Goal: Task Accomplishment & Management: Use online tool/utility

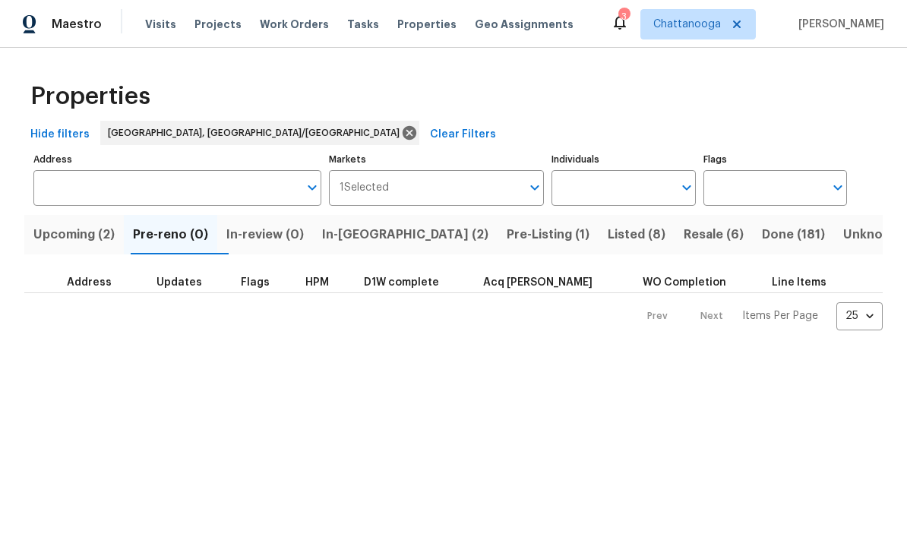
click at [366, 231] on span "In-reno (2)" at bounding box center [405, 234] width 166 height 21
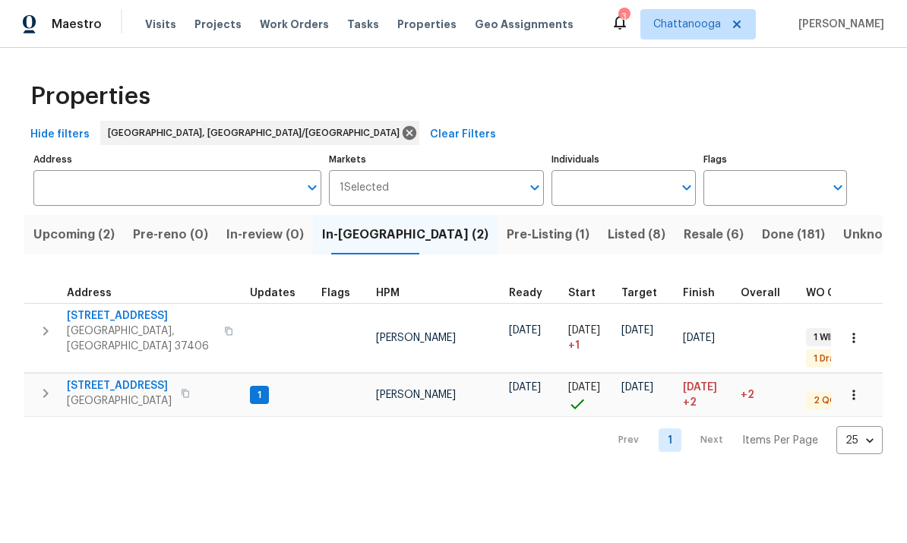
click at [93, 312] on span "2602 Forest Rd" at bounding box center [141, 316] width 148 height 15
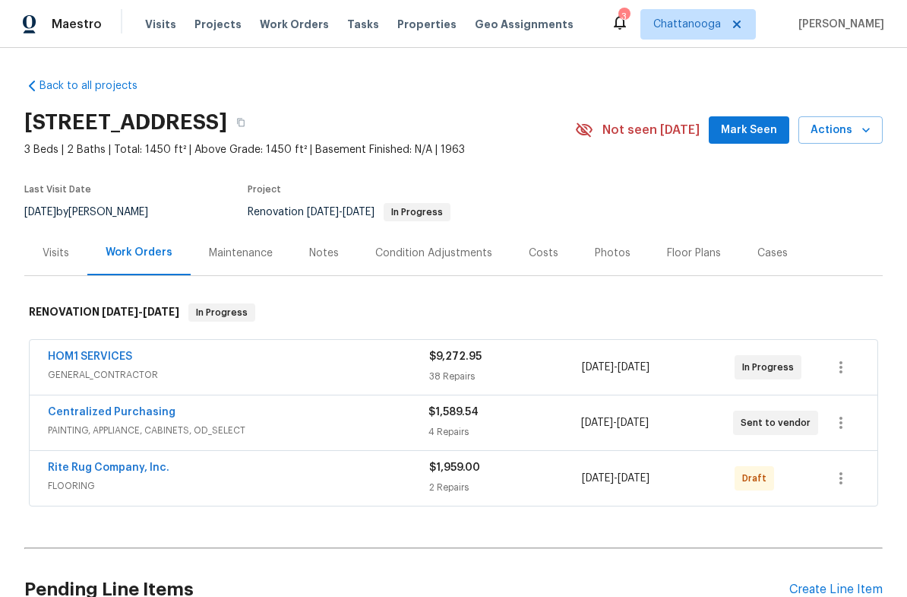
click at [70, 356] on link "HOM1 SERVICES" at bounding box center [90, 356] width 84 height 11
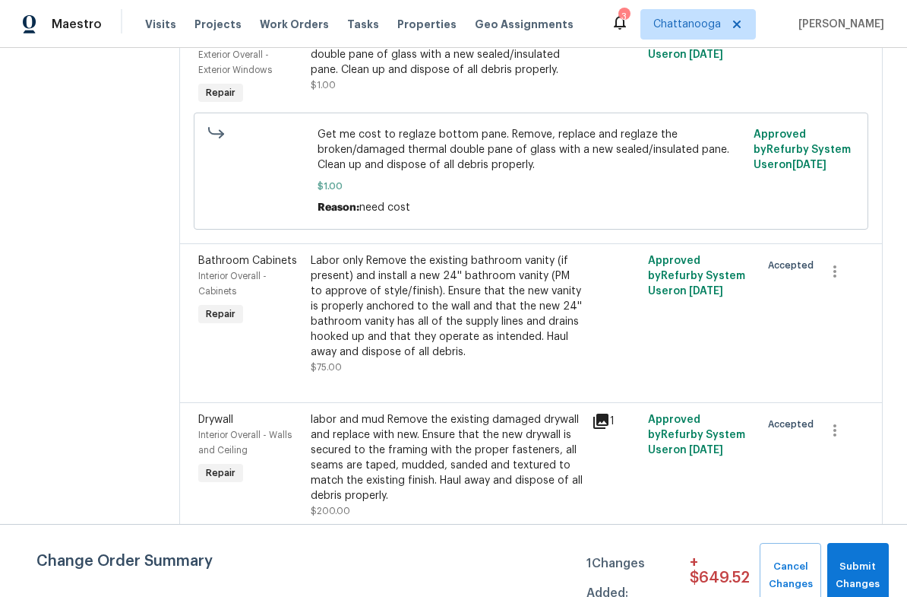
scroll to position [414, 0]
click at [430, 309] on div "Labor only Remove the existing bathroom vanity (if present) and install a new 2…" at bounding box center [447, 305] width 272 height 106
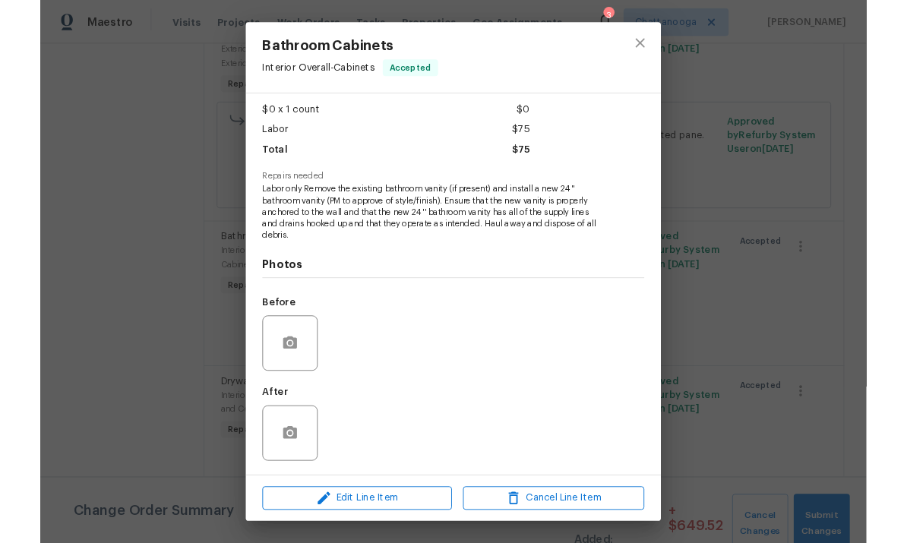
scroll to position [80, 0]
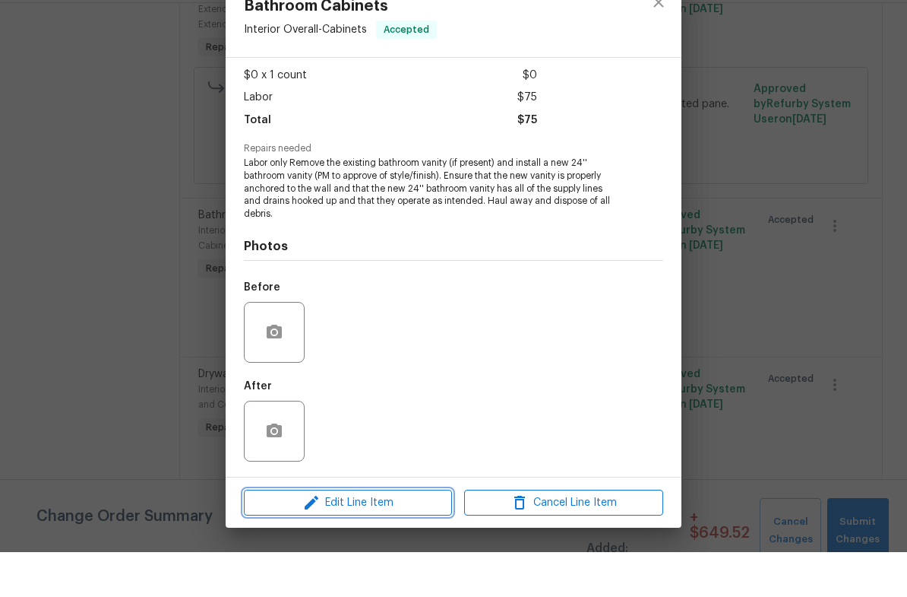
click at [364, 534] on button "Edit Line Item" at bounding box center [348, 547] width 208 height 27
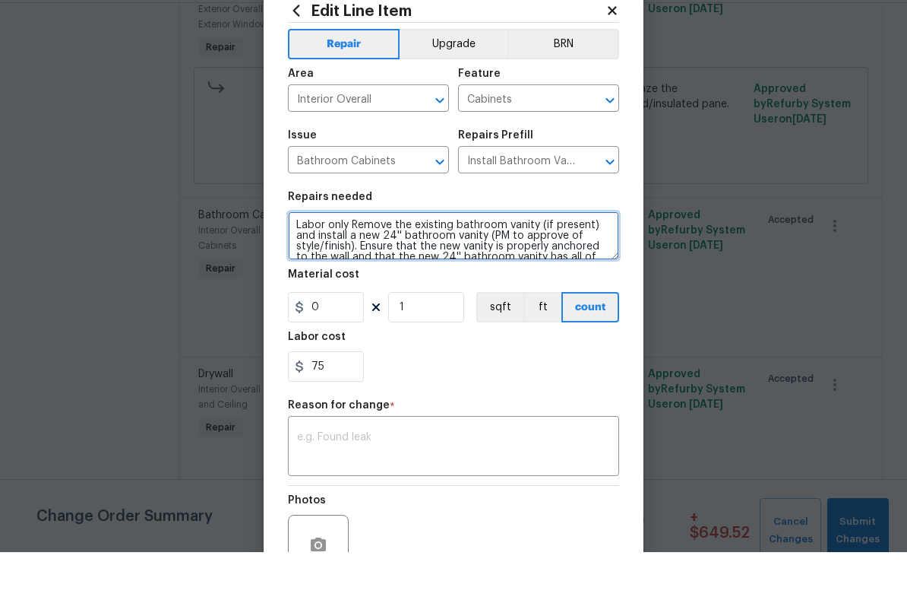
click at [360, 256] on textarea "Labor only Remove the existing bathroom vanity (if present) and install a new 2…" at bounding box center [453, 280] width 331 height 49
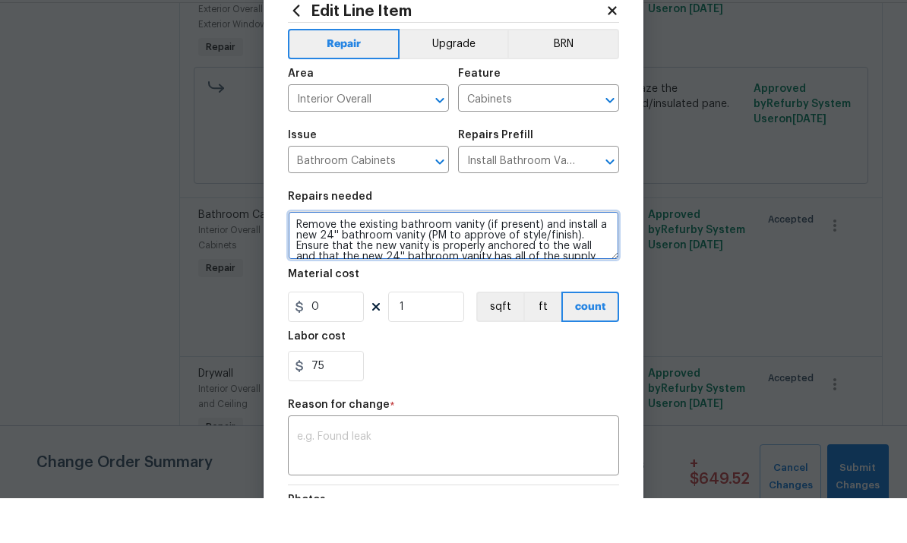
type textarea "Remove the existing bathroom vanity (if present) and install a new 24'' bathroo…"
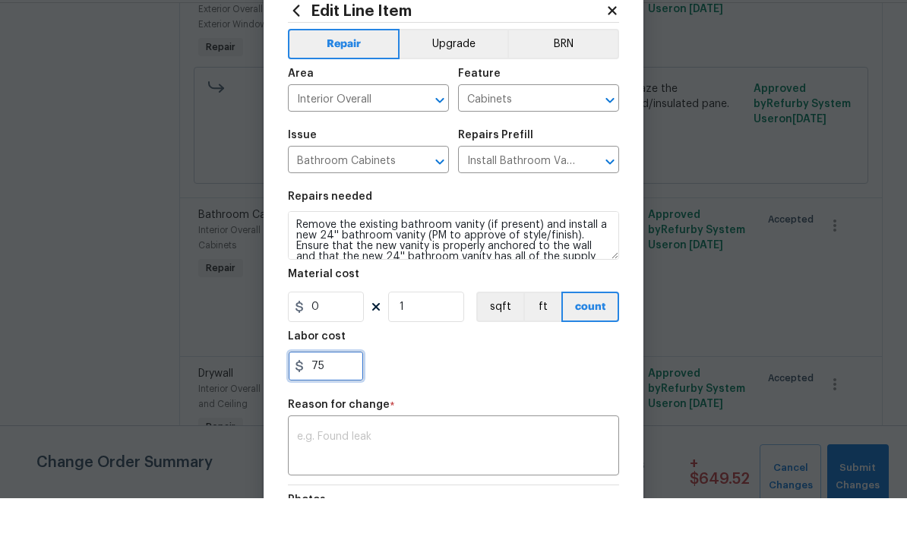
click at [345, 396] on input "75" at bounding box center [326, 411] width 76 height 30
type input "7"
click at [541, 195] on input "Install Bathroom Vanity (24'') $212.00" at bounding box center [517, 207] width 119 height 24
type input "0"
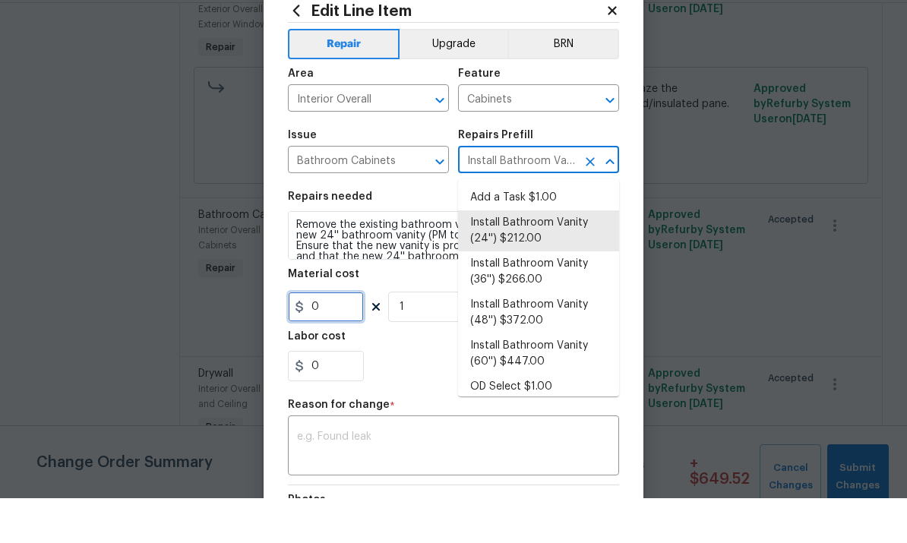
click at [339, 337] on input "0" at bounding box center [326, 352] width 76 height 30
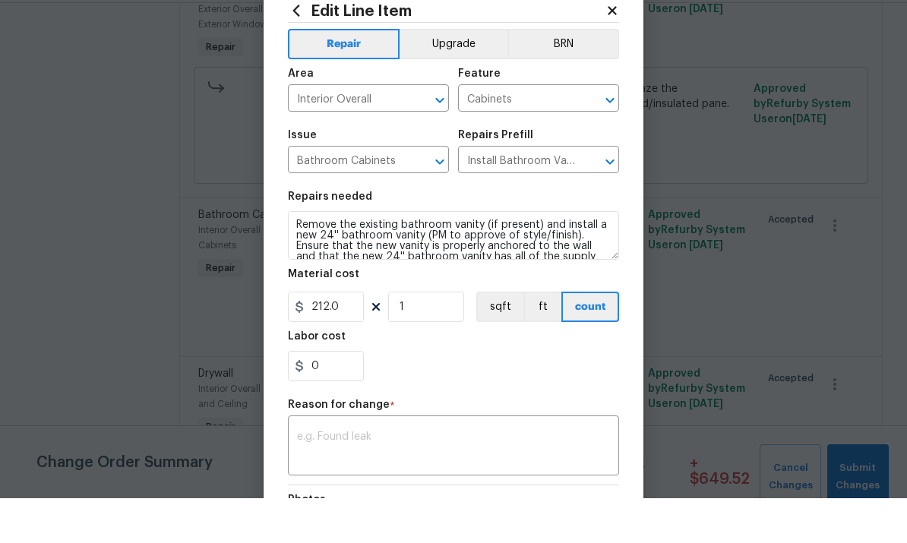
click at [554, 396] on div "0" at bounding box center [453, 411] width 331 height 30
type input "212"
click at [485, 476] on textarea at bounding box center [453, 492] width 313 height 32
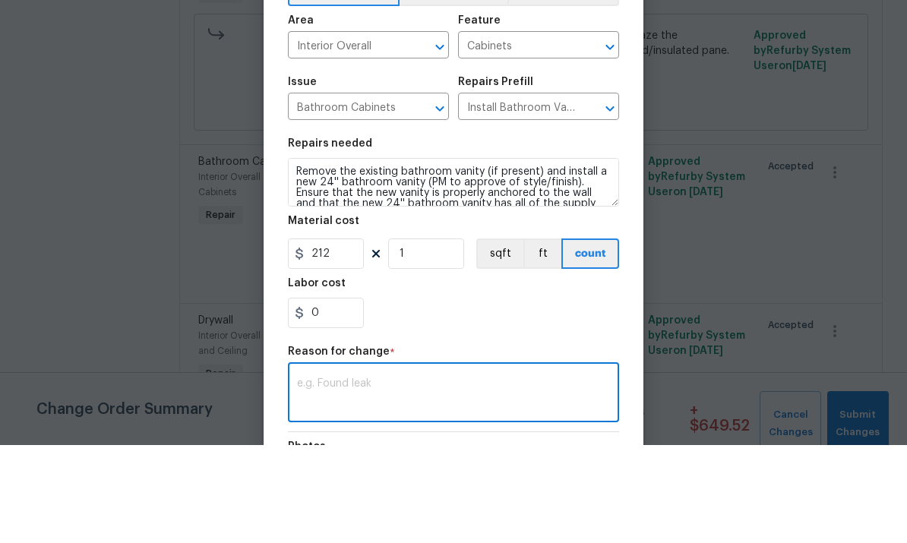
scroll to position [57, 0]
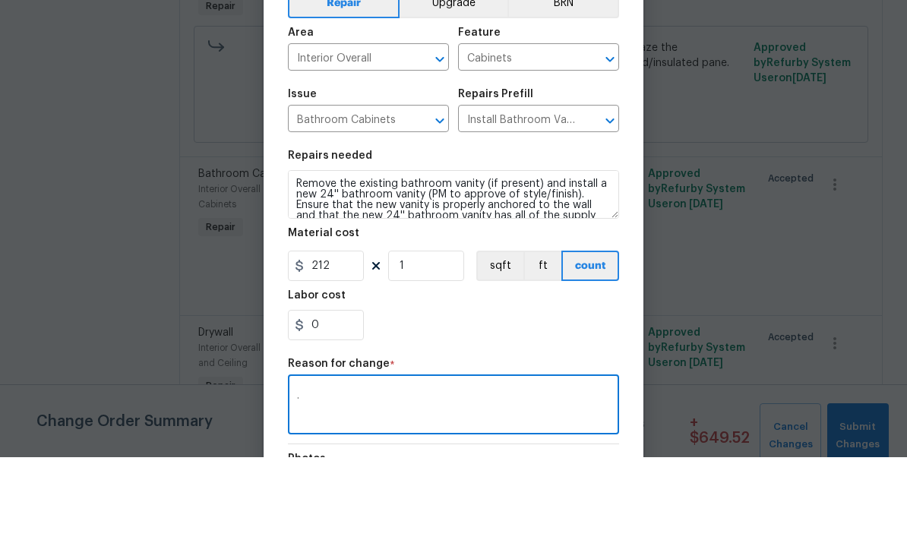
type textarea "."
click at [582, 396] on div "0" at bounding box center [453, 411] width 331 height 30
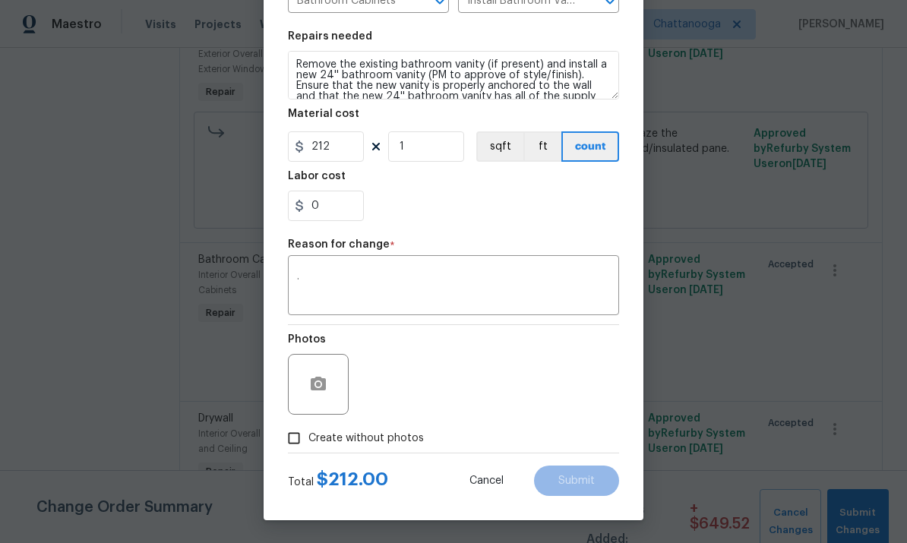
scroll to position [208, 0]
click at [389, 441] on span "Create without photos" at bounding box center [367, 439] width 116 height 16
click at [309, 441] on input "Create without photos" at bounding box center [294, 438] width 29 height 29
click at [317, 387] on circle "button" at bounding box center [318, 384] width 5 height 5
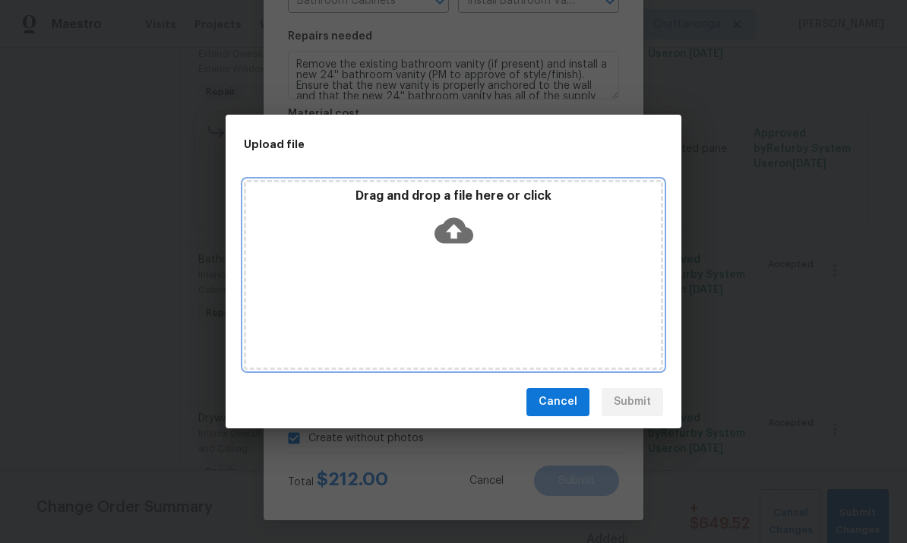
click at [459, 230] on icon at bounding box center [454, 230] width 39 height 39
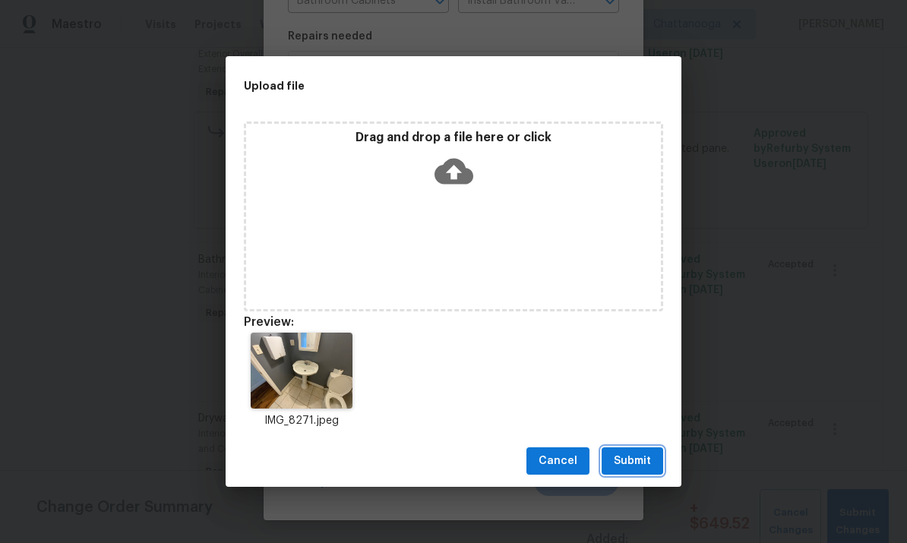
click at [626, 461] on span "Submit" at bounding box center [632, 461] width 37 height 19
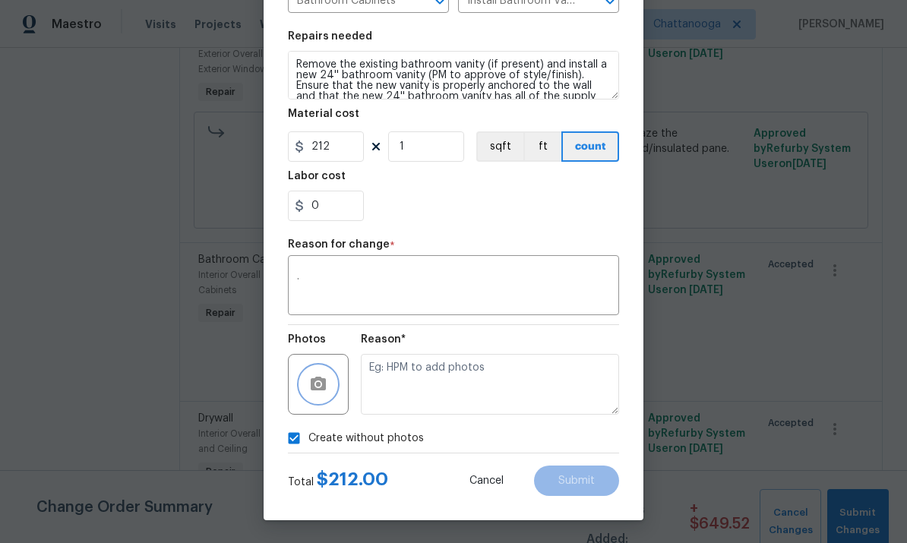
checkbox input "false"
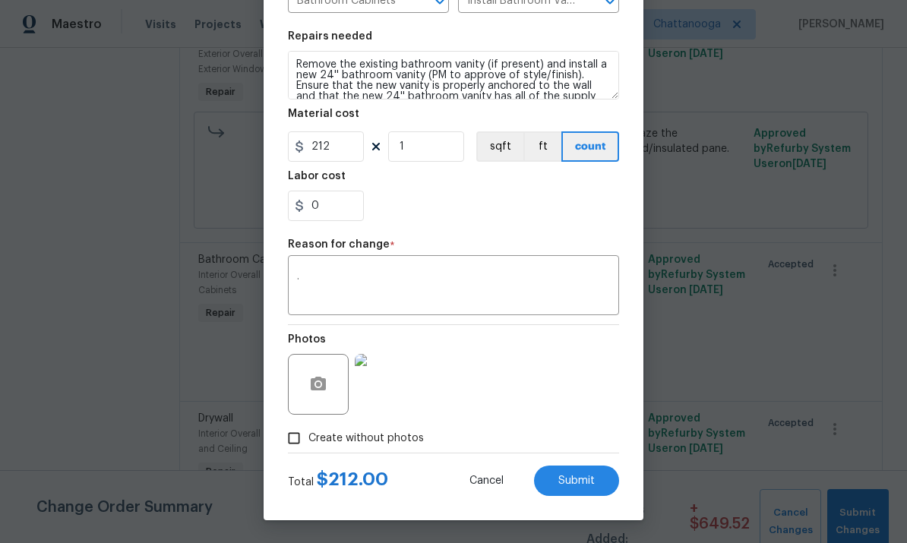
click at [584, 473] on button "Submit" at bounding box center [576, 481] width 85 height 30
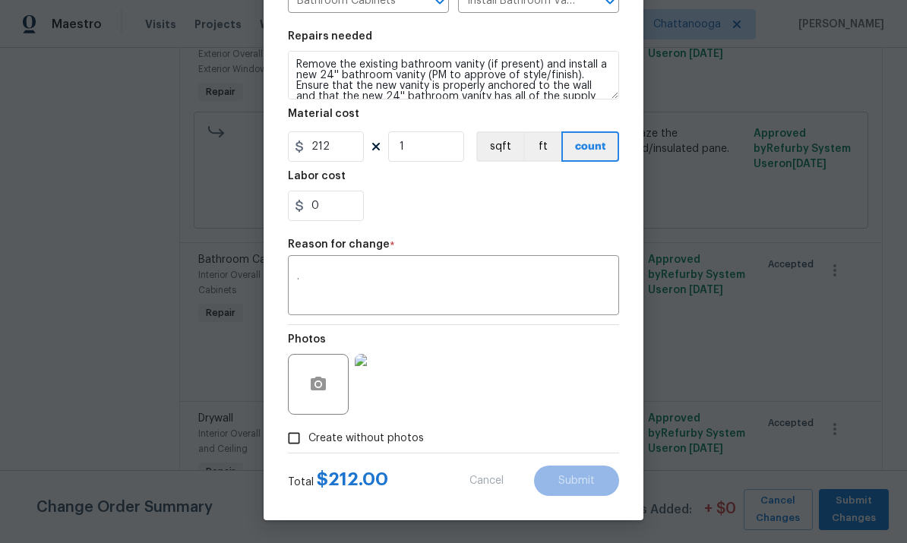
type textarea "Labor only Remove the existing bathroom vanity (if present) and install a new 2…"
type input "0"
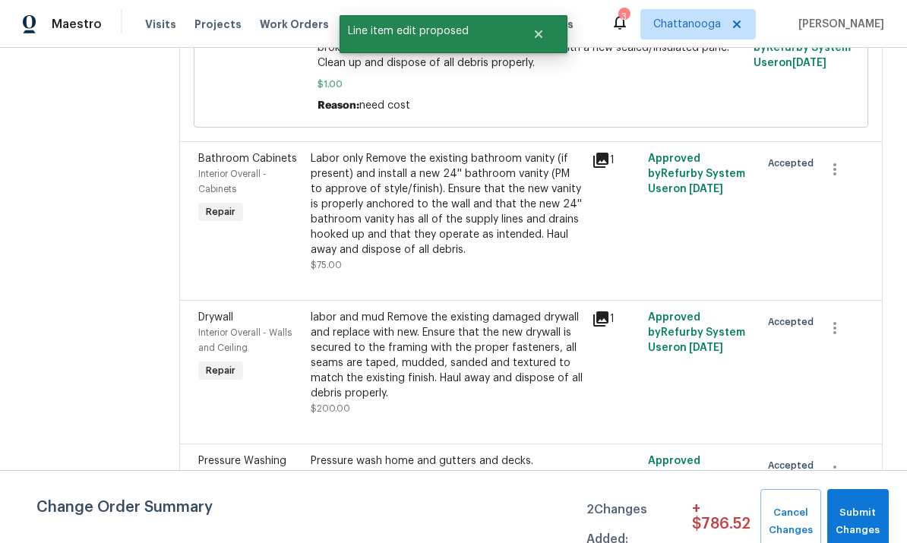
scroll to position [539, 0]
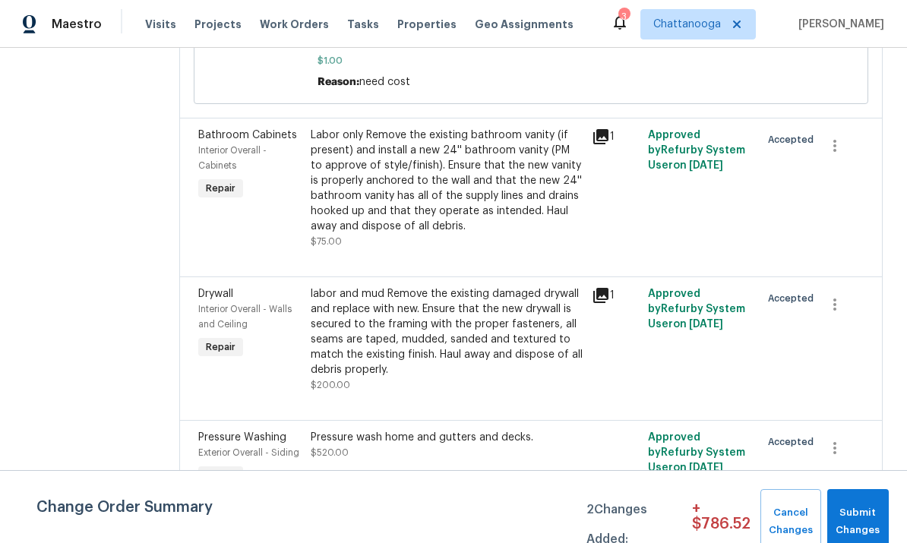
click at [483, 287] on div "labor and mud Remove the existing damaged drywall and replace with new. Ensure …" at bounding box center [447, 332] width 272 height 91
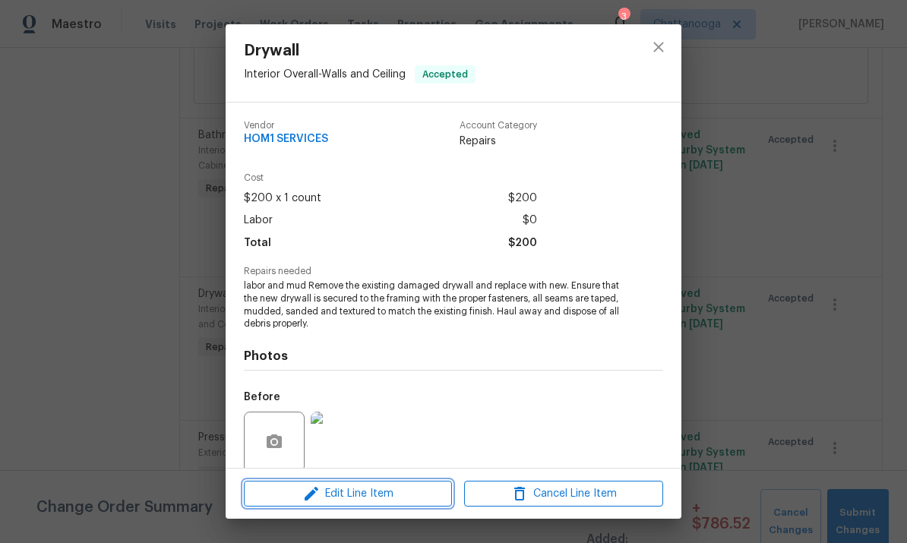
click at [359, 490] on span "Edit Line Item" at bounding box center [348, 494] width 199 height 19
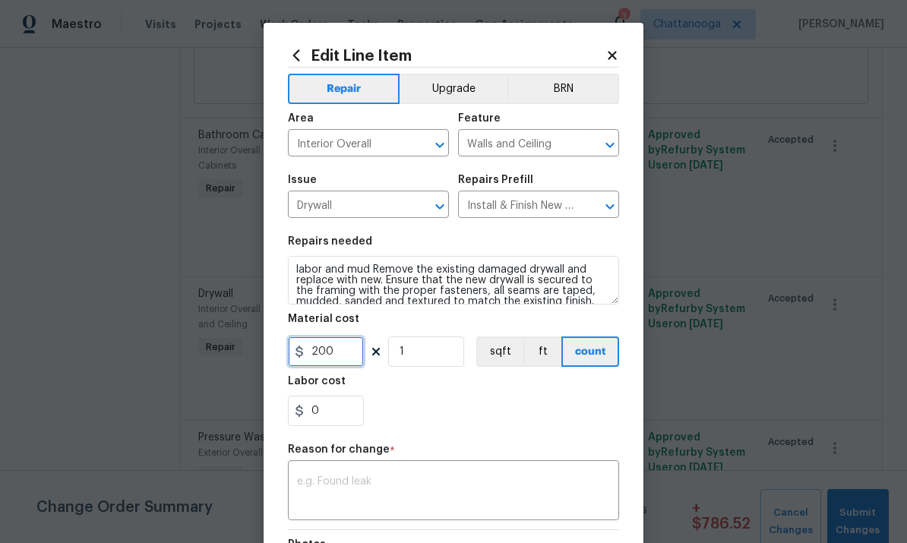
click at [353, 354] on input "200" at bounding box center [326, 352] width 76 height 30
type input "650"
click at [570, 389] on div "Labor cost" at bounding box center [453, 386] width 331 height 20
click at [397, 486] on textarea at bounding box center [453, 492] width 313 height 32
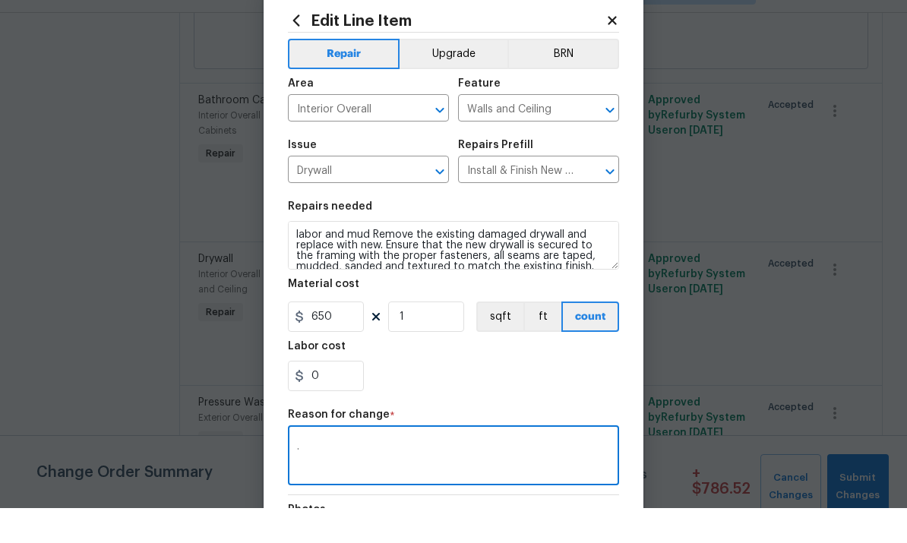
type textarea "."
click at [536, 376] on div "Labor cost" at bounding box center [453, 386] width 331 height 20
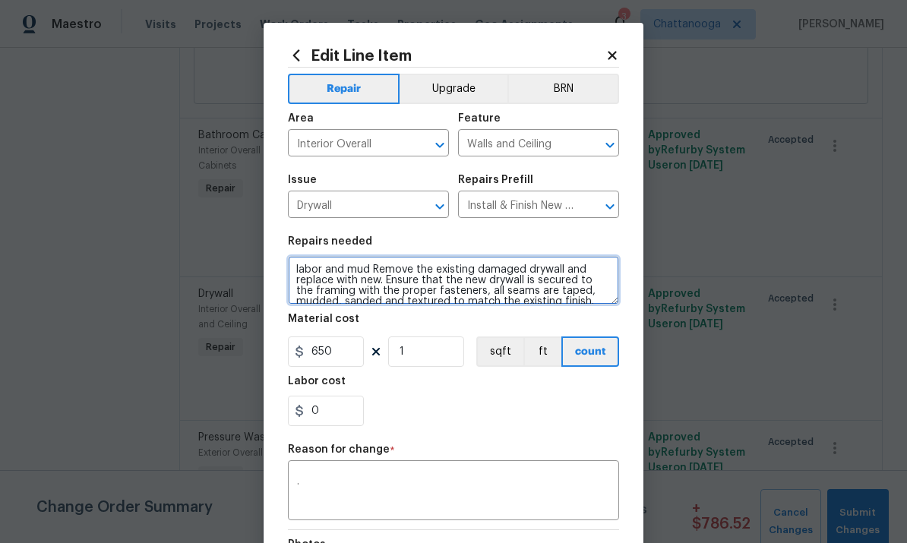
click at [369, 271] on textarea "labor and mud Remove the existing damaged drywall and replace with new. Ensure …" at bounding box center [453, 280] width 331 height 49
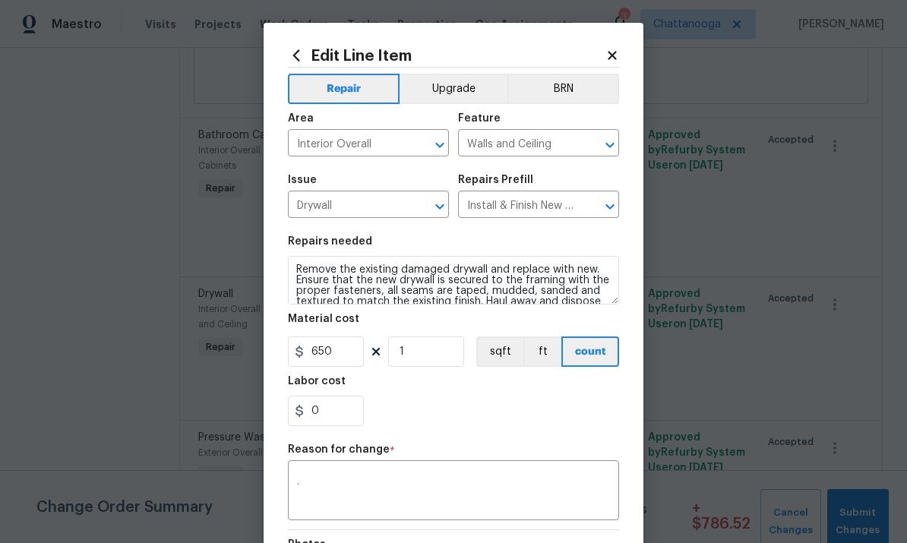
click at [533, 406] on div "0" at bounding box center [453, 411] width 331 height 30
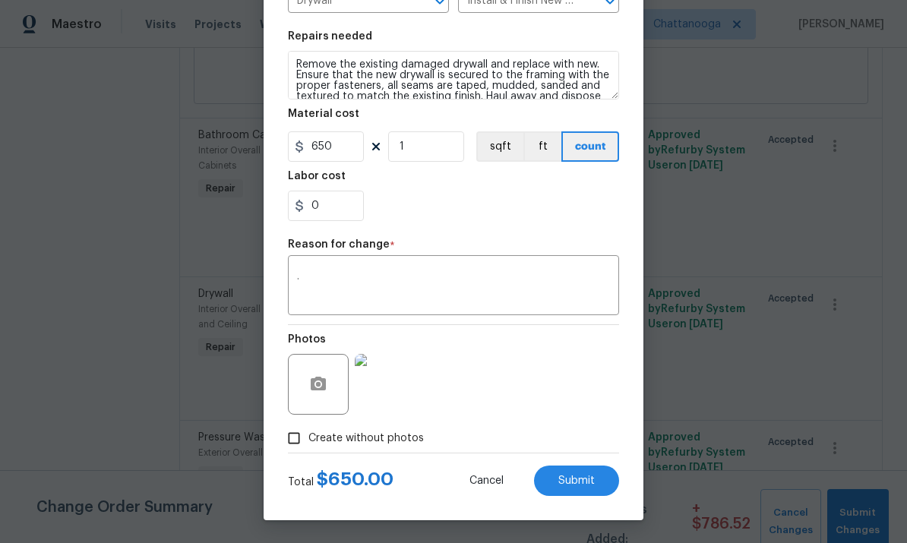
scroll to position [208, 0]
click at [581, 485] on span "Submit" at bounding box center [577, 481] width 36 height 11
type textarea "labor and mud Remove the existing damaged drywall and replace with new. Ensure …"
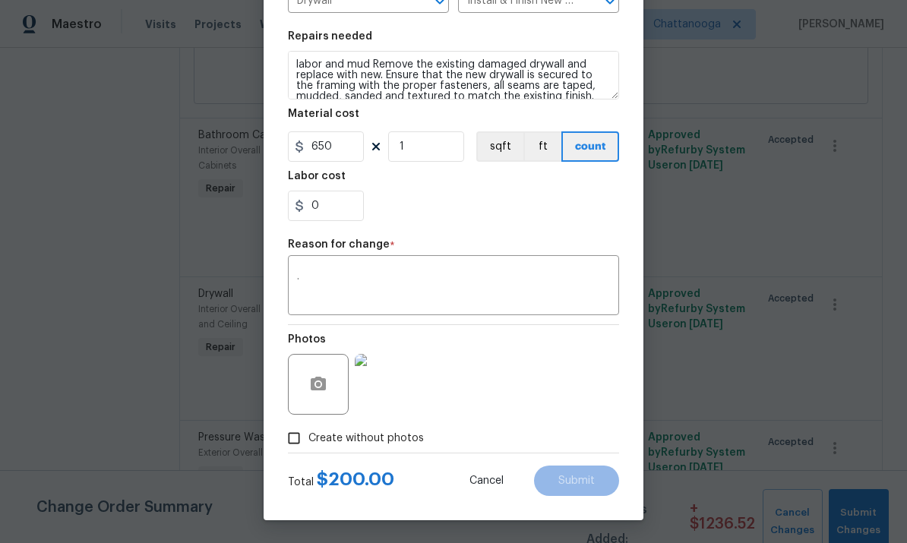
type input "200"
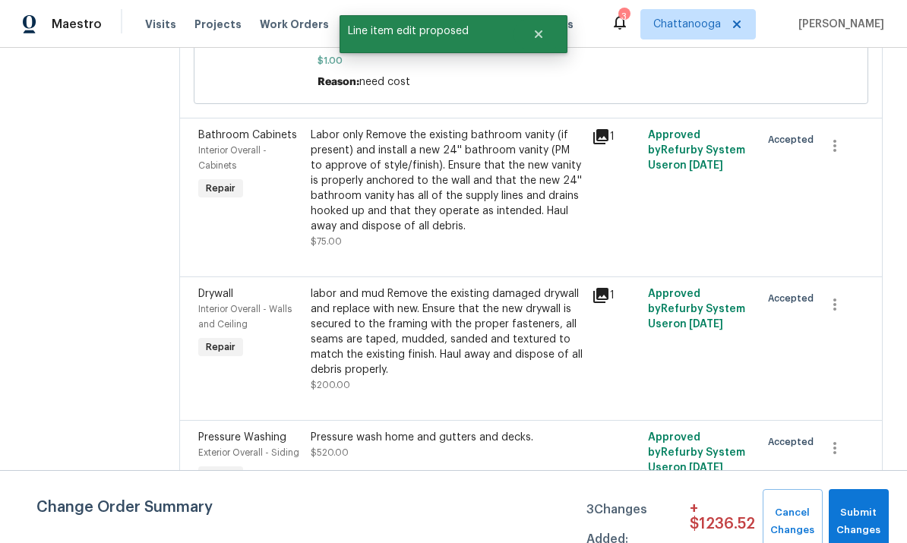
scroll to position [0, 0]
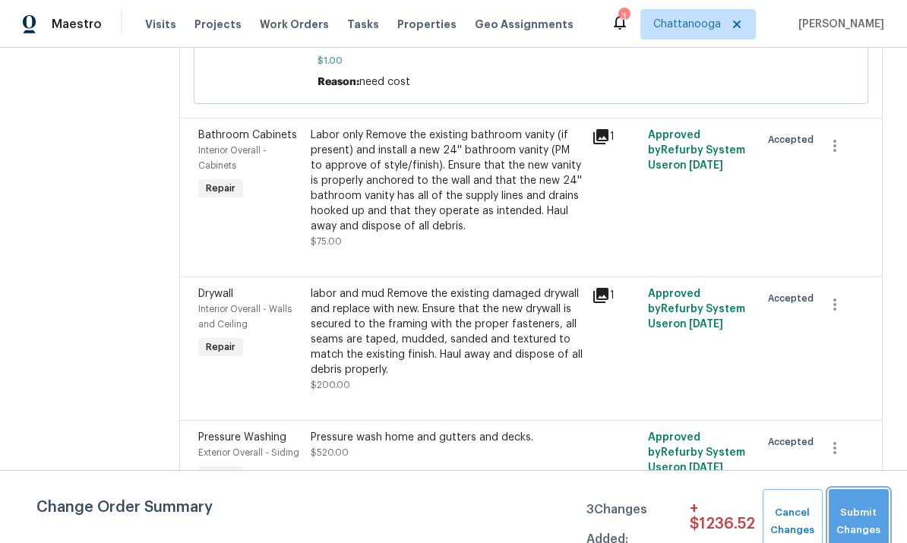
click at [866, 516] on span "Submit Changes" at bounding box center [859, 522] width 45 height 35
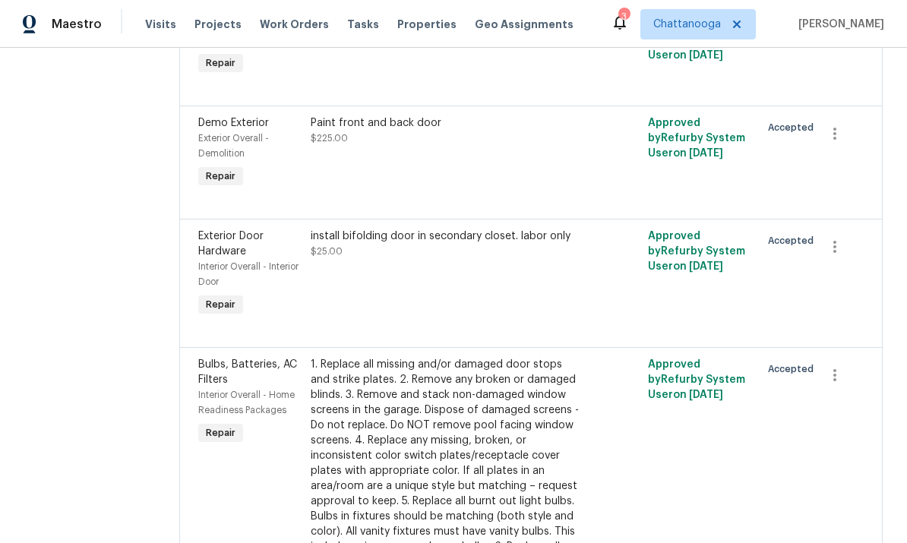
scroll to position [1214, 0]
click at [404, 228] on div "install bifolding door in secondary closet. labor only" at bounding box center [447, 235] width 272 height 15
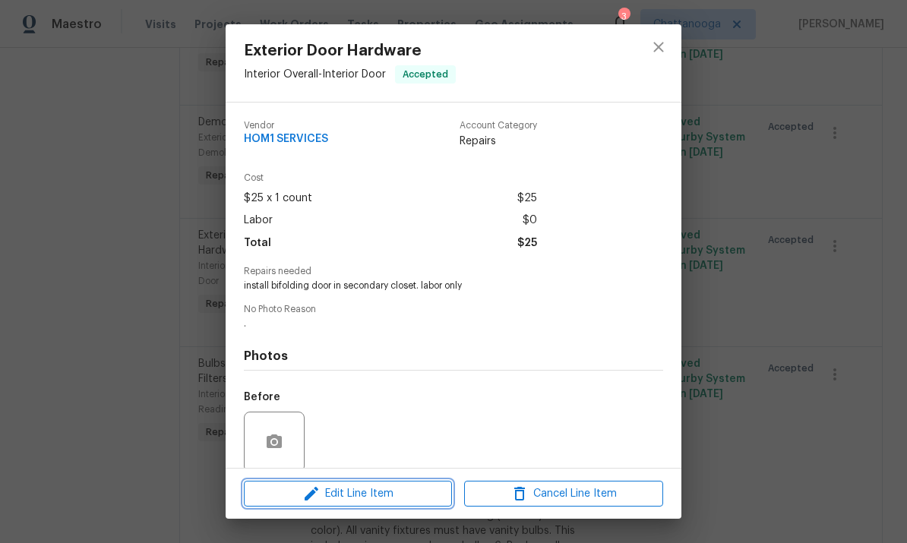
click at [359, 499] on span "Edit Line Item" at bounding box center [348, 494] width 199 height 19
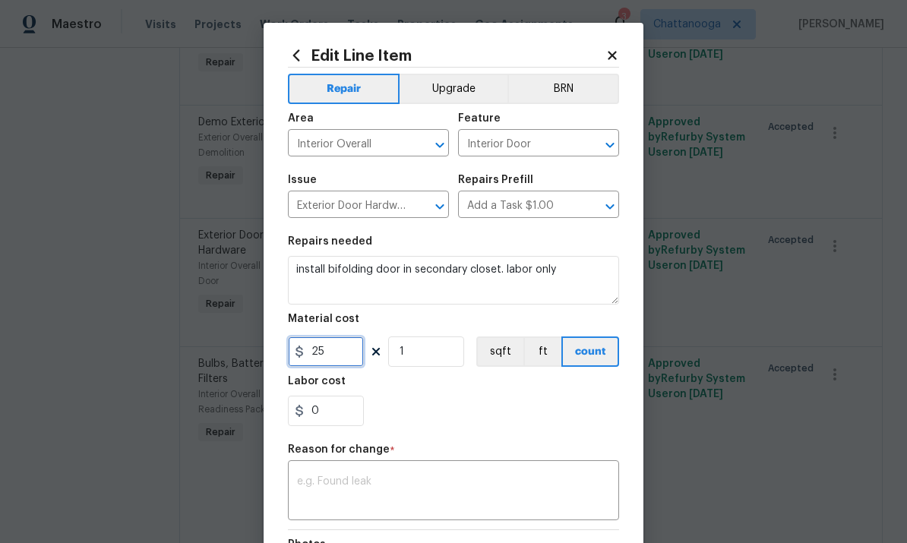
click at [347, 356] on input "25" at bounding box center [326, 352] width 76 height 30
type input "58.92"
click at [570, 434] on section "Repairs needed install bifolding door in secondary closet. labor only Material …" at bounding box center [453, 331] width 331 height 208
click at [463, 486] on textarea at bounding box center [453, 492] width 313 height 32
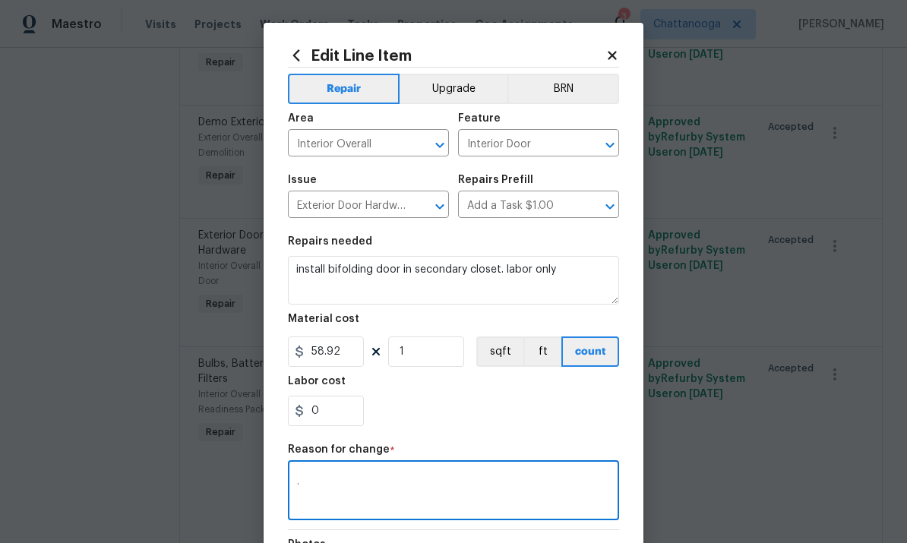
scroll to position [6, 0]
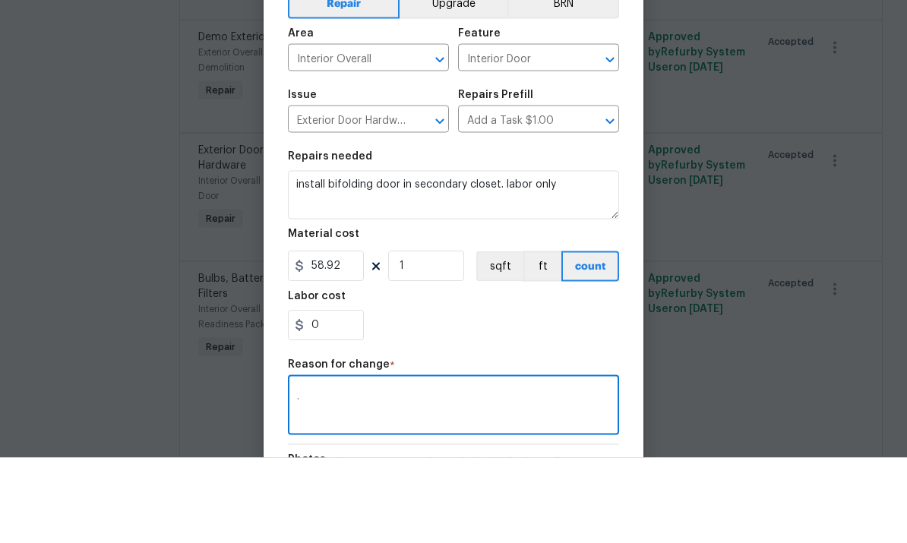
type textarea "."
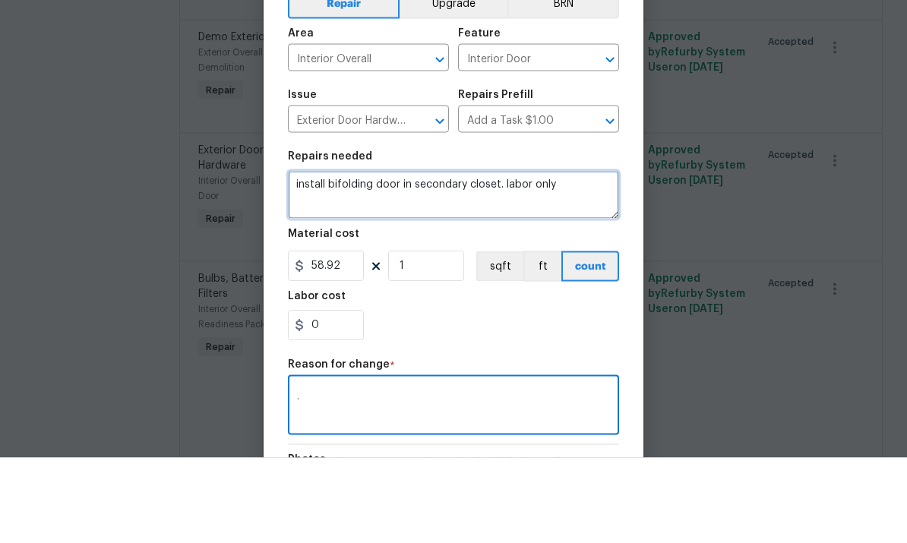
click at [585, 256] on textarea "install bifolding door in secondary closet. labor only" at bounding box center [453, 280] width 331 height 49
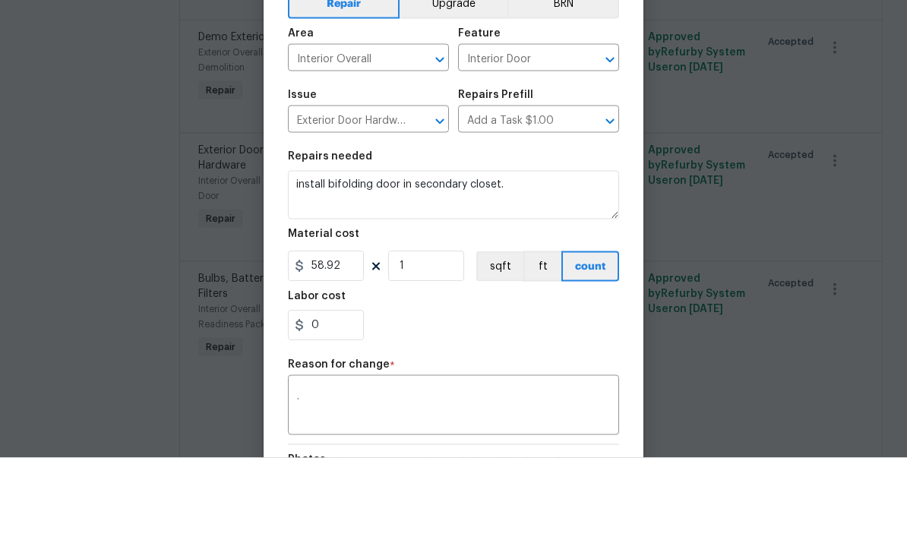
click at [583, 396] on div "0" at bounding box center [453, 411] width 331 height 30
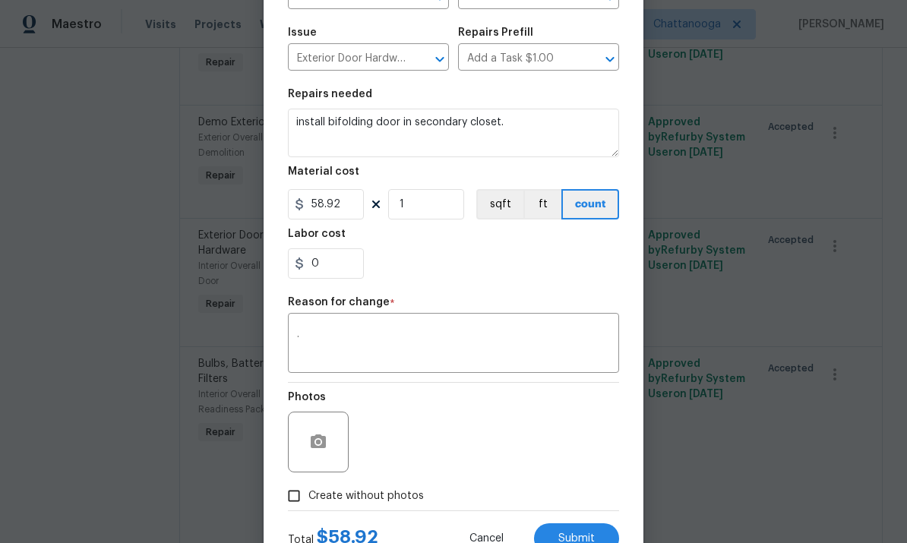
scroll to position [147, 0]
click at [589, 530] on button "Submit" at bounding box center [576, 539] width 85 height 30
type textarea "install bifolding door in secondary closet. labor only"
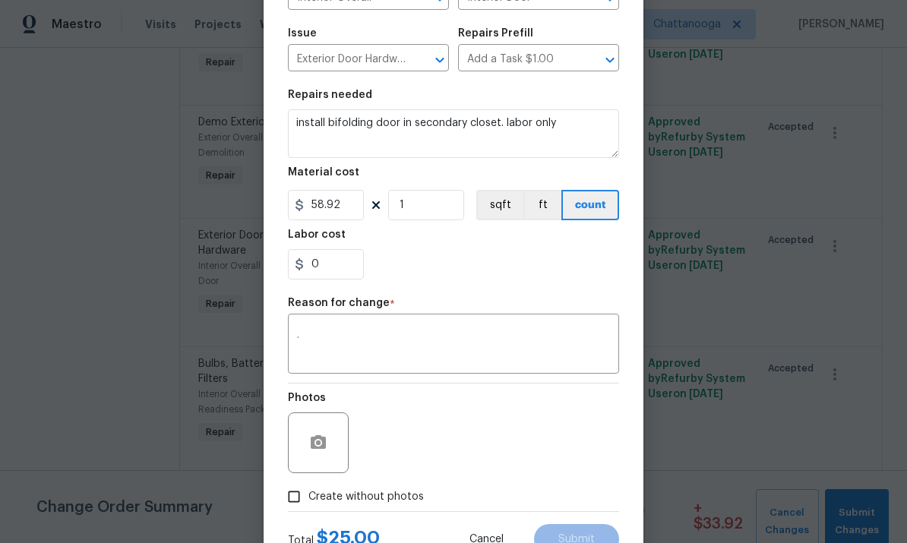
type input "25"
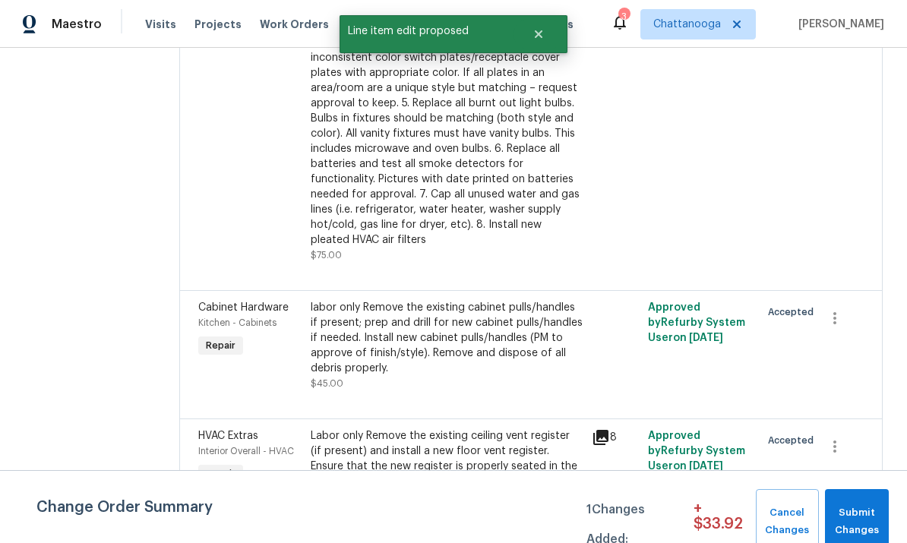
scroll to position [1618, 0]
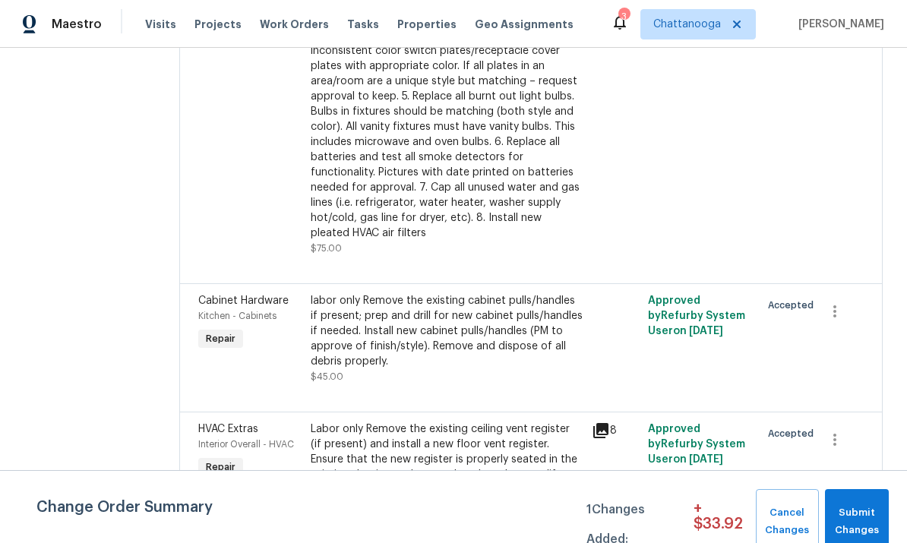
click at [319, 293] on div "labor only Remove the existing cabinet pulls/handles if present; prep and drill…" at bounding box center [447, 331] width 272 height 76
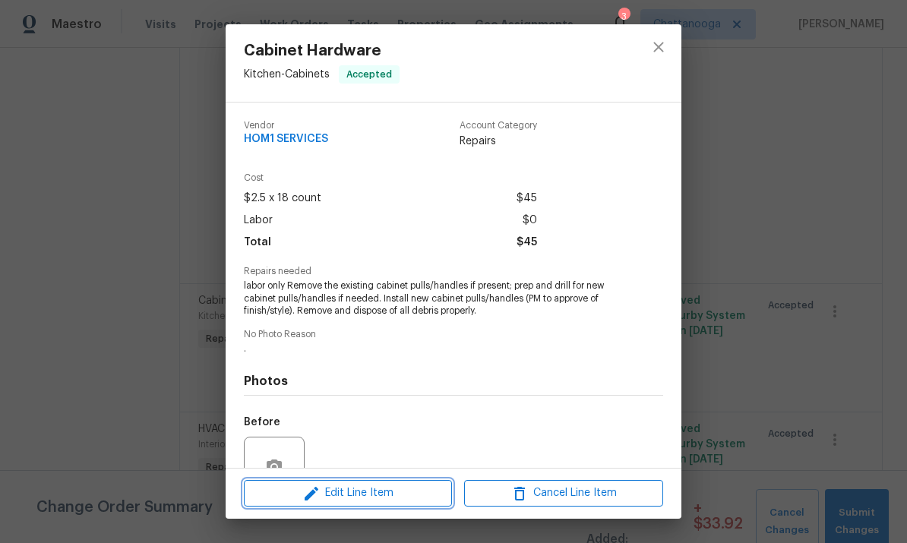
click at [369, 495] on span "Edit Line Item" at bounding box center [348, 493] width 199 height 19
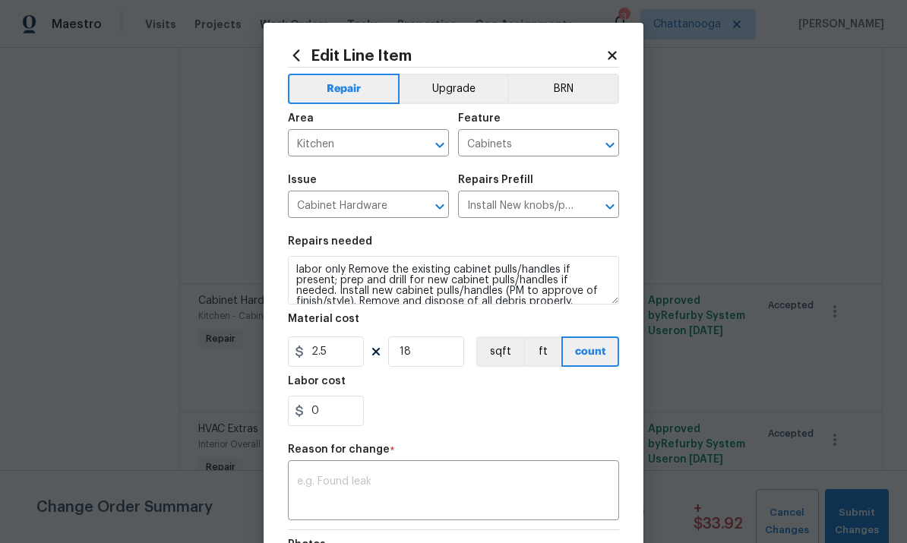
click at [350, 274] on textarea "labor only Remove the existing cabinet pulls/handles if present; prep and drill…" at bounding box center [453, 280] width 331 height 49
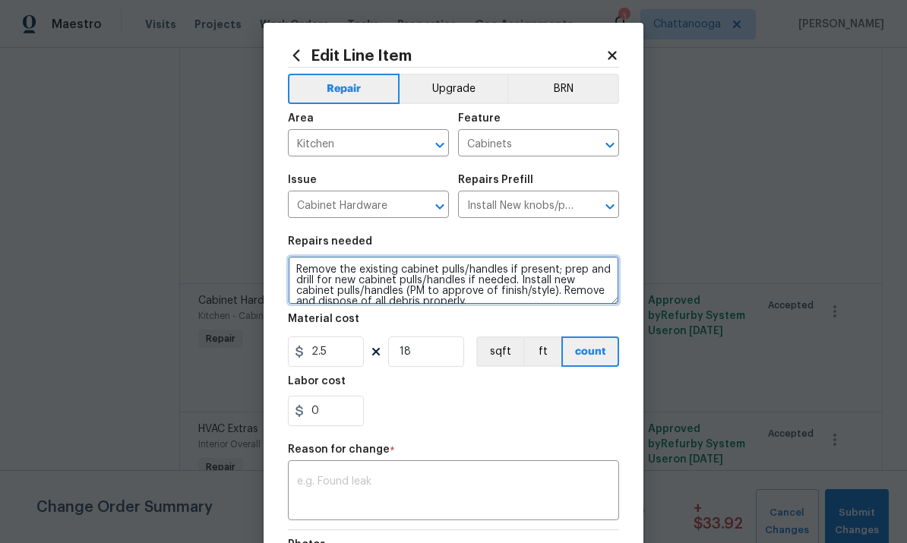
type textarea "Remove the existing cabinet pulls/handles if present; prep and drill for new ca…"
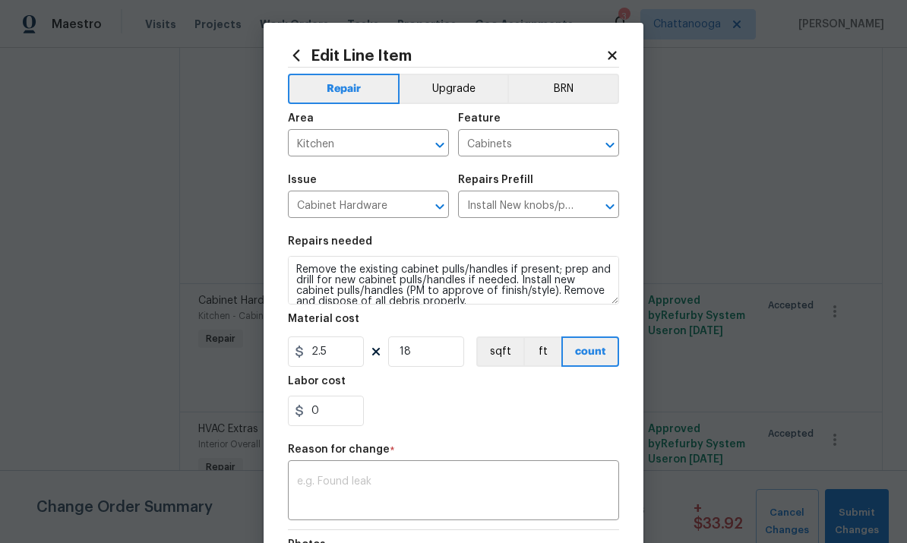
click at [519, 199] on input "Install New knobs/pulls $5.00" at bounding box center [517, 207] width 119 height 24
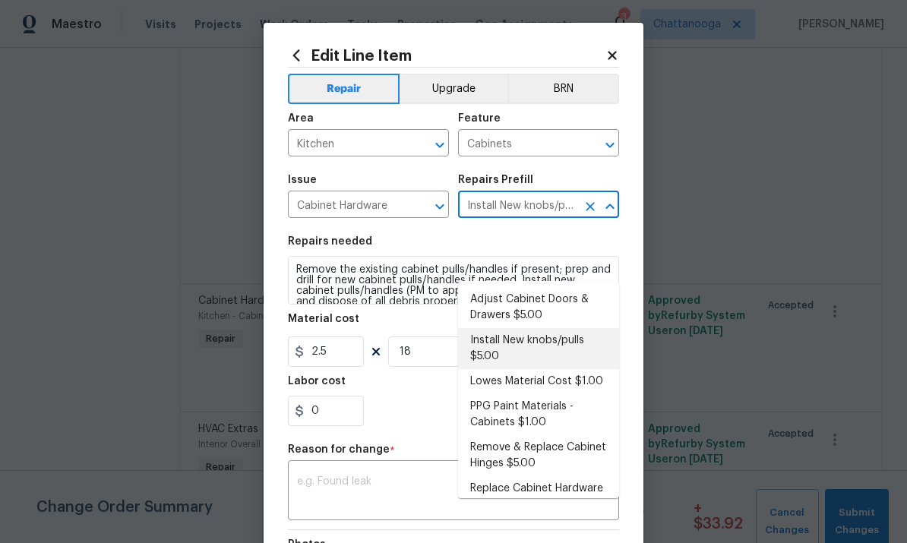
click at [531, 328] on li "Install New knobs/pulls $5.00" at bounding box center [538, 348] width 161 height 41
type input "5"
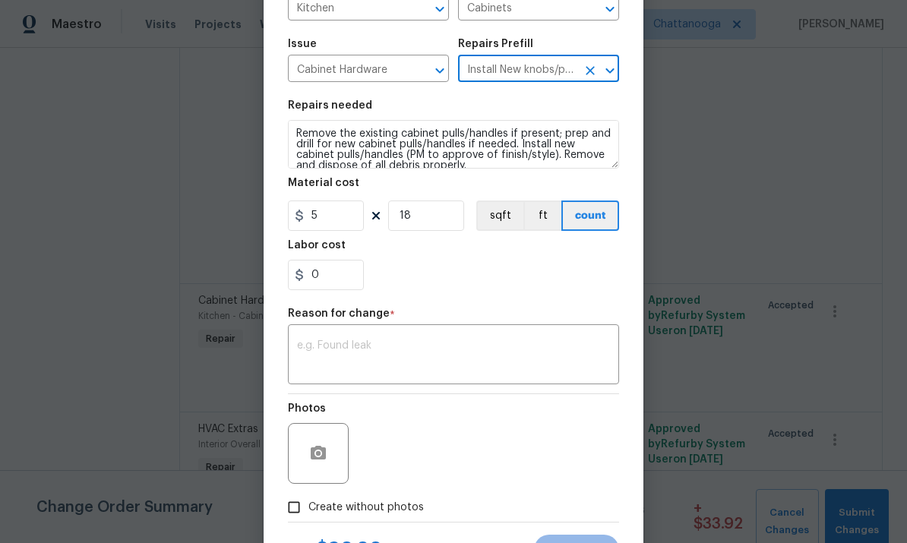
scroll to position [138, 0]
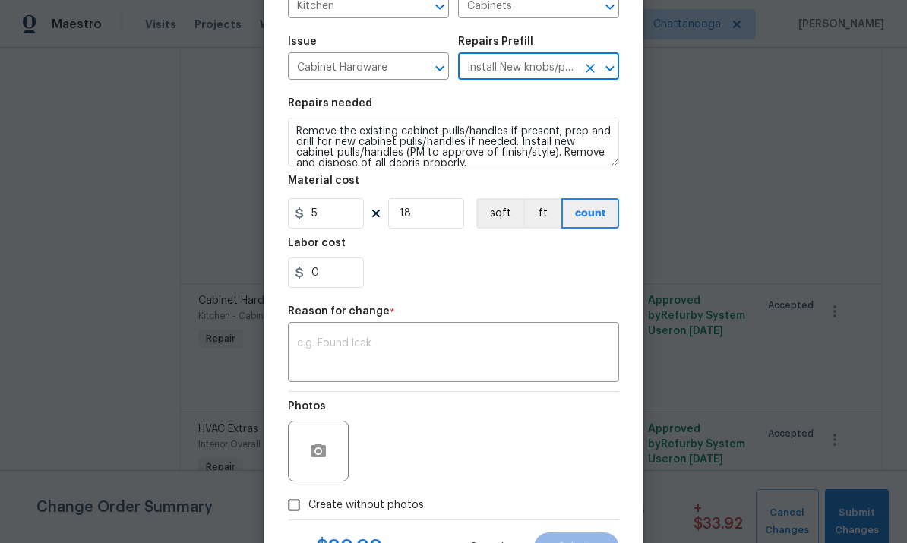
click at [398, 352] on textarea at bounding box center [453, 354] width 313 height 32
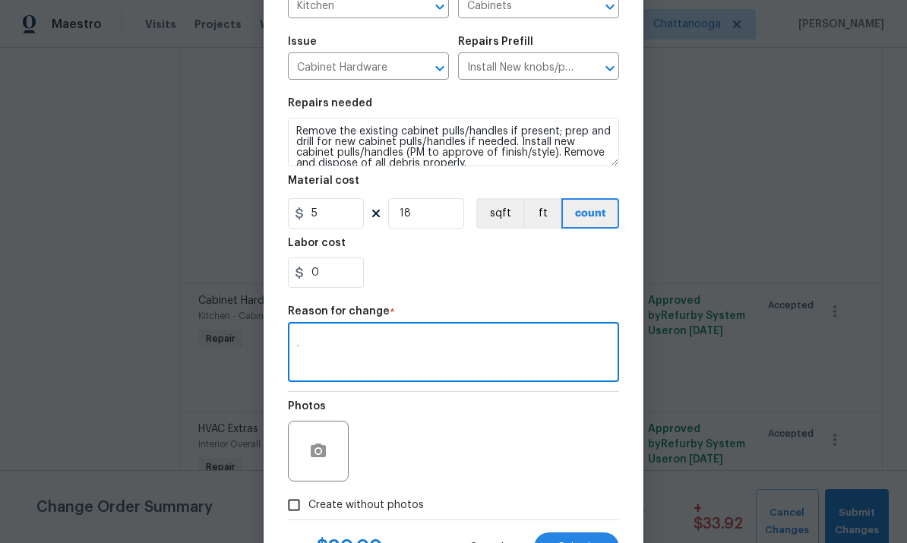
type textarea "."
click at [516, 277] on div "0" at bounding box center [453, 273] width 331 height 30
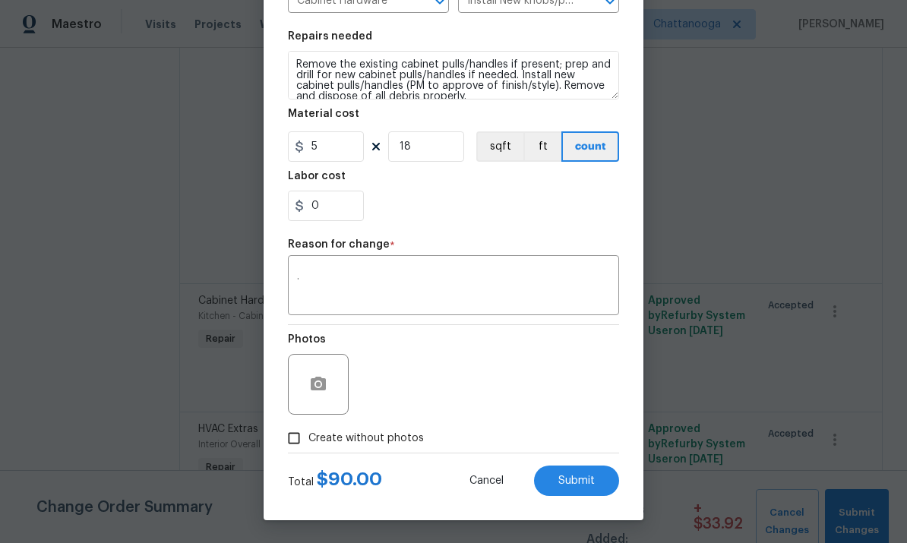
scroll to position [208, 0]
click at [319, 381] on icon "button" at bounding box center [318, 384] width 15 height 14
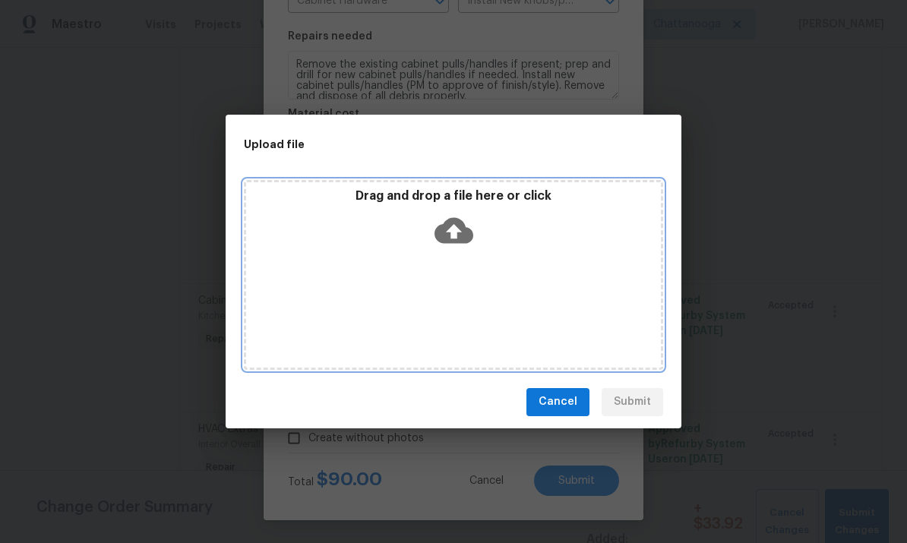
click at [467, 211] on icon at bounding box center [454, 230] width 39 height 39
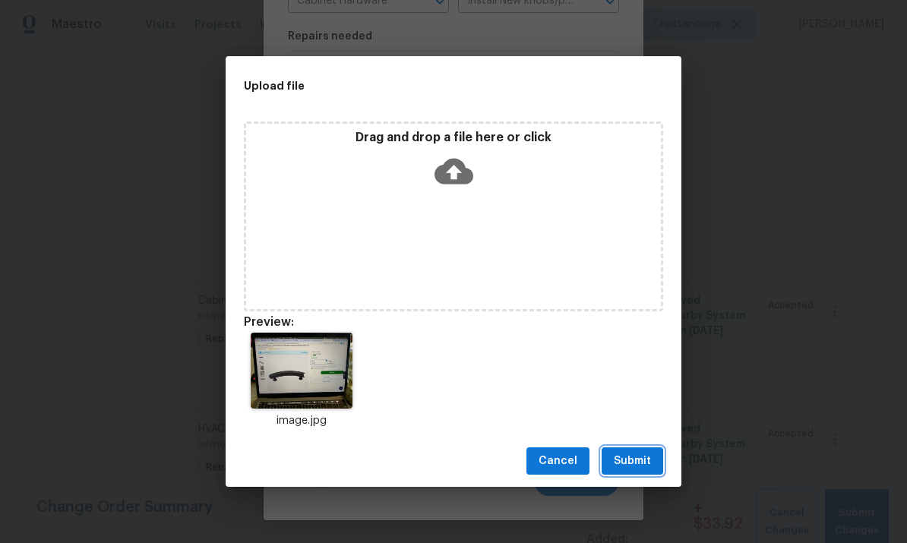
click at [641, 451] on button "Submit" at bounding box center [633, 462] width 62 height 28
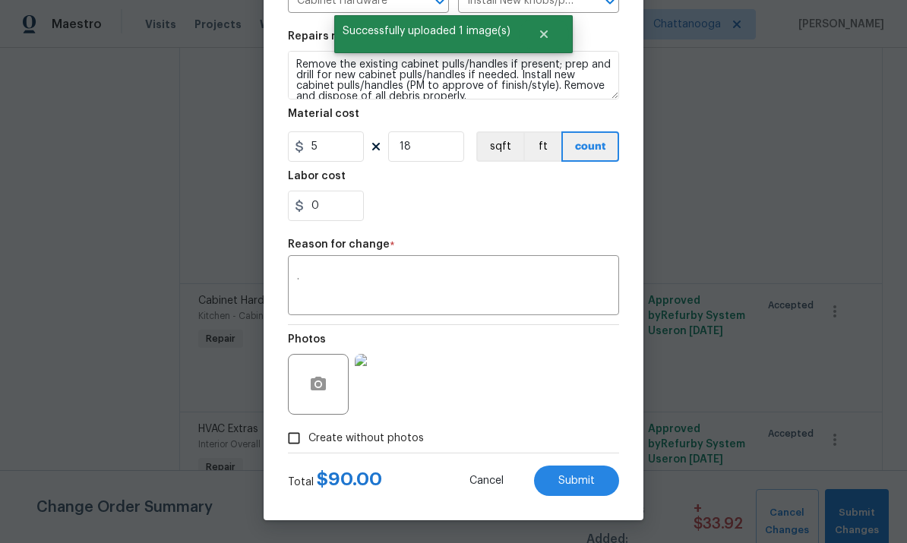
click at [594, 485] on span "Submit" at bounding box center [577, 481] width 36 height 11
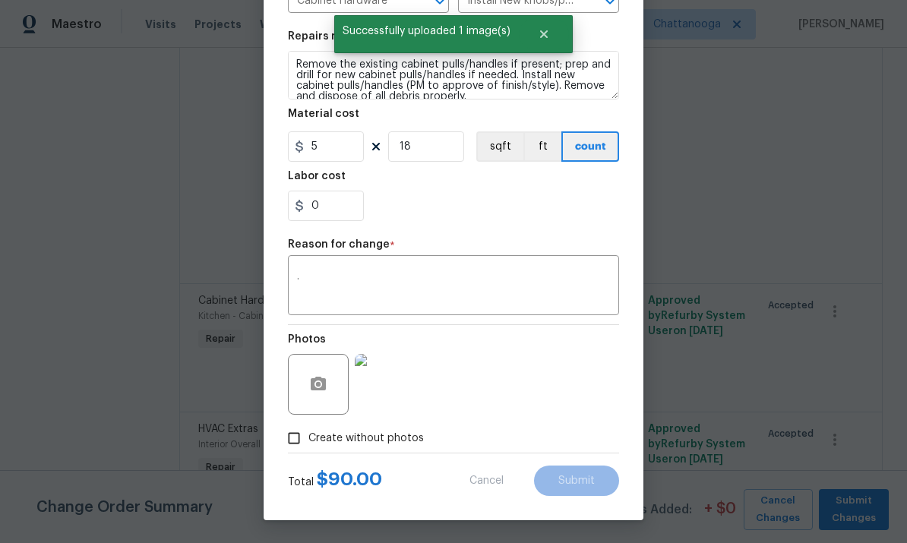
type textarea "labor only Remove the existing cabinet pulls/handles if present; prep and drill…"
type input "2.5"
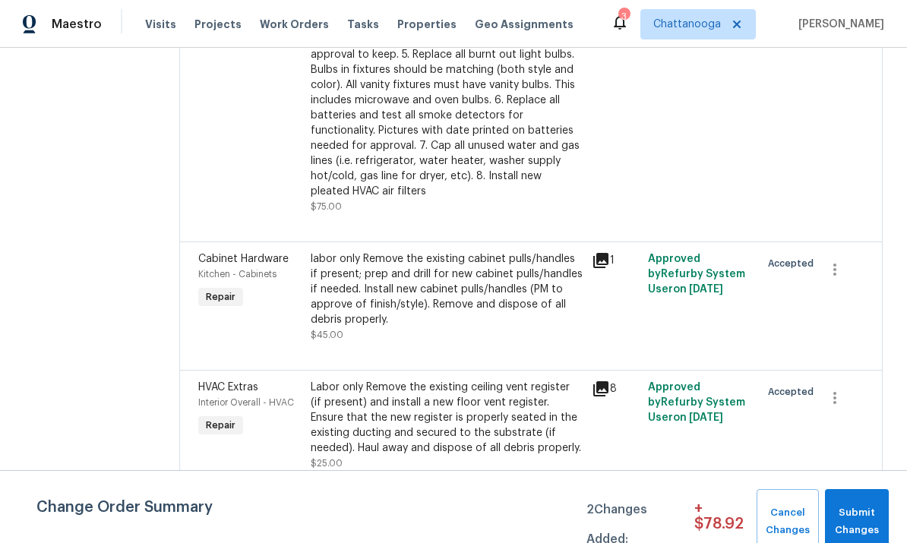
scroll to position [1661, 0]
click at [351, 379] on div "Labor only Remove the existing ceiling vent register (if present) and install a…" at bounding box center [447, 417] width 272 height 76
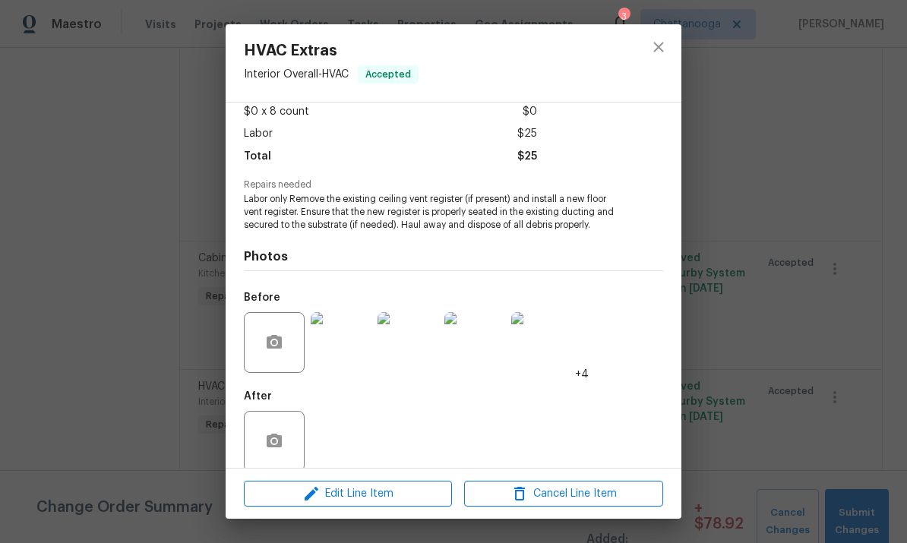
scroll to position [97, 0]
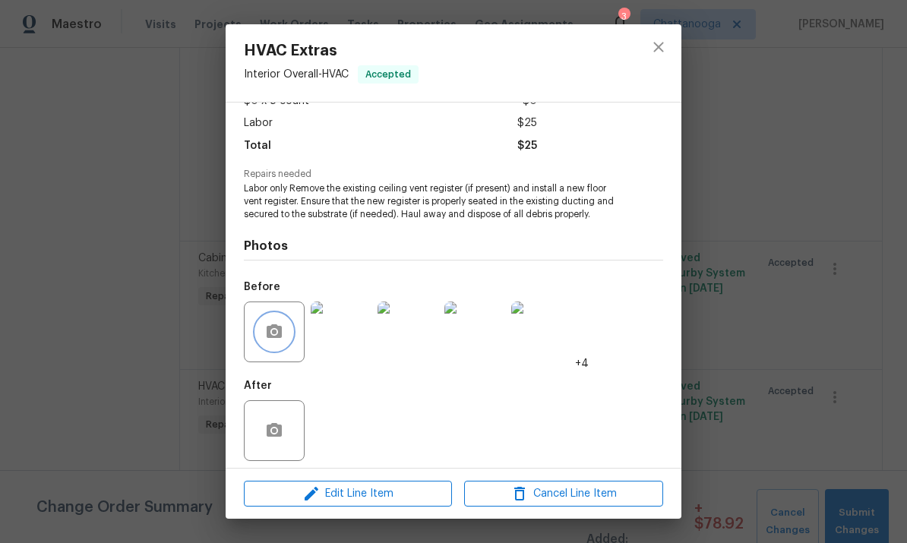
click at [269, 328] on icon "button" at bounding box center [274, 332] width 18 height 18
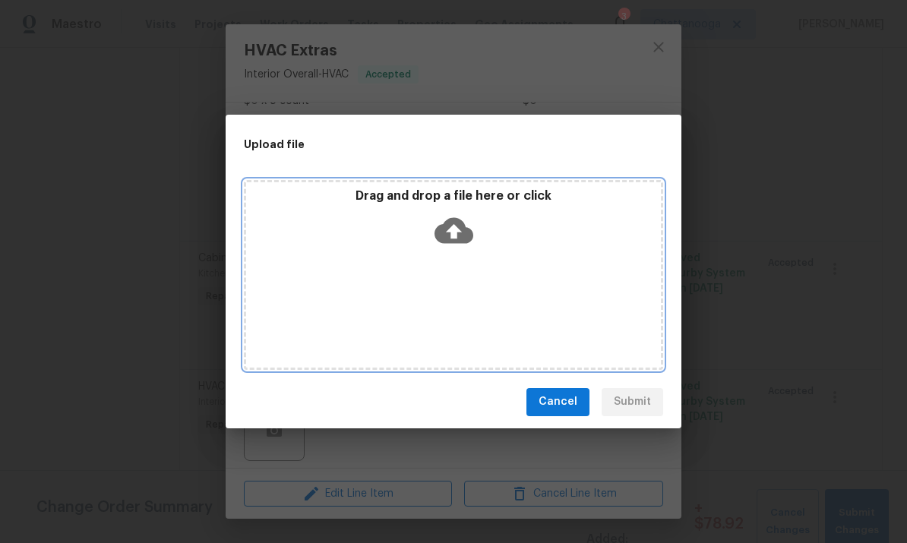
click at [454, 241] on icon at bounding box center [454, 230] width 39 height 26
click at [456, 233] on icon at bounding box center [454, 230] width 39 height 39
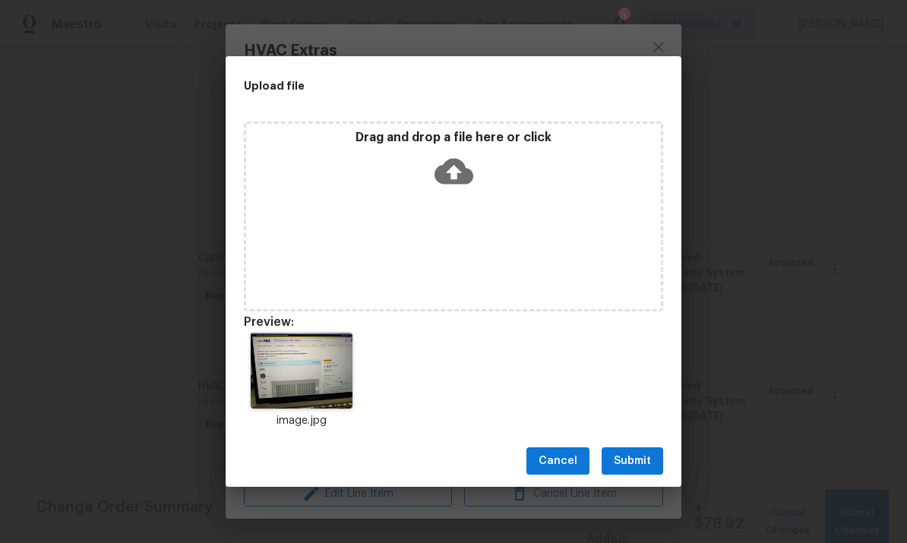
click at [676, 473] on div "Cancel Submit" at bounding box center [454, 461] width 456 height 52
click at [640, 469] on span "Submit" at bounding box center [632, 461] width 37 height 19
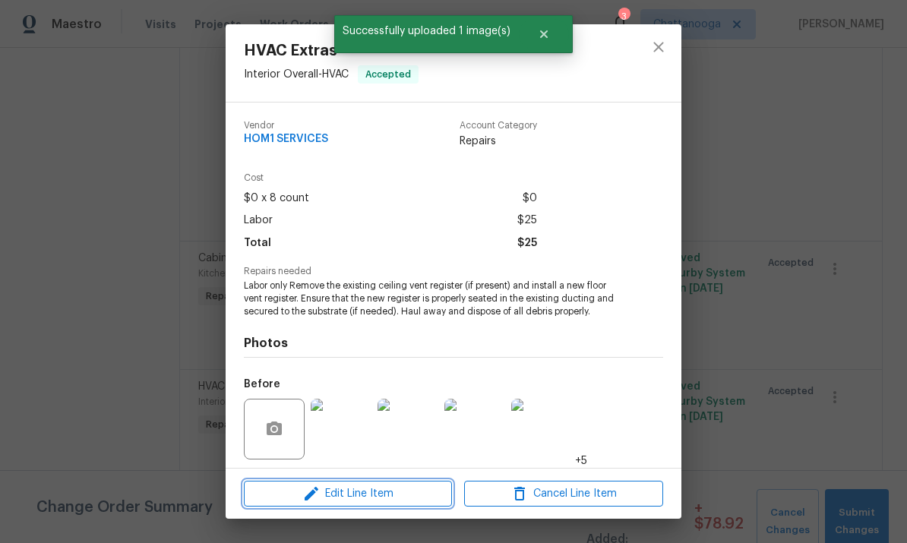
click at [312, 498] on icon "button" at bounding box center [311, 494] width 18 height 18
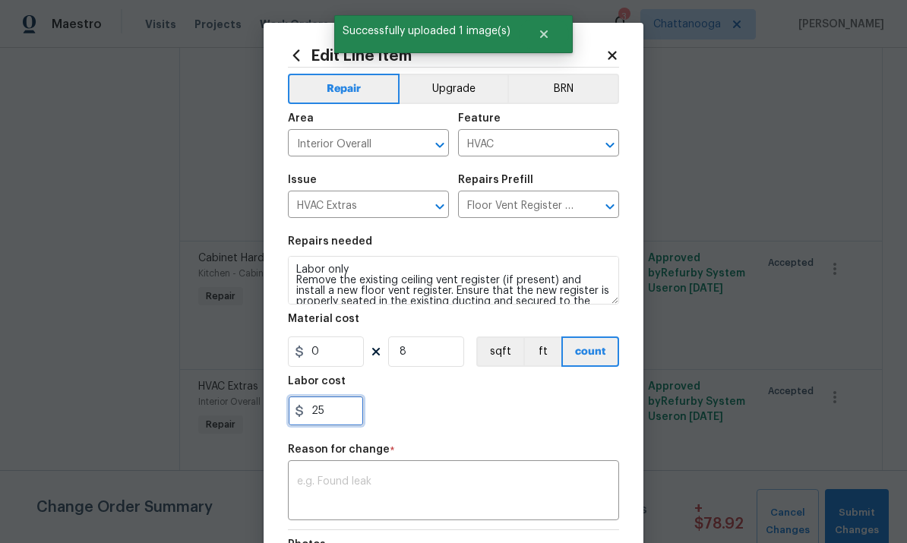
click at [335, 424] on input "25" at bounding box center [326, 411] width 76 height 30
type input "2"
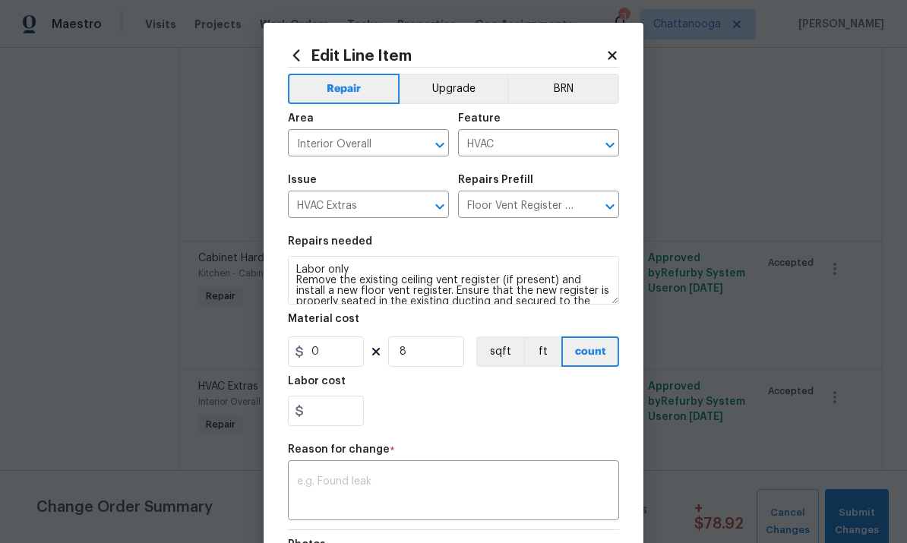
click at [504, 204] on input "Floor Vent Register $15.00" at bounding box center [517, 207] width 119 height 24
type input "0"
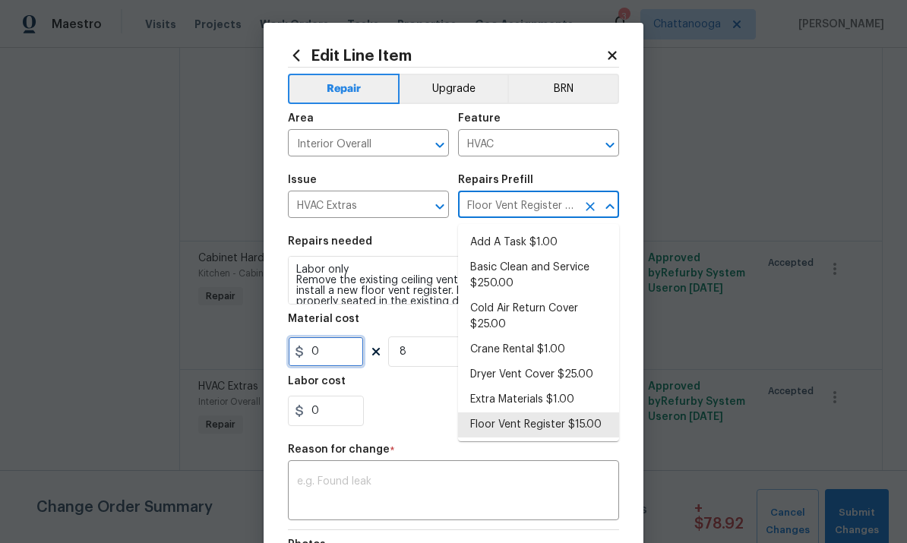
click at [328, 362] on input "0" at bounding box center [326, 352] width 76 height 30
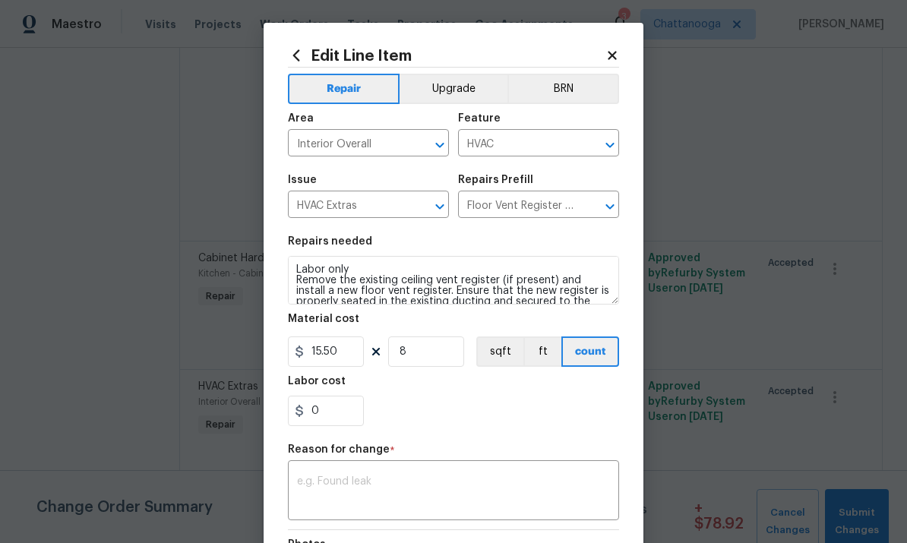
click at [541, 408] on div "0" at bounding box center [453, 411] width 331 height 30
type input "15.5"
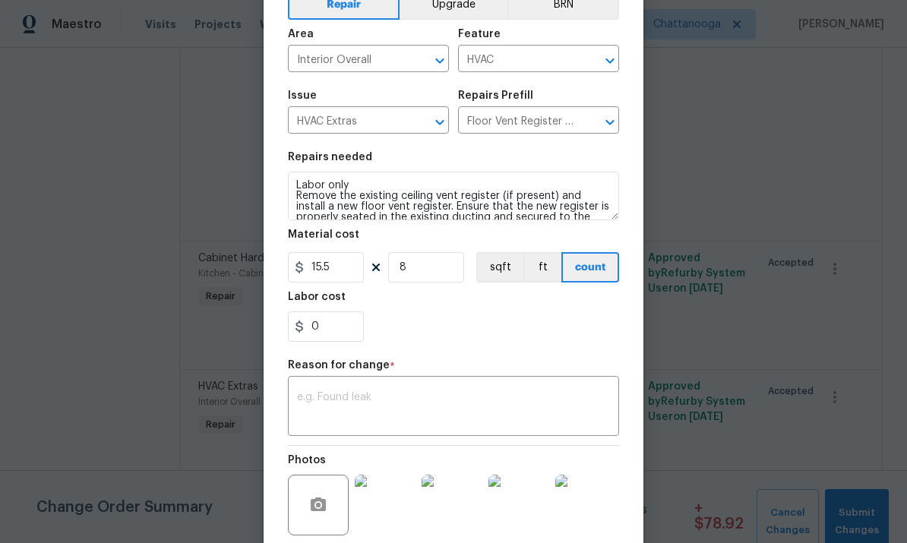
scroll to position [85, 0]
click at [517, 409] on textarea at bounding box center [453, 407] width 313 height 32
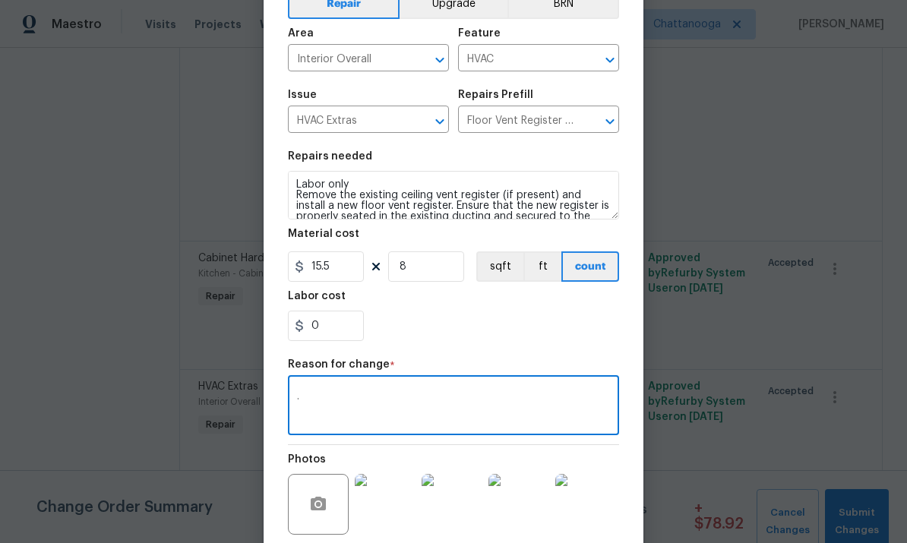
type textarea "."
click at [568, 341] on div "0" at bounding box center [453, 326] width 331 height 30
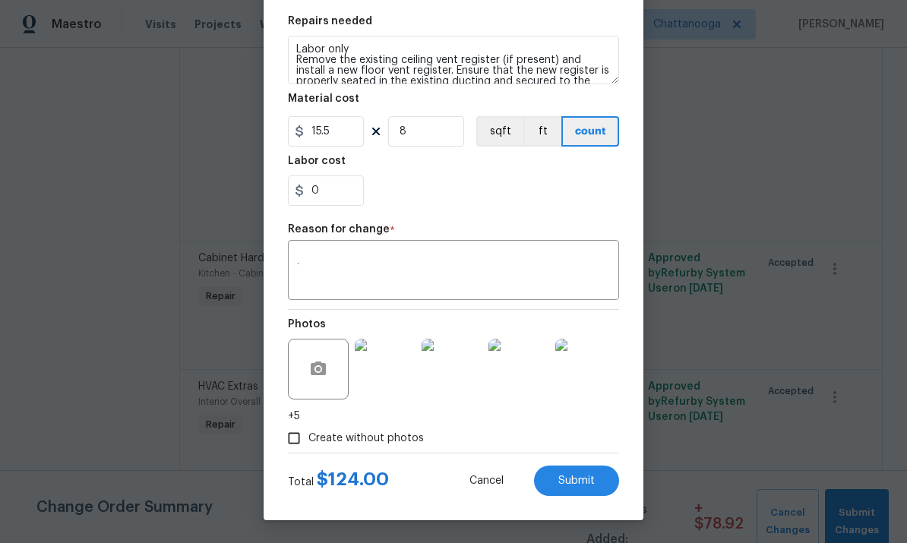
scroll to position [223, 0]
click at [584, 480] on span "Submit" at bounding box center [577, 481] width 36 height 11
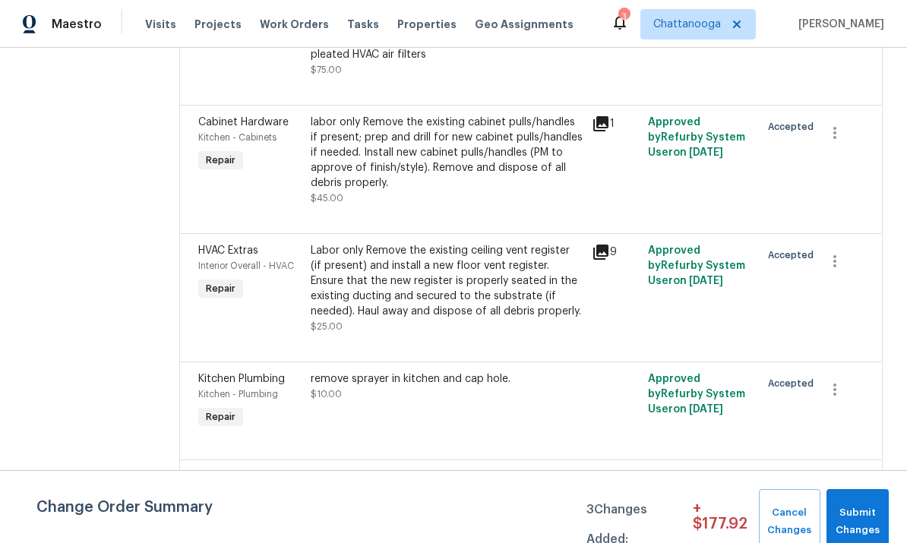
scroll to position [1809, 0]
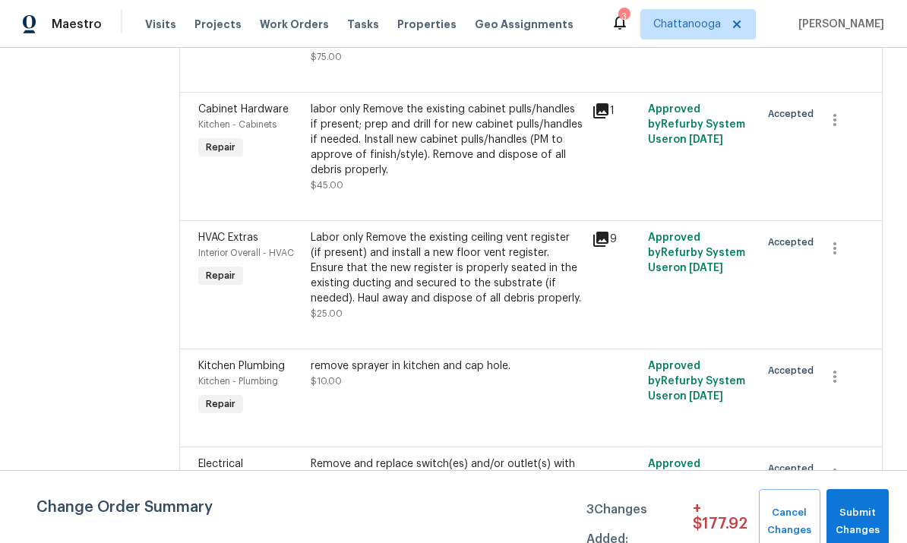
click at [388, 359] on div "remove sprayer in kitchen and cap hole. $10.00" at bounding box center [447, 374] width 272 height 30
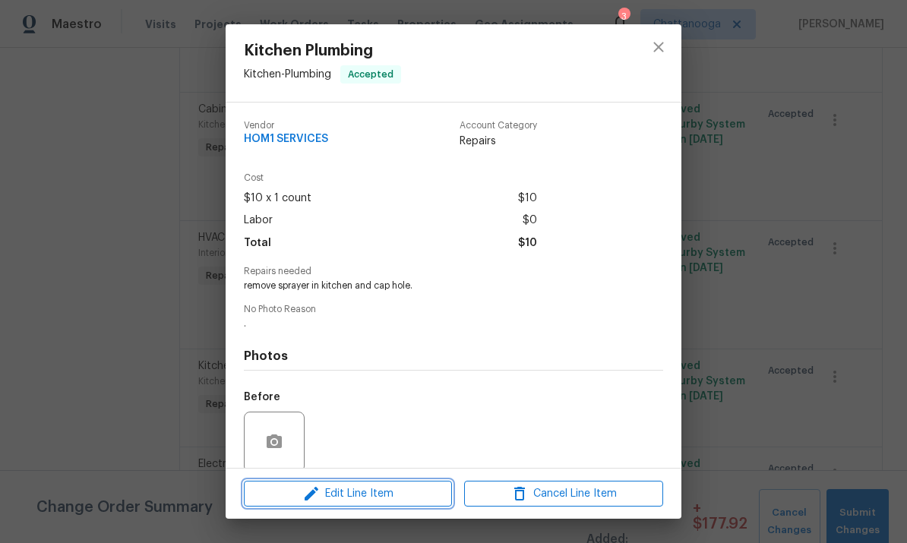
click at [329, 489] on span "Edit Line Item" at bounding box center [348, 494] width 199 height 19
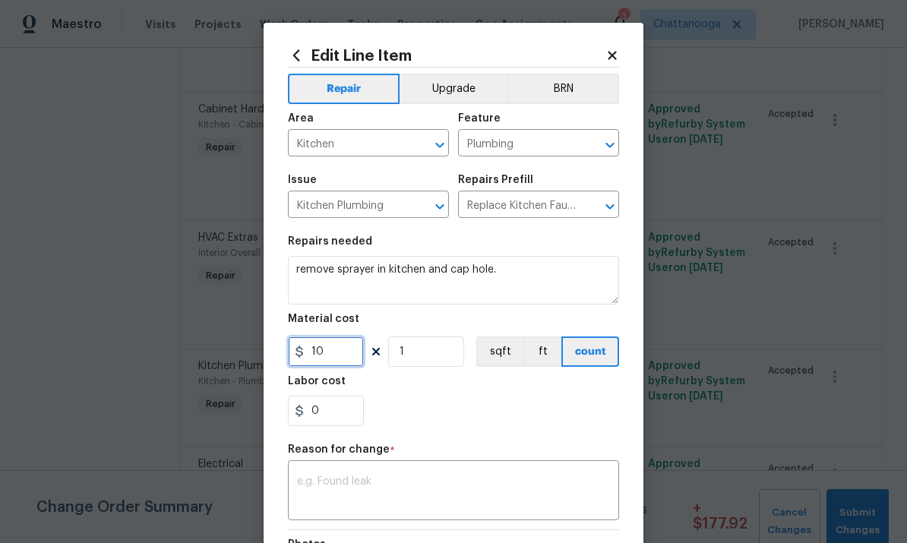
click at [335, 367] on input "10" at bounding box center [326, 352] width 76 height 30
click at [596, 429] on section "Repairs needed remove sprayer in kitchen and cap hole. Material cost 18.50 1 sq…" at bounding box center [453, 331] width 331 height 208
type input "18.5"
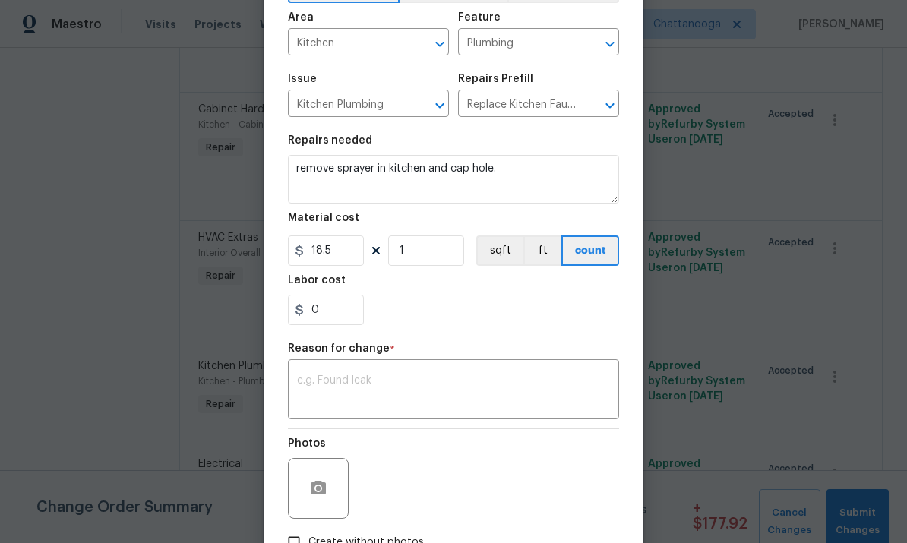
scroll to position [100, 0]
click at [571, 400] on textarea at bounding box center [453, 392] width 313 height 32
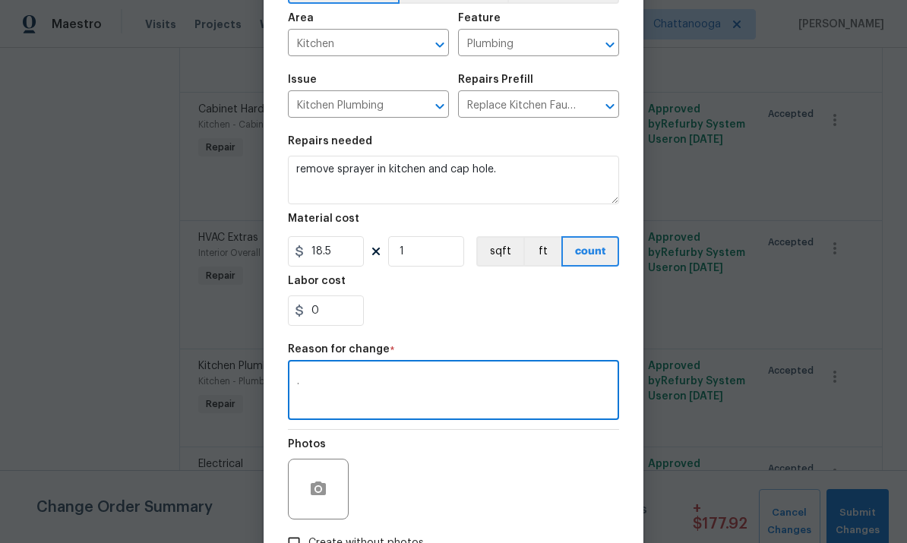
type textarea "."
click at [608, 321] on div "0" at bounding box center [453, 311] width 331 height 30
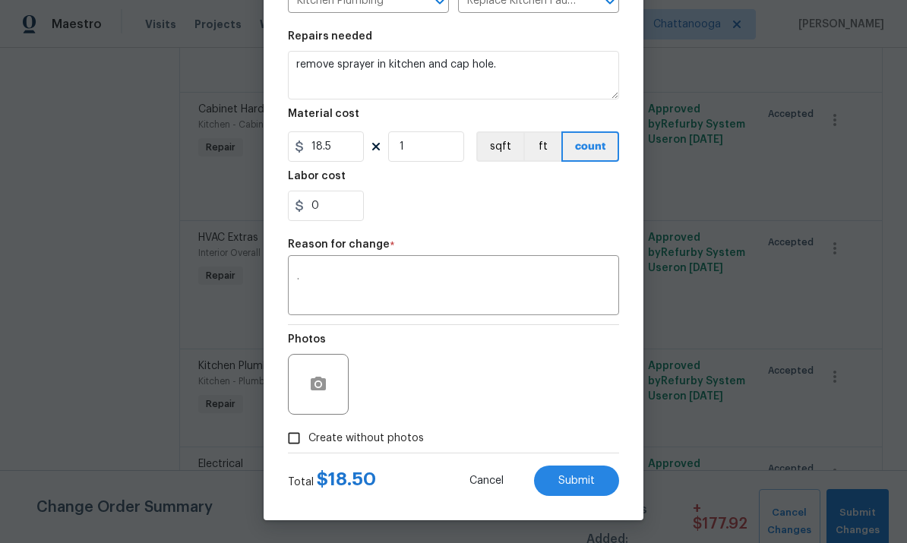
scroll to position [208, 0]
click at [587, 476] on span "Submit" at bounding box center [577, 481] width 36 height 11
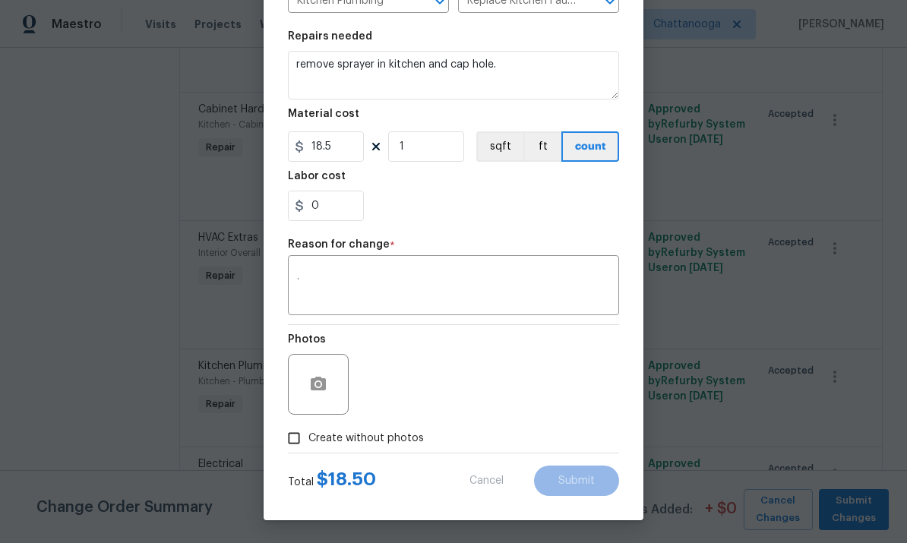
type input "10"
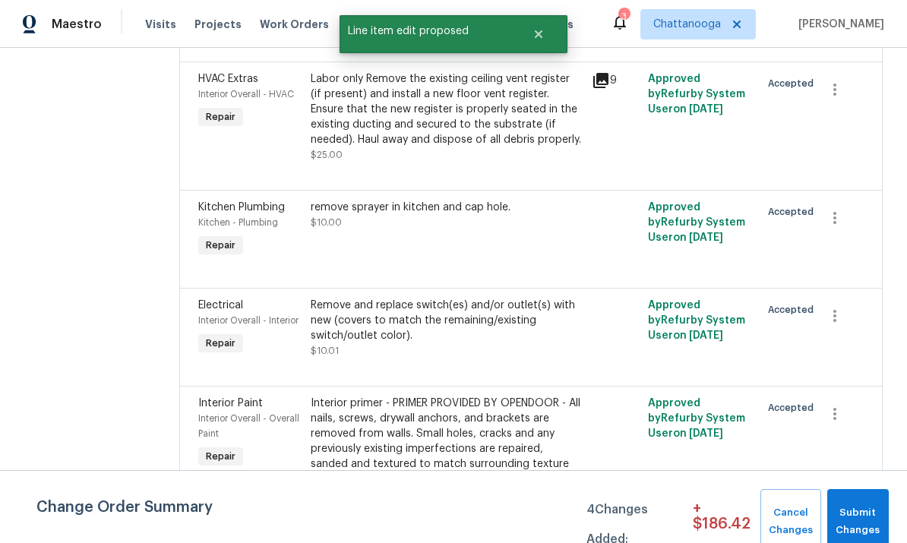
scroll to position [1969, 0]
click at [480, 297] on div "Remove and replace switch(es) and/or outlet(s) with new (covers to match the re…" at bounding box center [447, 320] width 272 height 46
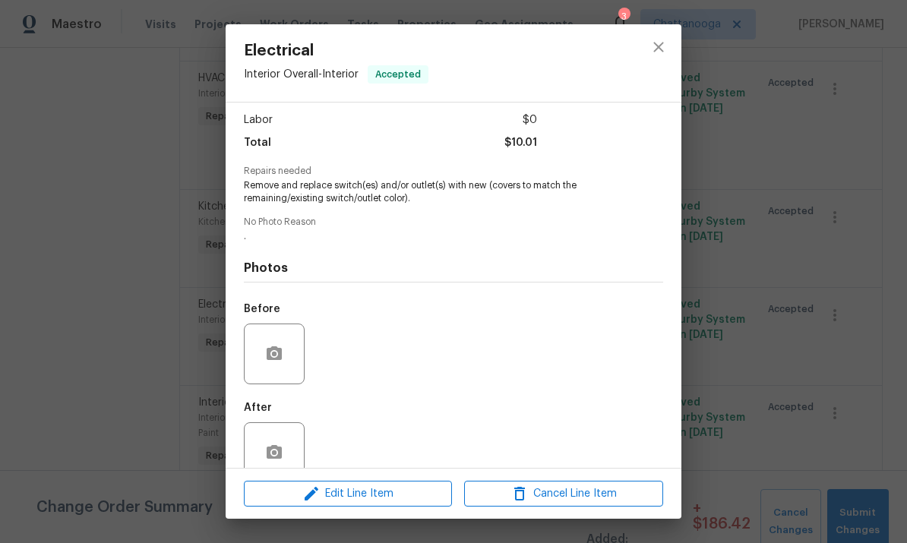
scroll to position [104, 0]
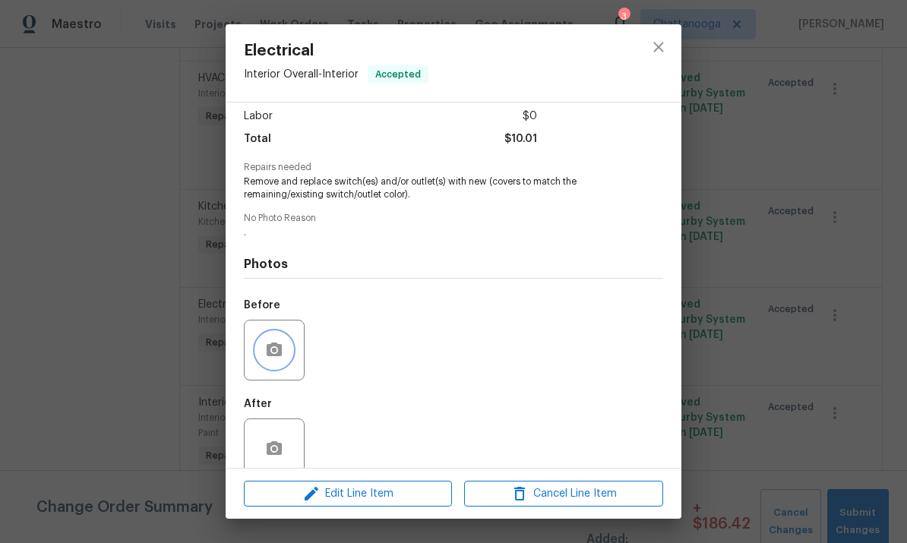
click at [273, 359] on icon "button" at bounding box center [274, 350] width 18 height 18
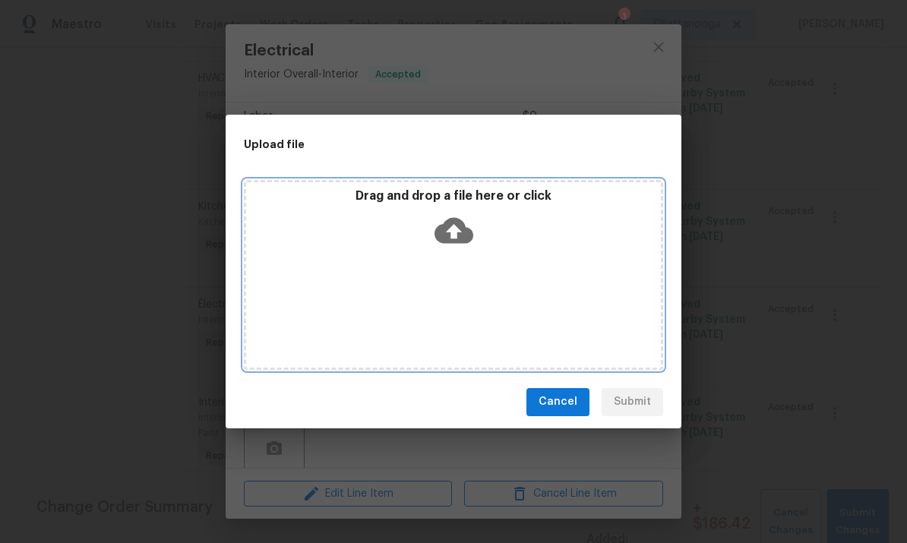
click at [473, 221] on icon at bounding box center [454, 230] width 39 height 39
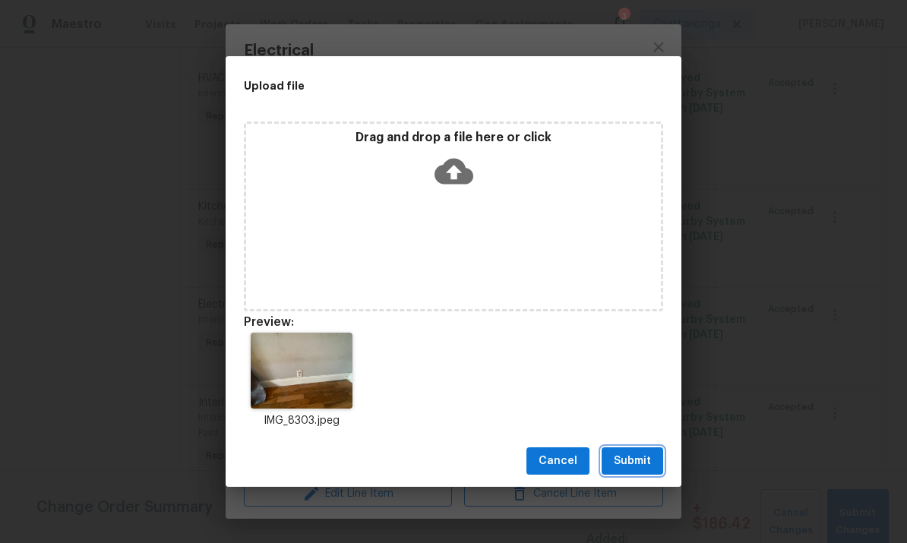
click at [635, 460] on span "Submit" at bounding box center [632, 461] width 37 height 19
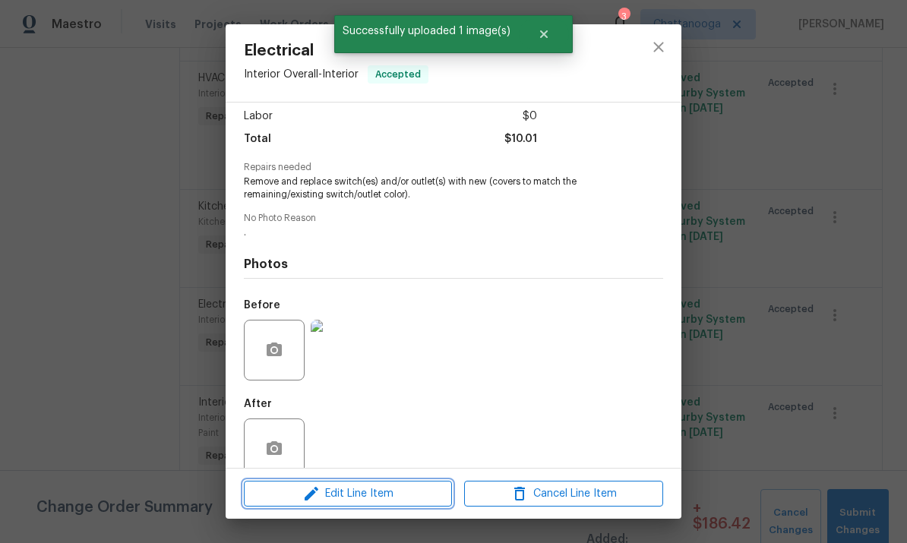
click at [365, 497] on span "Edit Line Item" at bounding box center [348, 494] width 199 height 19
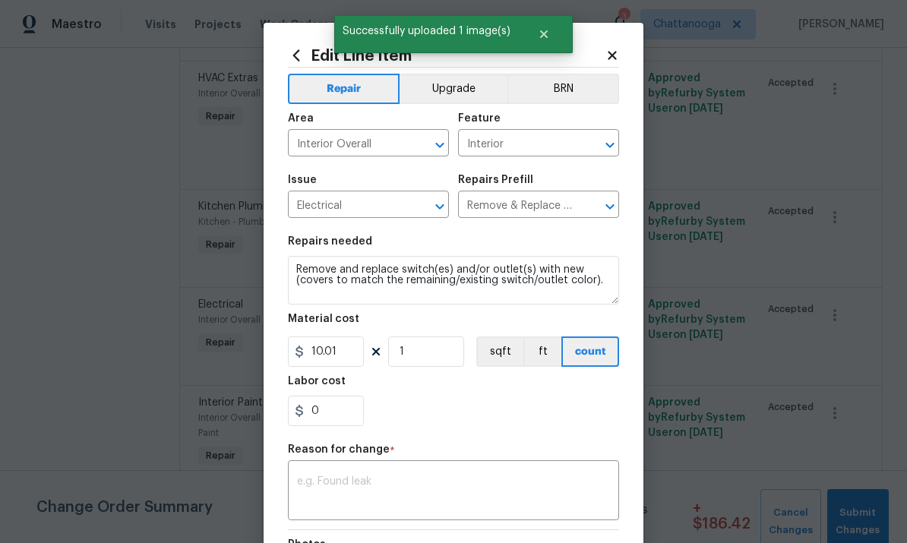
click at [536, 209] on input "Remove & Replace Remove & Replace Switch/Outlet $10.01" at bounding box center [517, 207] width 119 height 24
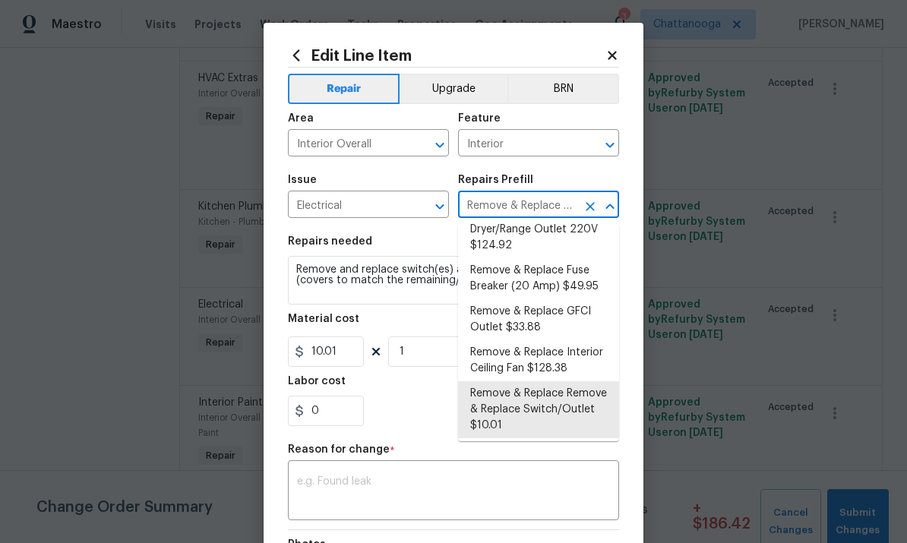
scroll to position [219, 0]
click at [413, 396] on div "Labor cost" at bounding box center [453, 386] width 331 height 20
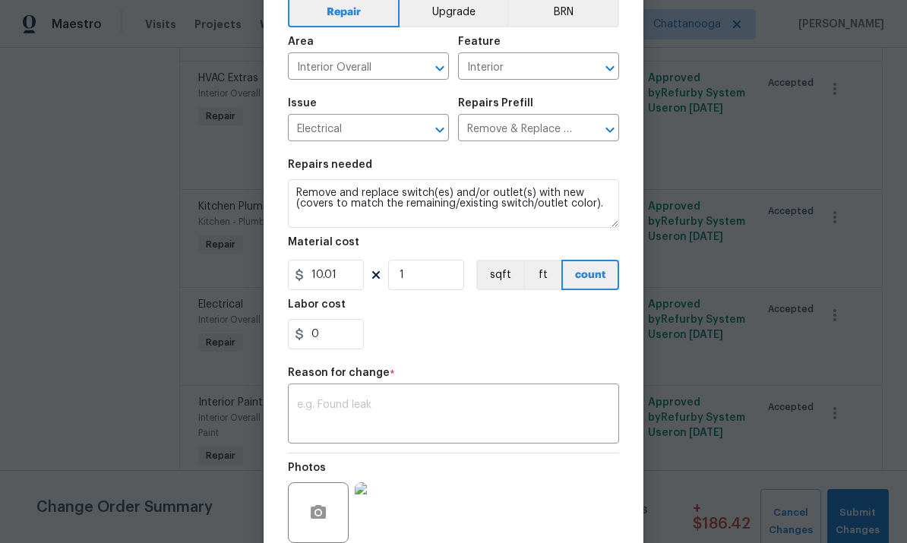
scroll to position [87, 0]
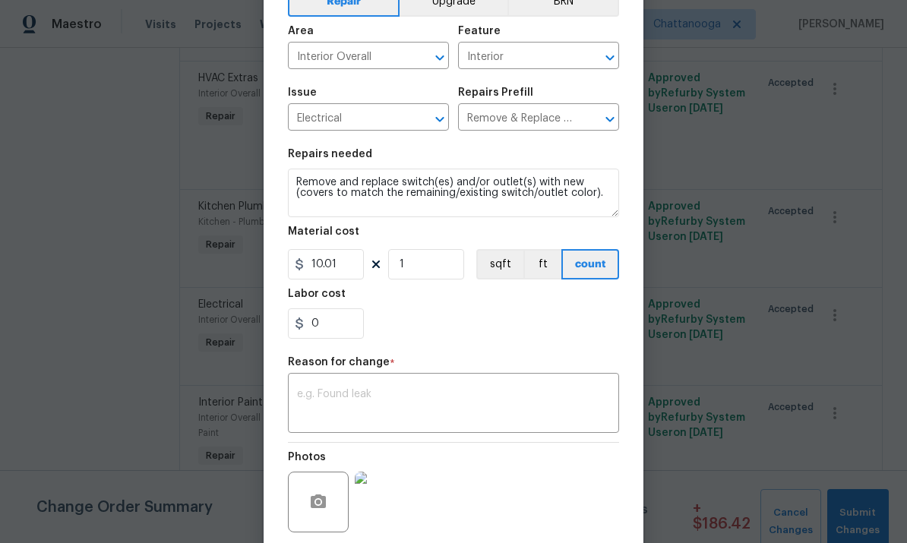
click at [467, 397] on textarea at bounding box center [453, 405] width 313 height 32
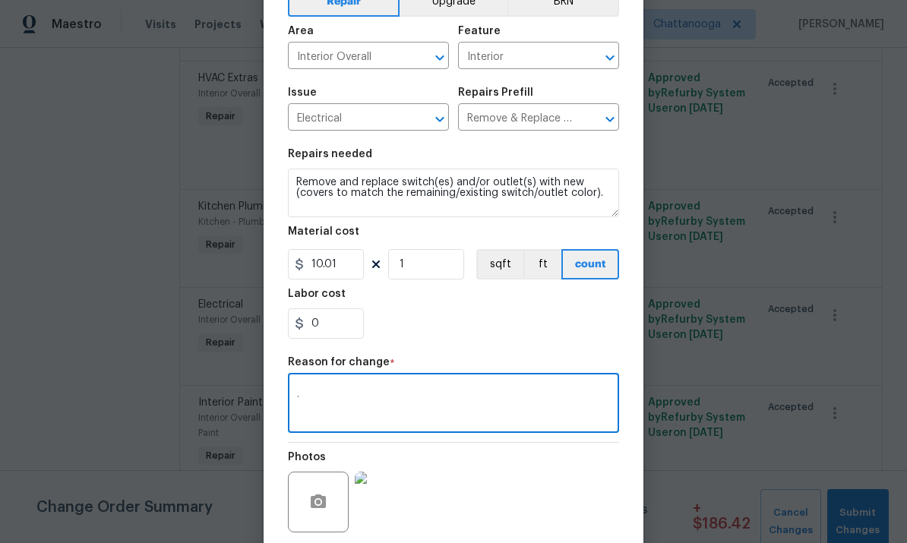
type textarea "."
click at [573, 327] on div "0" at bounding box center [453, 324] width 331 height 30
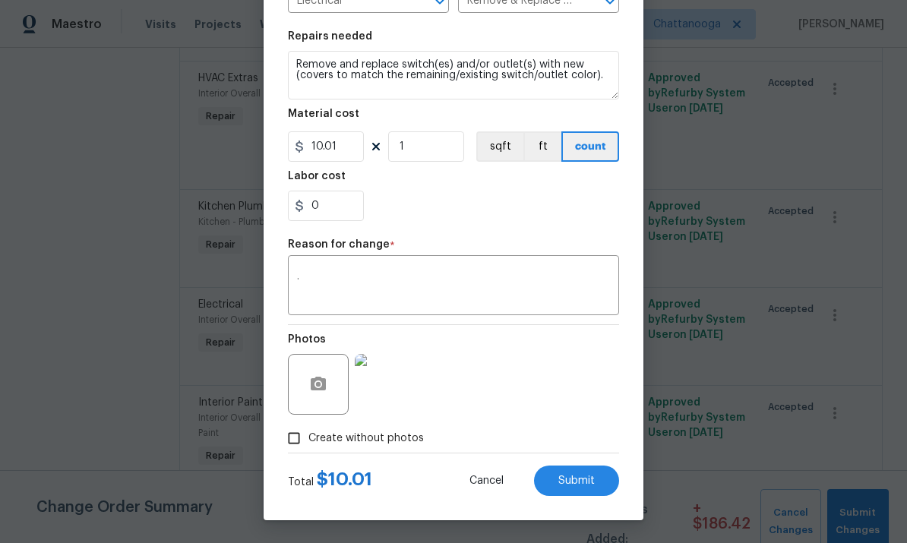
scroll to position [208, 0]
click at [581, 477] on span "Submit" at bounding box center [577, 481] width 36 height 11
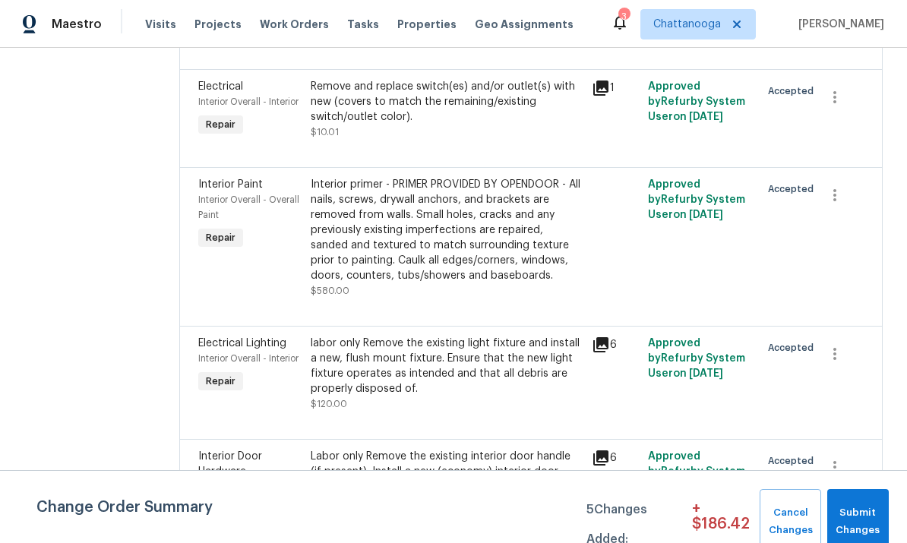
scroll to position [2190, 0]
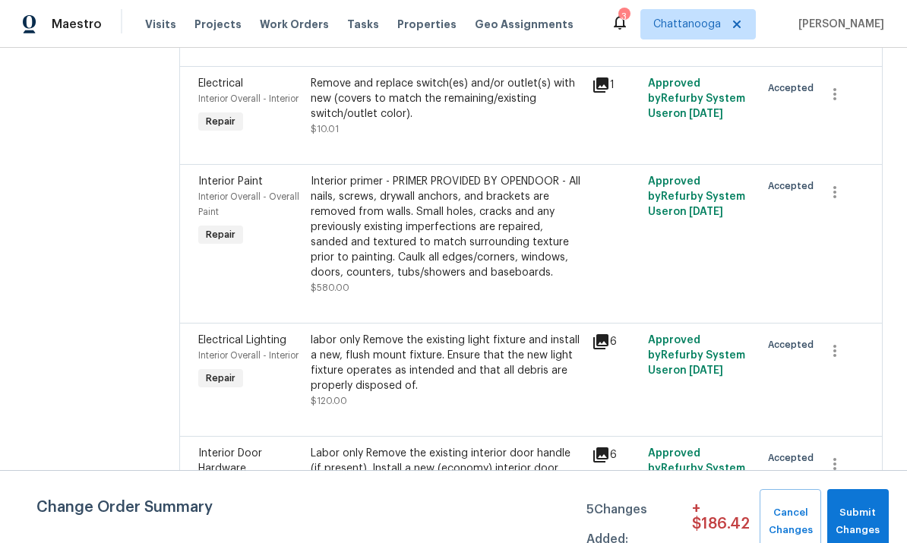
click at [447, 333] on div "labor only Remove the existing light fixture and install a new, flush mount fix…" at bounding box center [447, 363] width 272 height 61
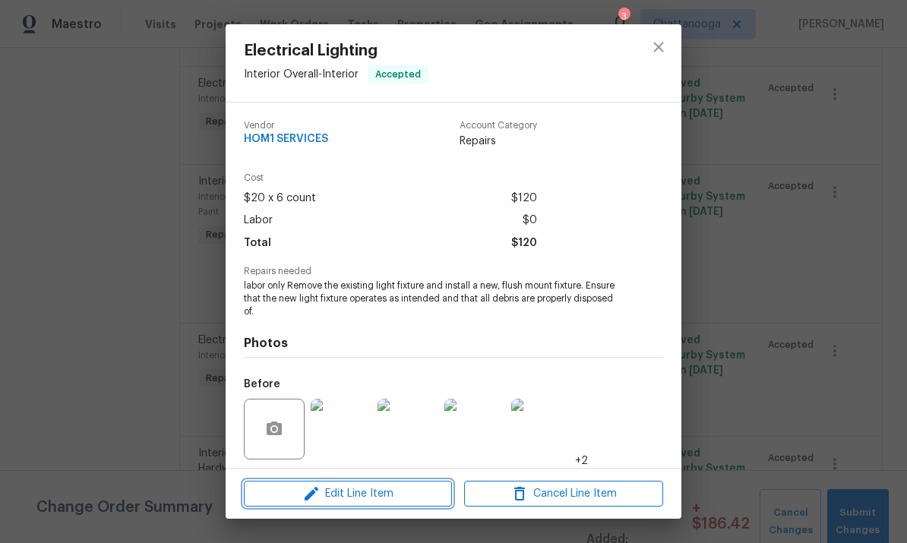
click at [395, 486] on span "Edit Line Item" at bounding box center [348, 494] width 199 height 19
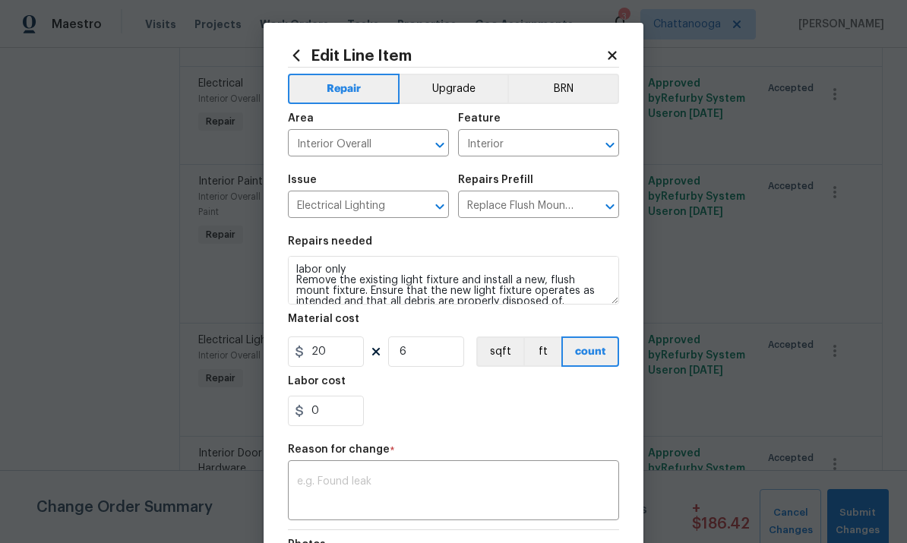
click at [569, 193] on div "Repairs Prefill" at bounding box center [538, 185] width 161 height 20
click at [525, 202] on input "Replace Flush Mount Light $25.00" at bounding box center [517, 207] width 119 height 24
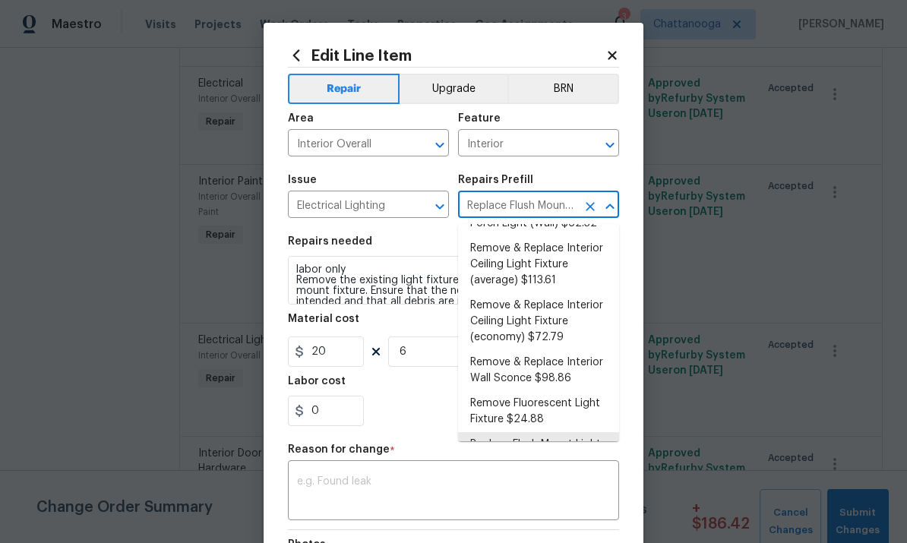
scroll to position [445, 0]
click at [552, 436] on li "Replace Flush Mount Light $25.00" at bounding box center [538, 453] width 161 height 41
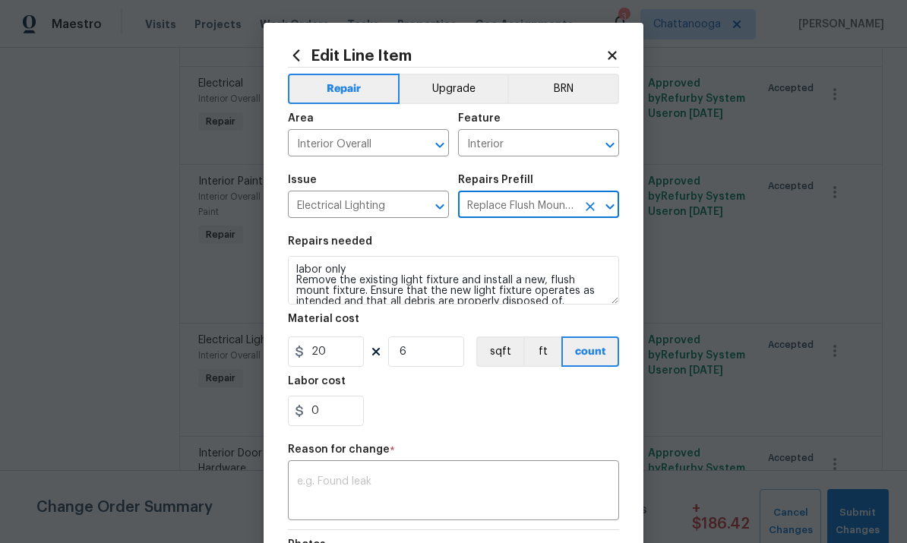
type textarea "Remove the existing light fixture and install a new, flush mount fixture. Ensur…"
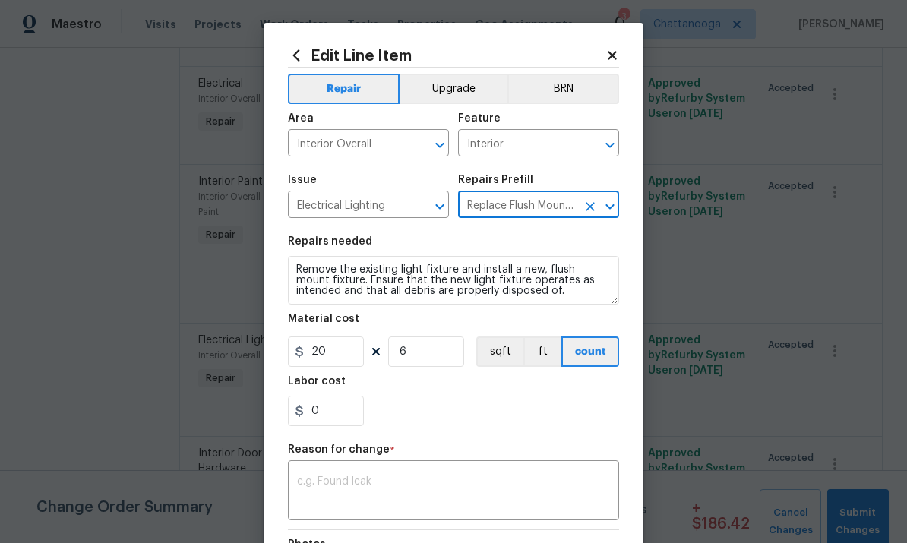
type input "25"
click at [338, 367] on input "25" at bounding box center [326, 352] width 76 height 30
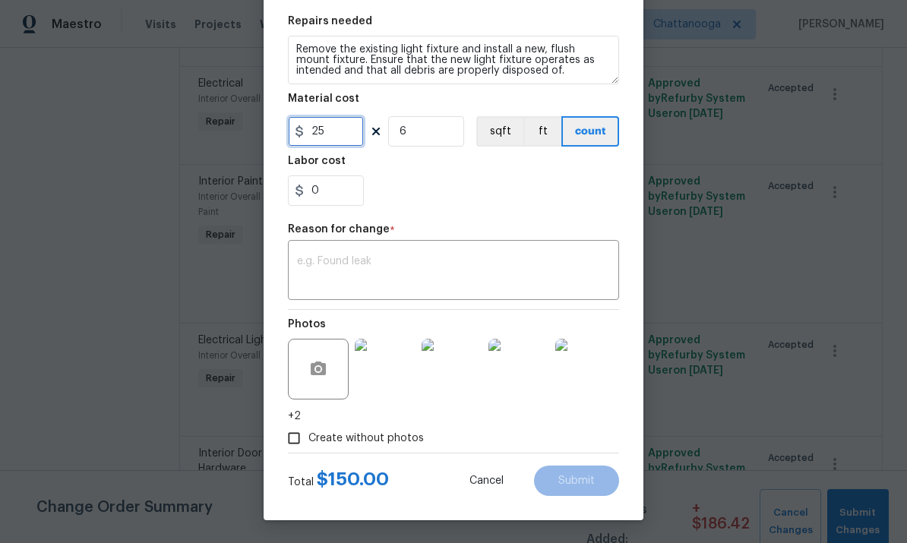
scroll to position [223, 0]
click at [502, 274] on textarea at bounding box center [453, 272] width 313 height 32
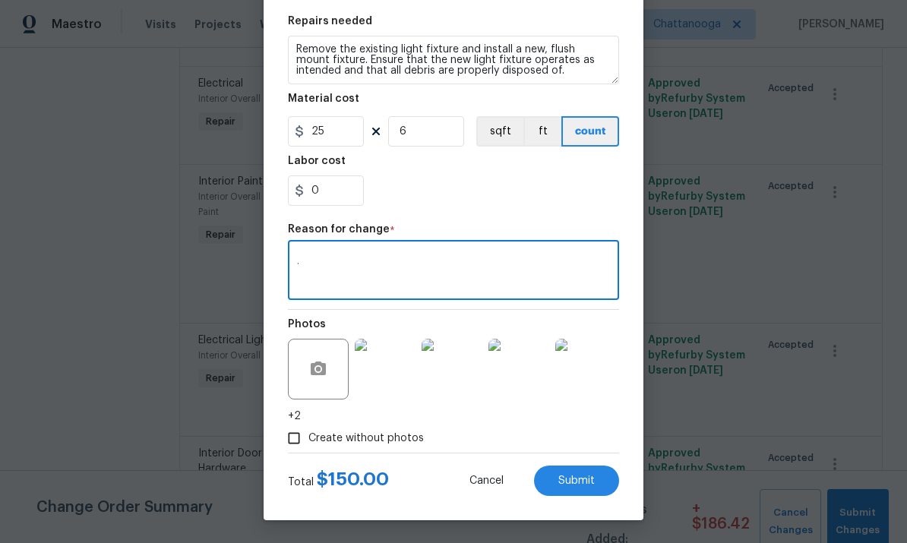
type textarea "."
click at [542, 188] on div "0" at bounding box center [453, 191] width 331 height 30
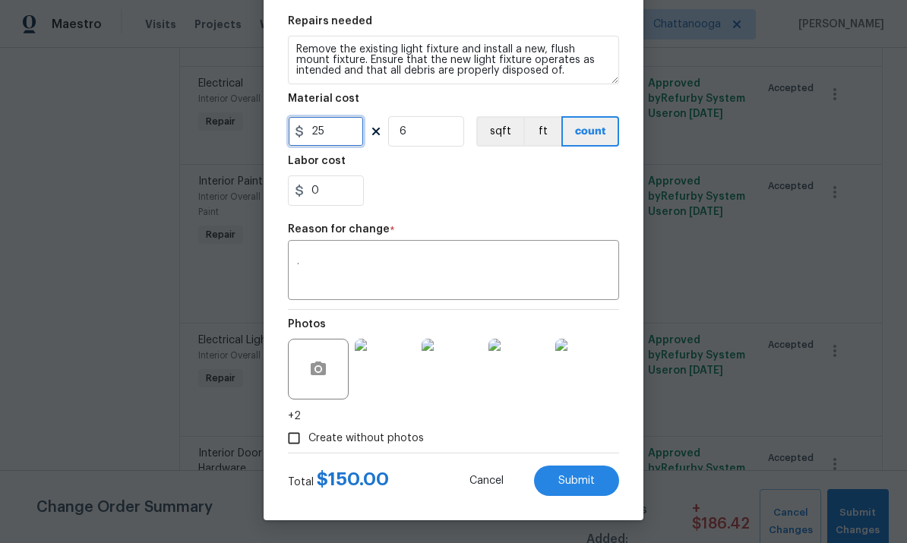
click at [332, 123] on input "25" at bounding box center [326, 131] width 76 height 30
click at [359, 137] on input "25" at bounding box center [326, 131] width 76 height 30
type input "38.95"
click at [309, 372] on icon "button" at bounding box center [318, 369] width 18 height 18
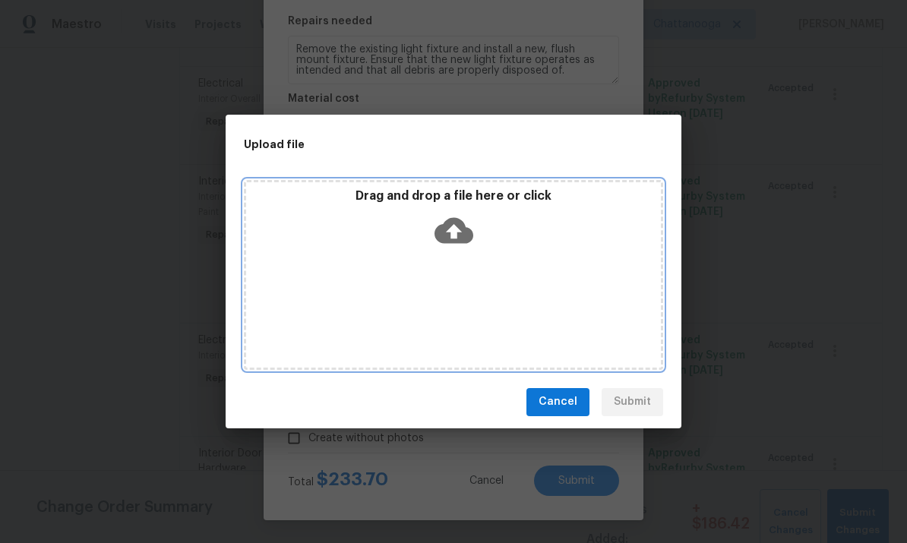
click at [441, 234] on icon at bounding box center [454, 230] width 39 height 26
click at [460, 233] on icon at bounding box center [454, 230] width 39 height 26
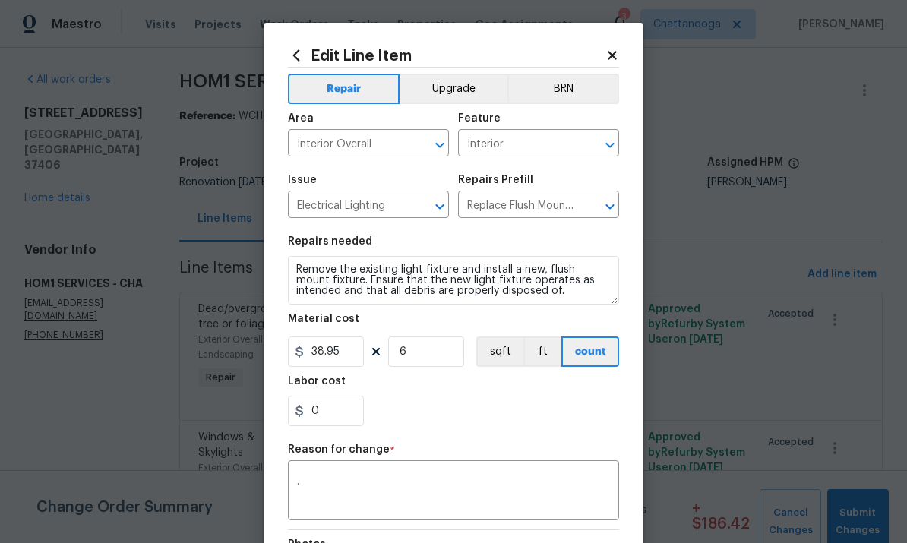
scroll to position [223, 0]
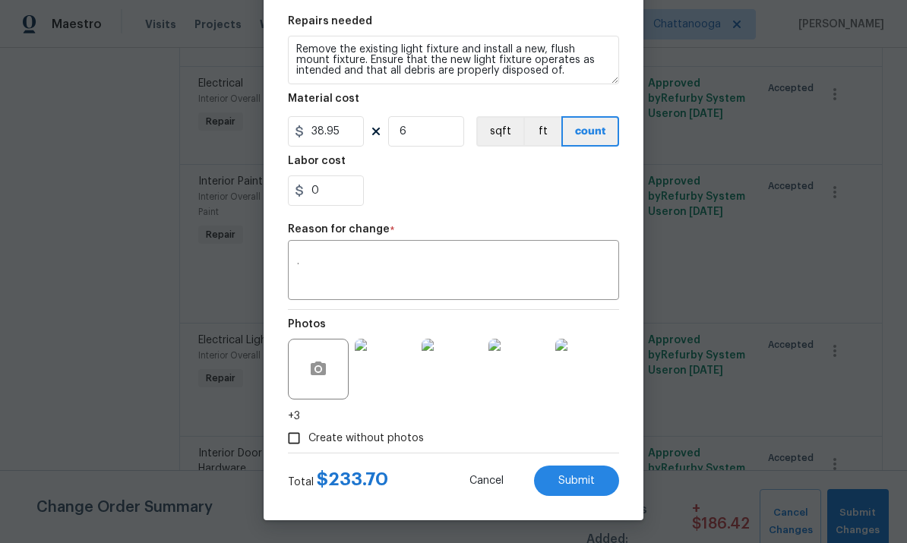
click at [594, 480] on span "Submit" at bounding box center [577, 481] width 36 height 11
type input "20"
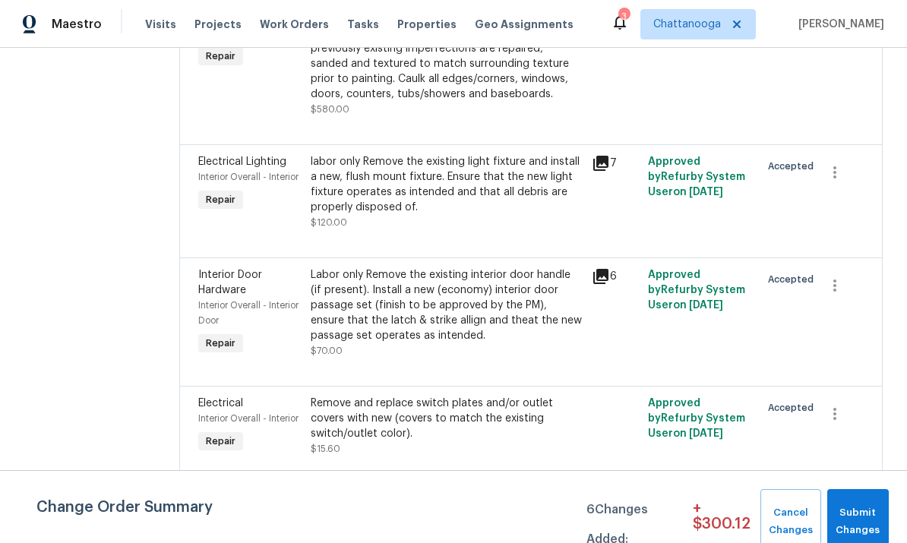
scroll to position [2375, 0]
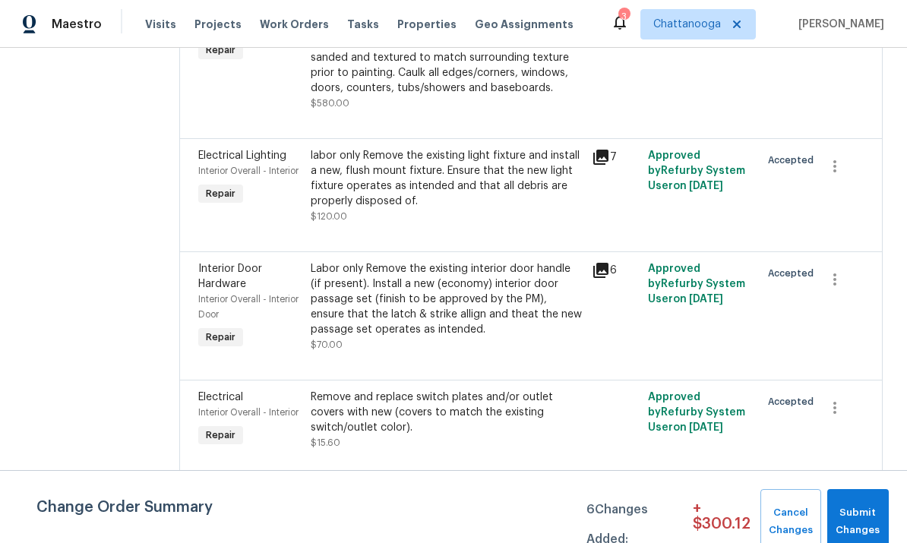
click at [373, 261] on div "Labor only Remove the existing interior door handle (if present). Install a new…" at bounding box center [447, 299] width 272 height 76
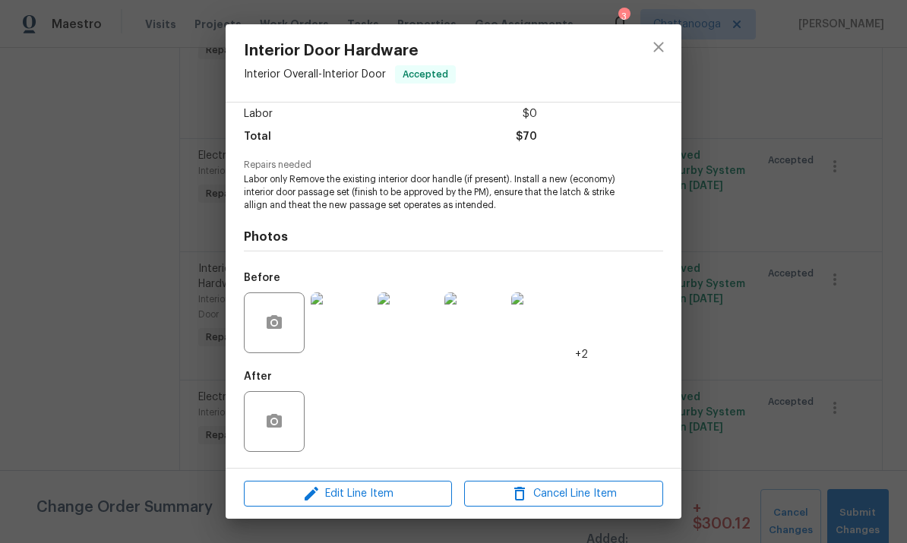
scroll to position [109, 0]
click at [264, 323] on button "button" at bounding box center [274, 323] width 36 height 36
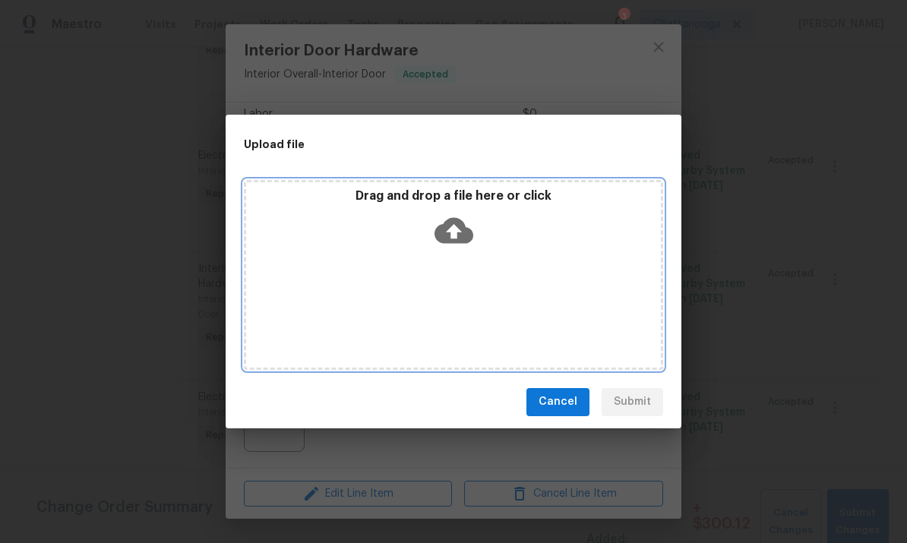
click at [450, 228] on icon at bounding box center [454, 230] width 39 height 26
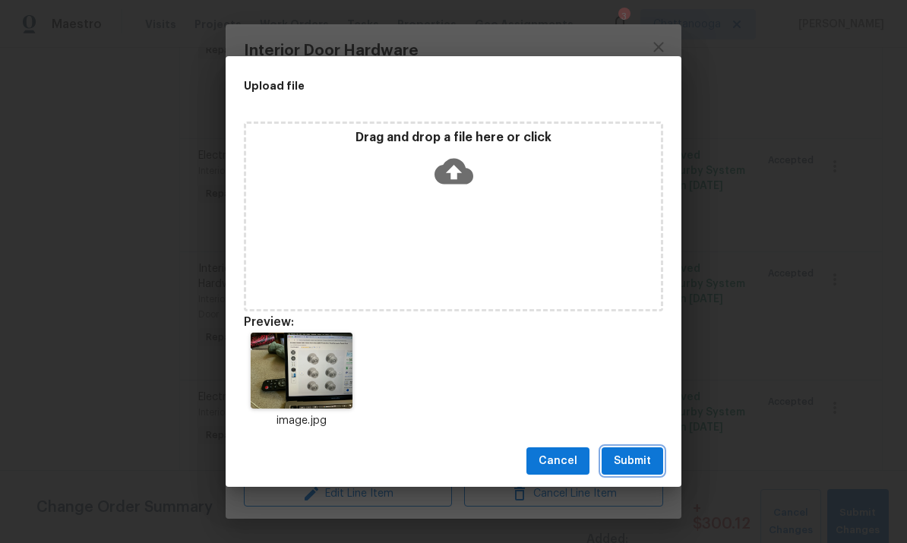
click at [649, 469] on span "Submit" at bounding box center [632, 461] width 37 height 19
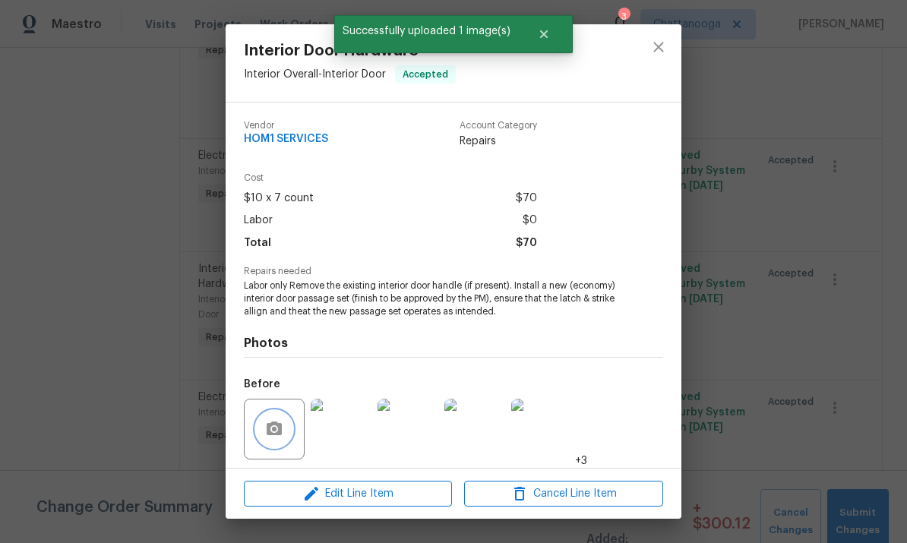
scroll to position [0, 0]
click at [313, 494] on icon "button" at bounding box center [312, 494] width 14 height 14
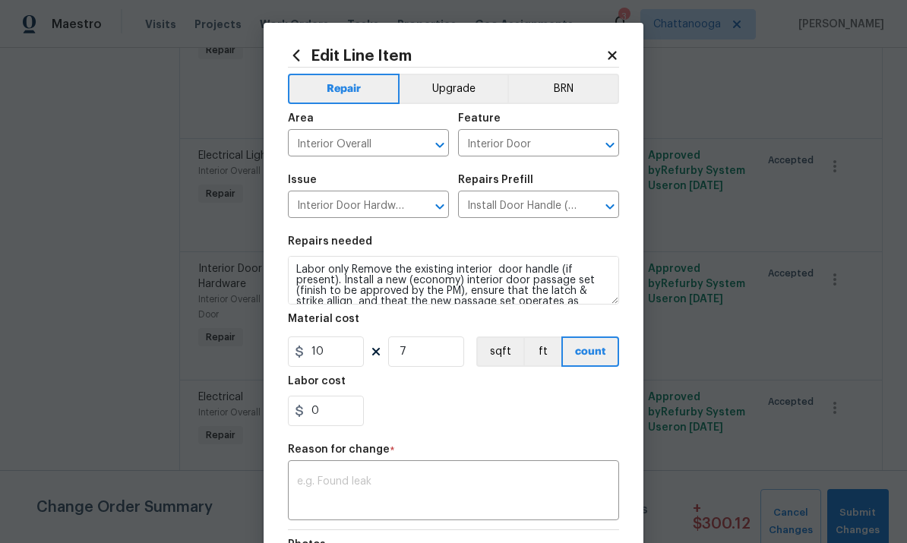
click at [512, 209] on input "Install Door Handle (economy) $25.35" at bounding box center [517, 207] width 119 height 24
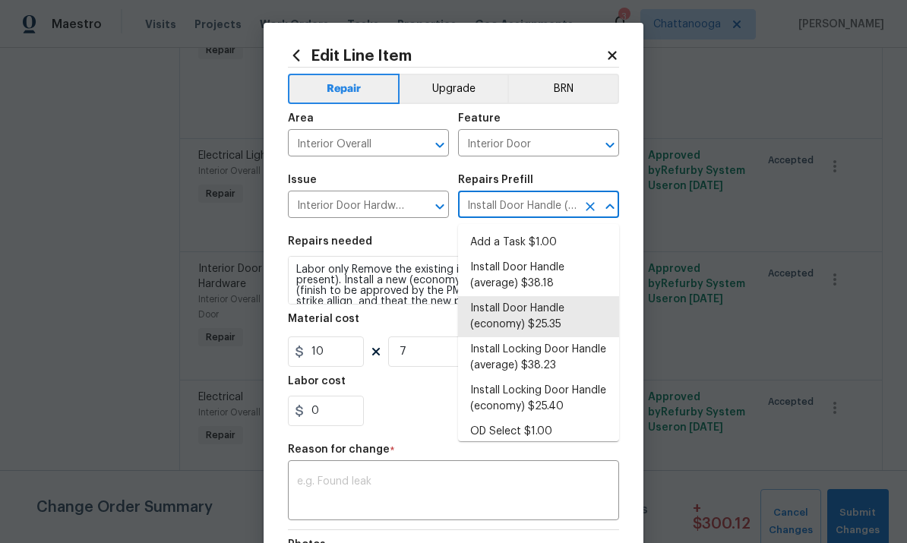
click at [502, 312] on li "Install Door Handle (economy) $25.35" at bounding box center [538, 316] width 161 height 41
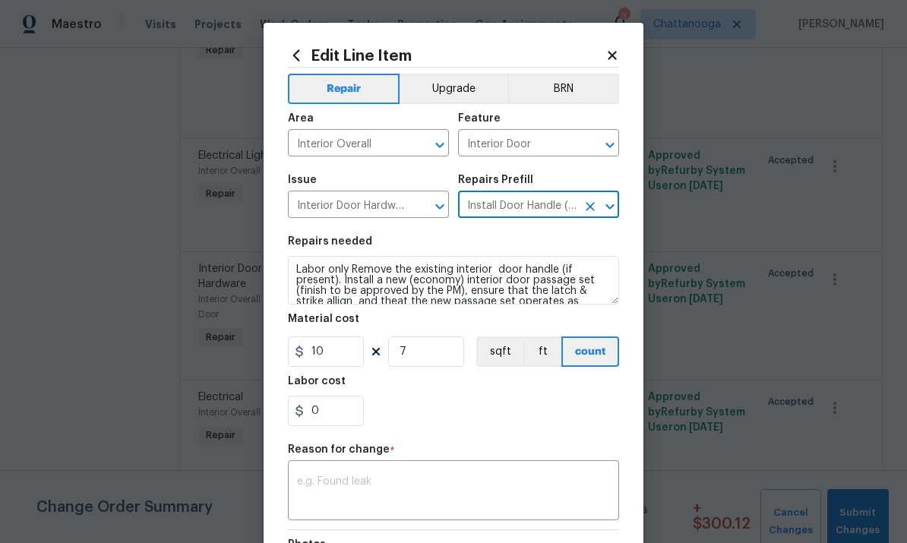
type textarea "Remove the existing interior door handle (if present). Install a new (economy) …"
type input "25.35"
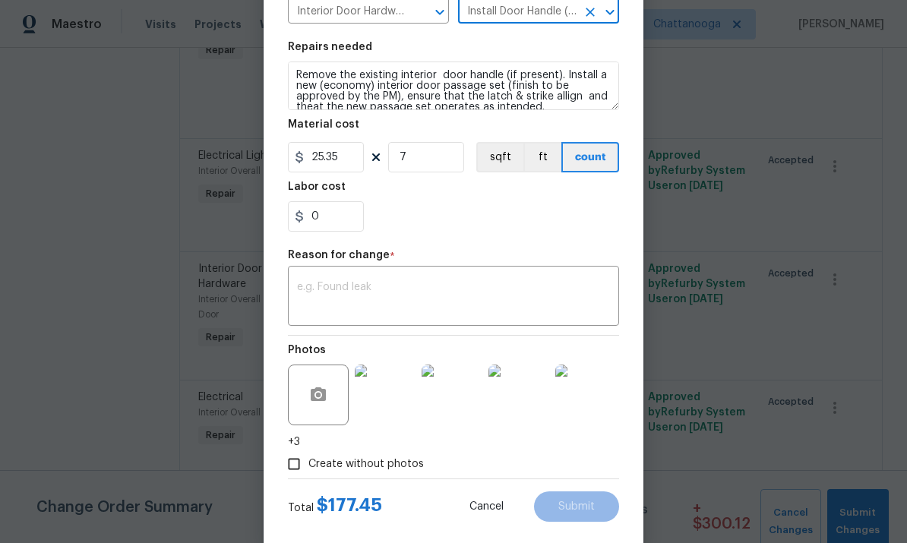
scroll to position [193, 0]
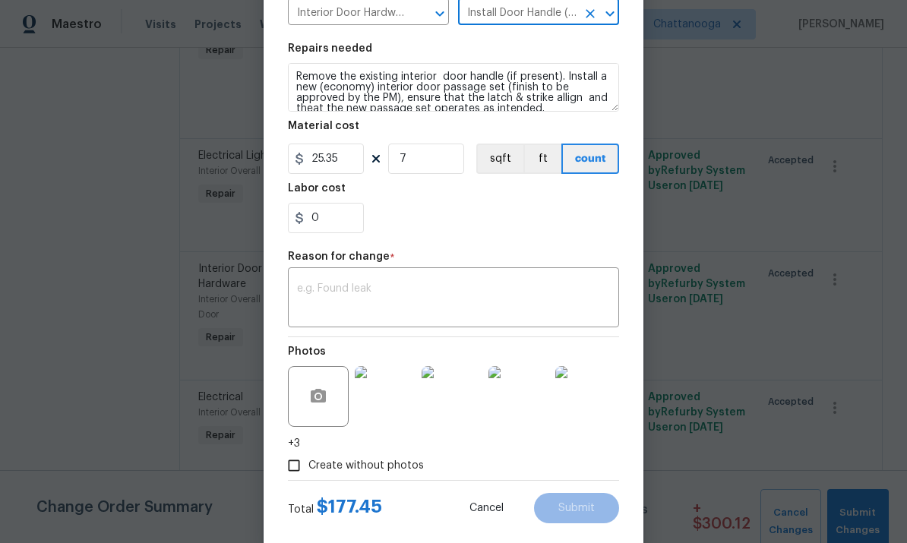
click at [354, 305] on textarea at bounding box center [453, 299] width 313 height 32
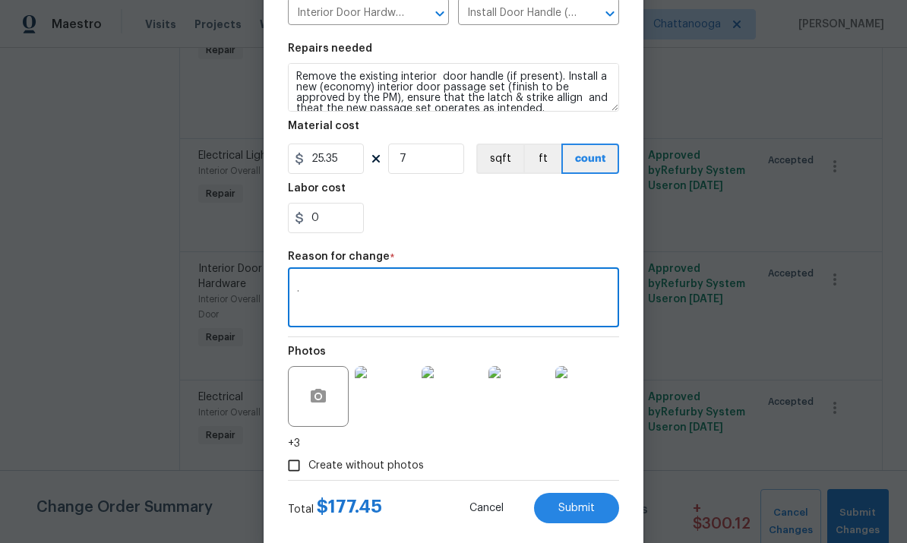
type textarea "."
click at [451, 215] on div "0" at bounding box center [453, 218] width 331 height 30
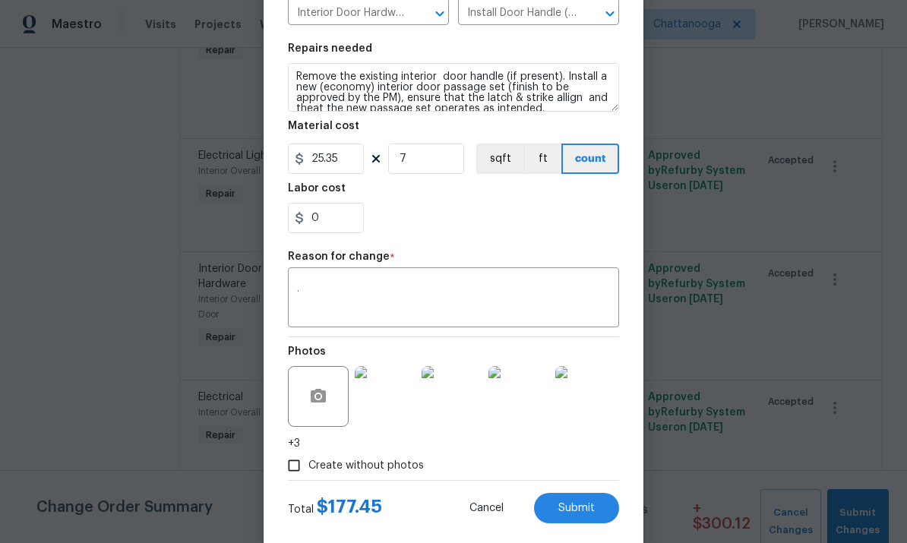
click at [565, 505] on span "Submit" at bounding box center [577, 508] width 36 height 11
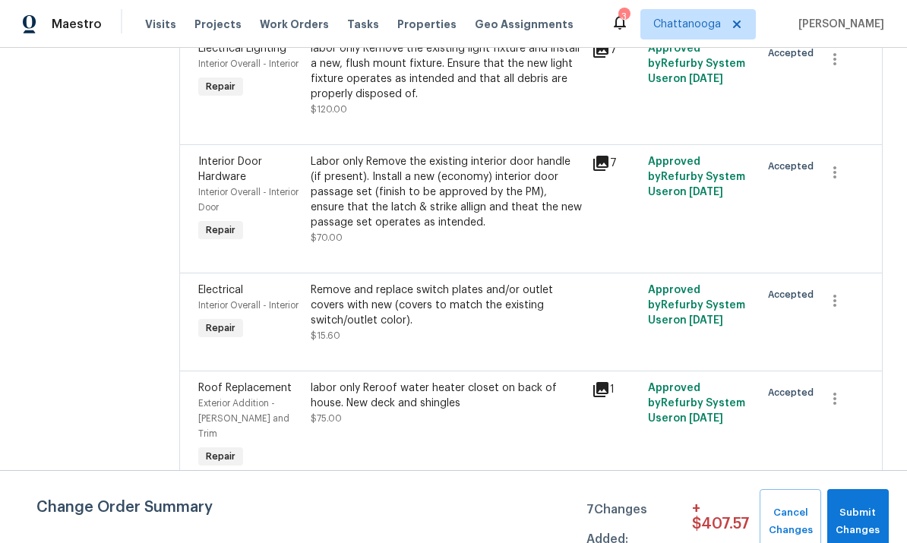
scroll to position [2484, 0]
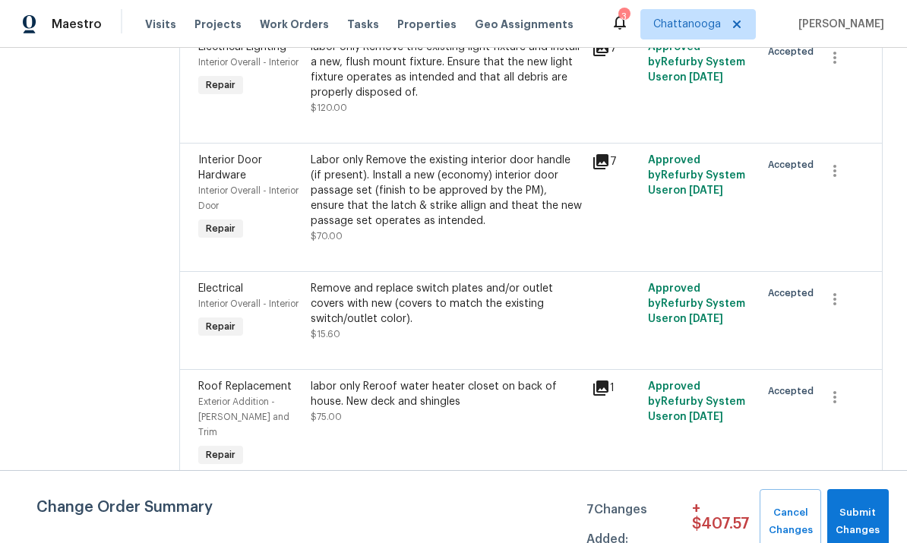
click at [343, 281] on div "Remove and replace switch plates and/or outlet covers with new (covers to match…" at bounding box center [447, 304] width 272 height 46
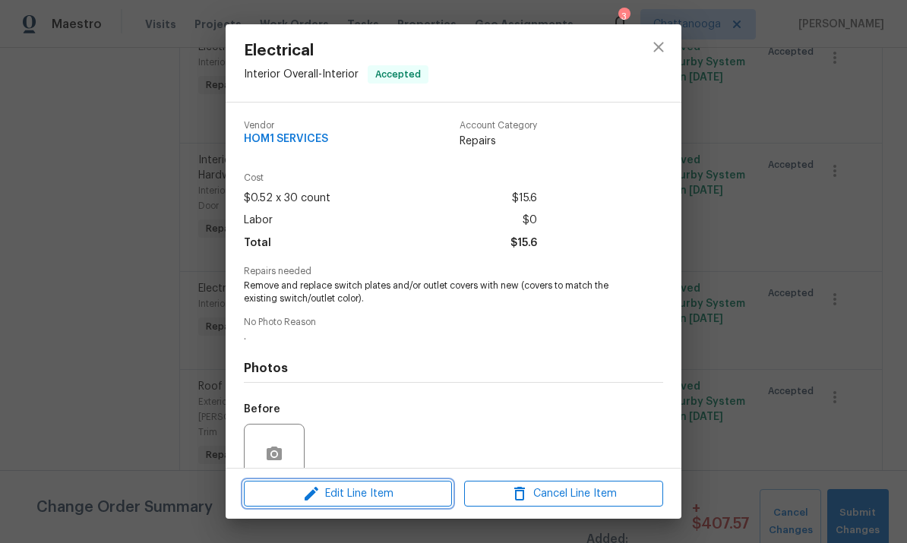
click at [385, 494] on span "Edit Line Item" at bounding box center [348, 494] width 199 height 19
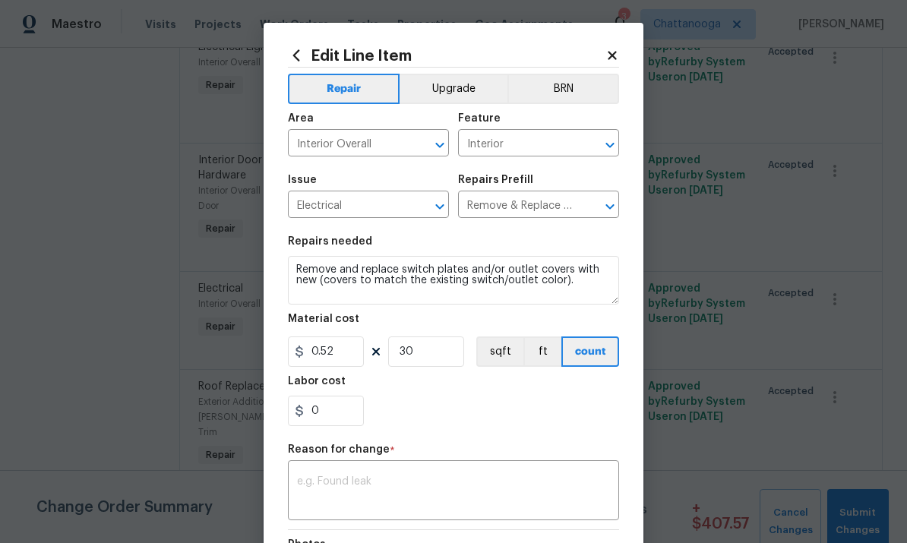
click at [523, 207] on input "Remove & Replace Switch Plate/Outlet Cover $0.52" at bounding box center [517, 207] width 119 height 24
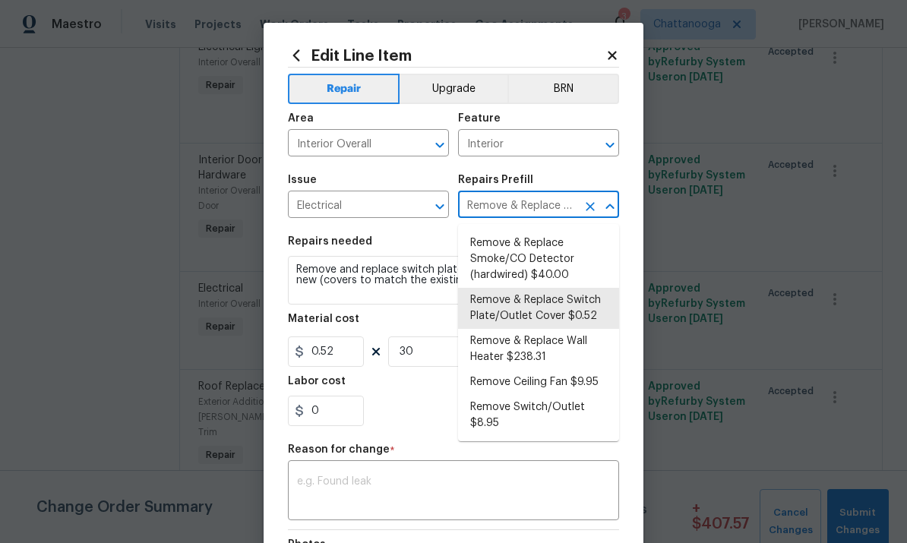
scroll to position [482, 0]
click at [567, 297] on li "Remove & Replace Switch Plate/Outlet Cover $0.52" at bounding box center [538, 309] width 161 height 41
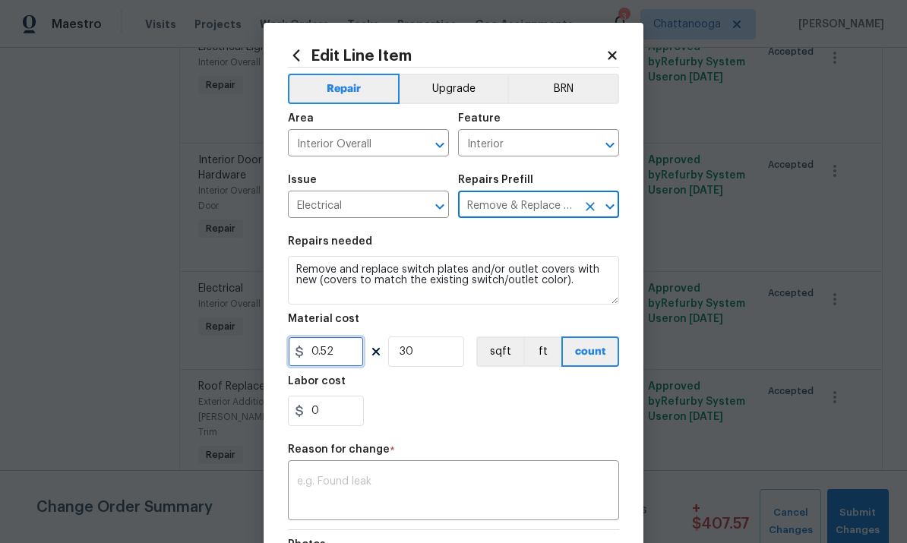
click at [343, 358] on input "0.52" at bounding box center [326, 352] width 76 height 30
type input "1"
click at [540, 404] on div "0" at bounding box center [453, 411] width 331 height 30
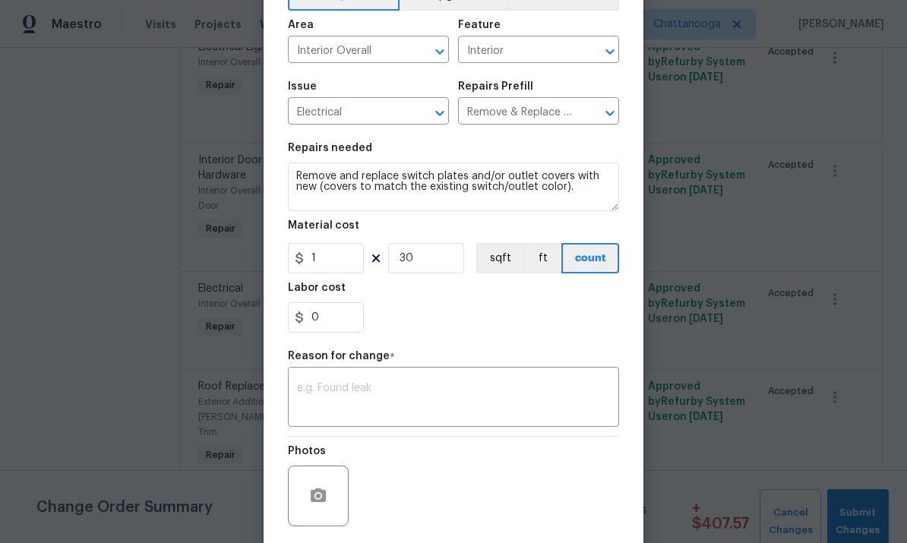
scroll to position [92, 0]
click at [431, 267] on input "30" at bounding box center [426, 260] width 76 height 30
type input "45"
click at [360, 398] on textarea at bounding box center [453, 401] width 313 height 32
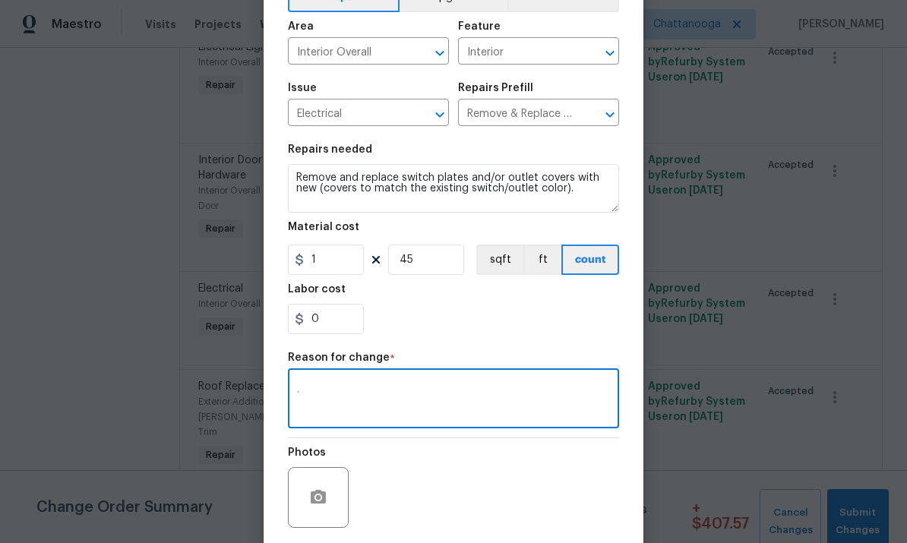
type textarea "."
click at [553, 347] on div "Repair Upgrade BRN Area Interior Overall ​ Feature Interior ​ Issue Electrical …" at bounding box center [453, 271] width 331 height 590
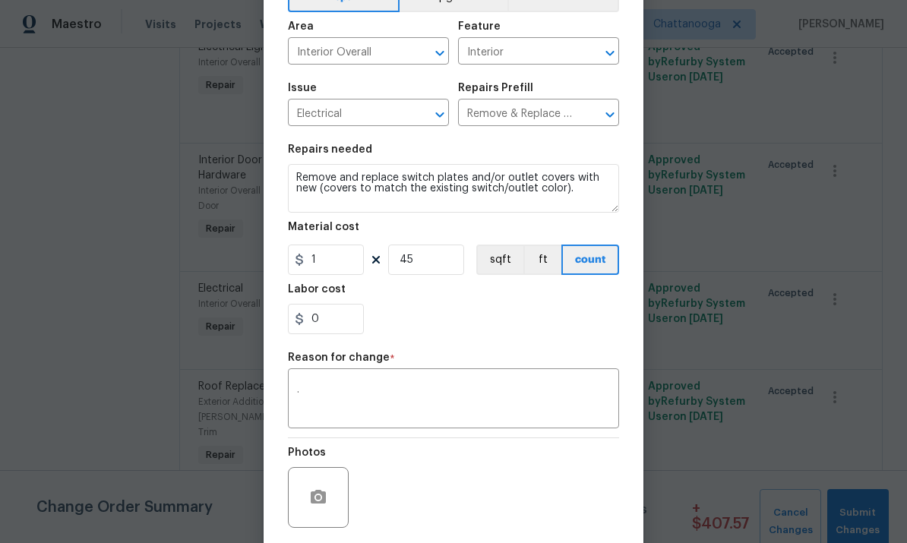
click at [590, 347] on div "Repair Upgrade BRN Area Interior Overall ​ Feature Interior ​ Issue Electrical …" at bounding box center [453, 271] width 331 height 590
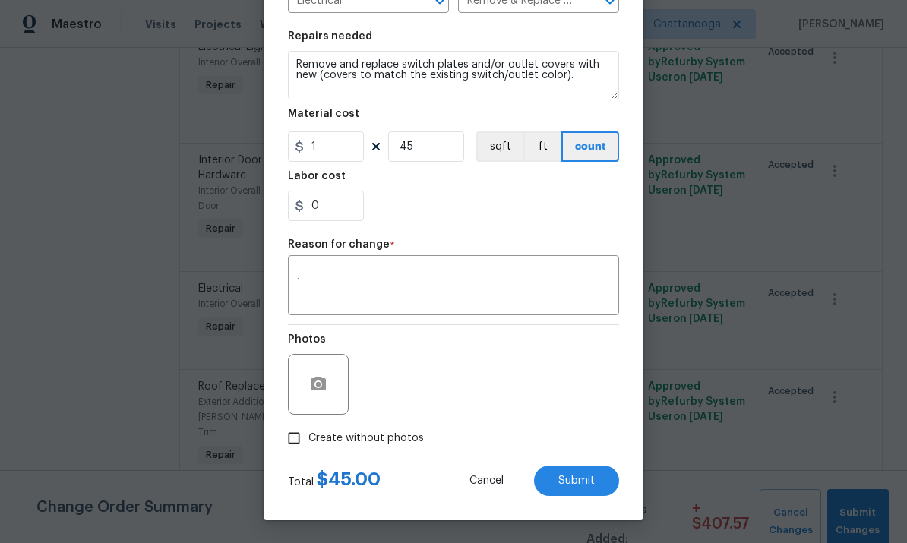
scroll to position [208, 0]
click at [581, 480] on span "Submit" at bounding box center [577, 481] width 36 height 11
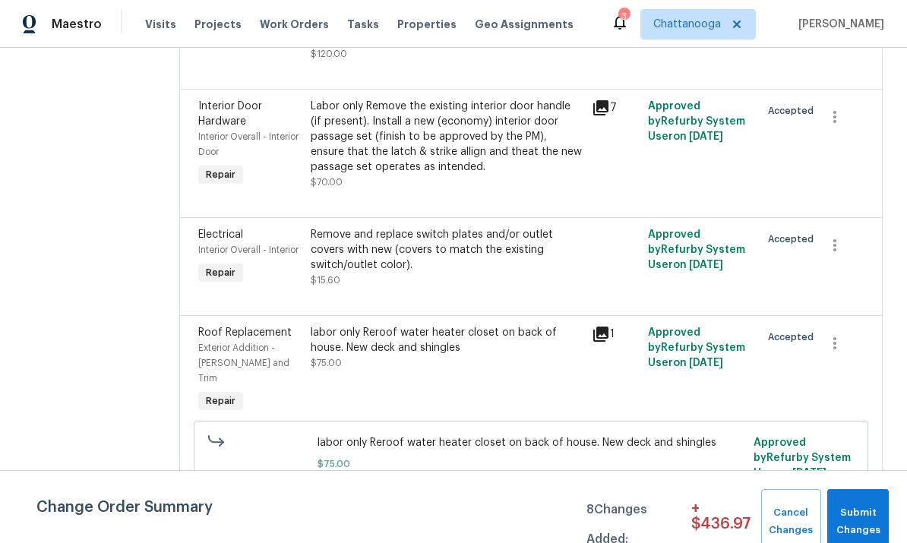
scroll to position [2545, 0]
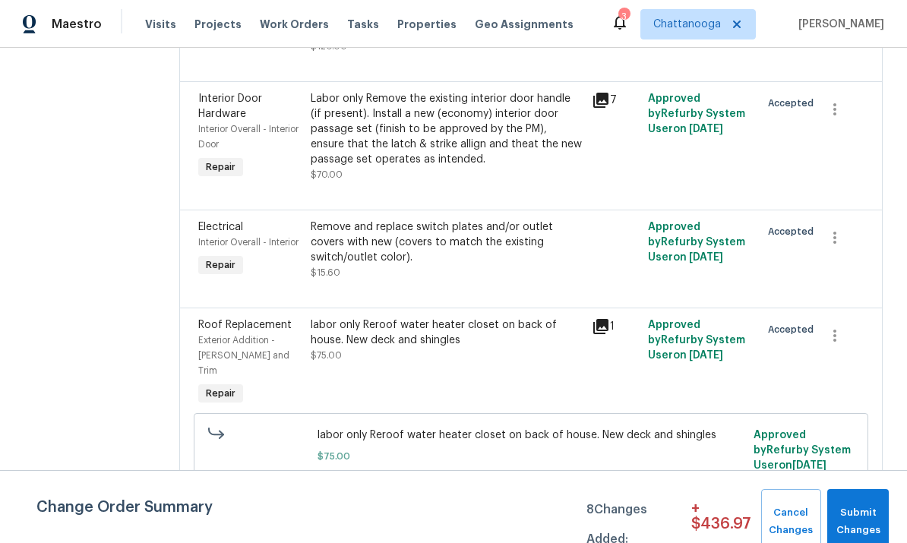
click at [336, 318] on div "labor only Reroof water heater closet on back of house. New deck and shingles" at bounding box center [447, 333] width 272 height 30
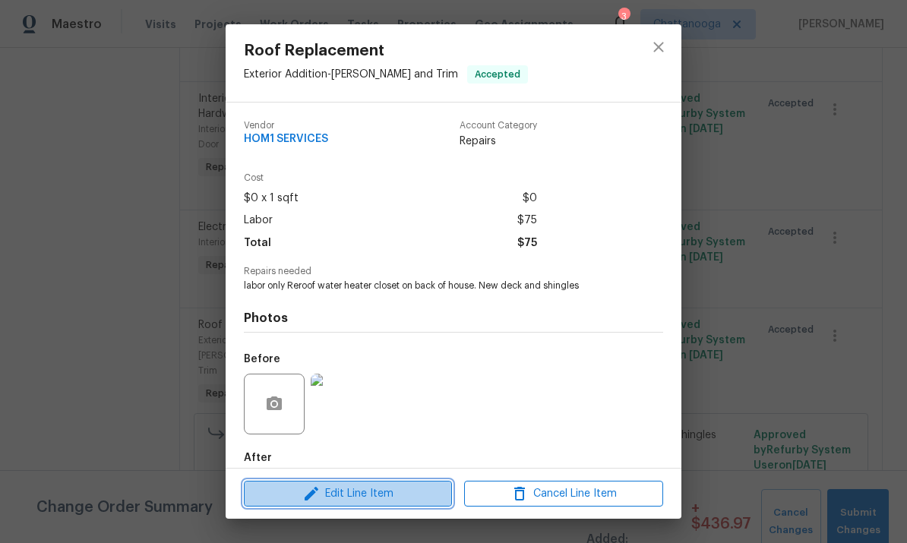
click at [312, 498] on icon "button" at bounding box center [311, 494] width 18 height 18
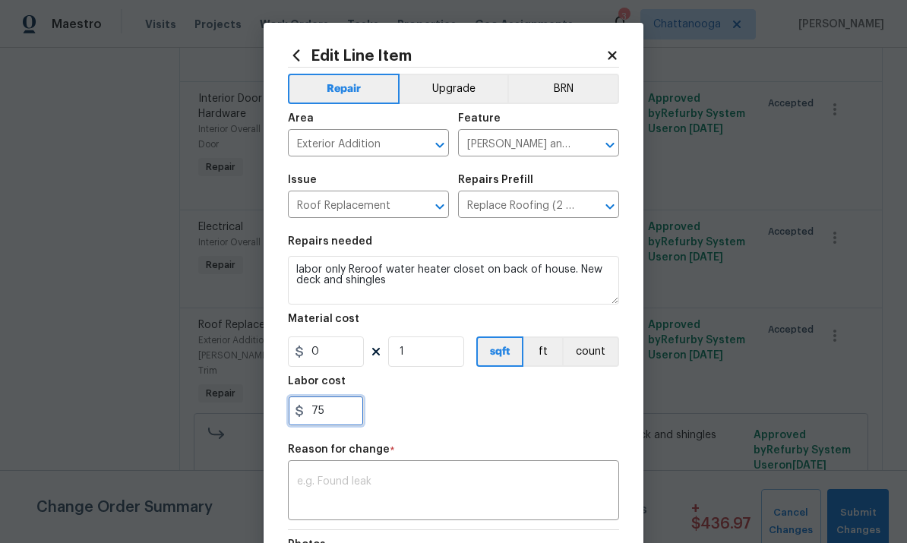
click at [340, 423] on input "75" at bounding box center [326, 411] width 76 height 30
type input "7"
click at [331, 343] on input "0" at bounding box center [326, 352] width 76 height 30
type input "0"
type input "225"
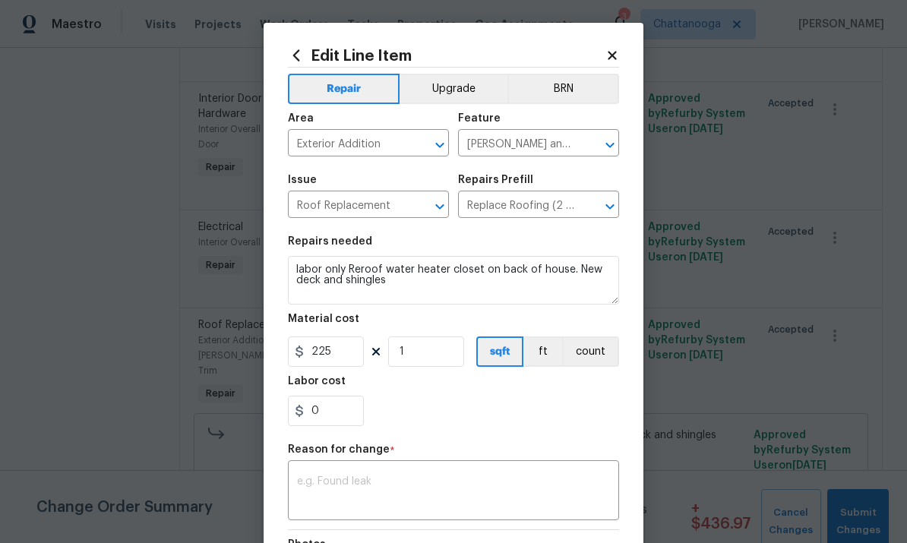
click at [579, 404] on div "0" at bounding box center [453, 411] width 331 height 30
click at [534, 489] on textarea at bounding box center [453, 492] width 313 height 32
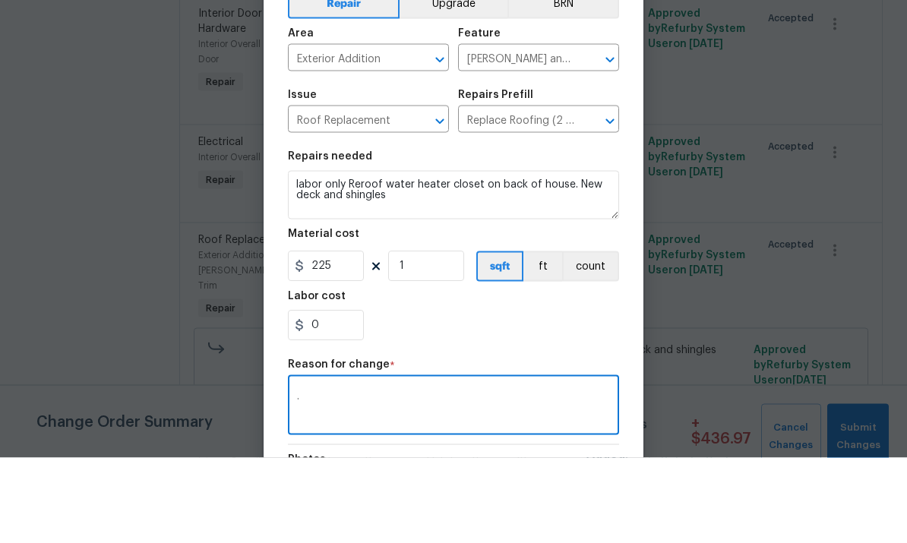
type textarea "."
click at [590, 396] on div "0" at bounding box center [453, 411] width 331 height 30
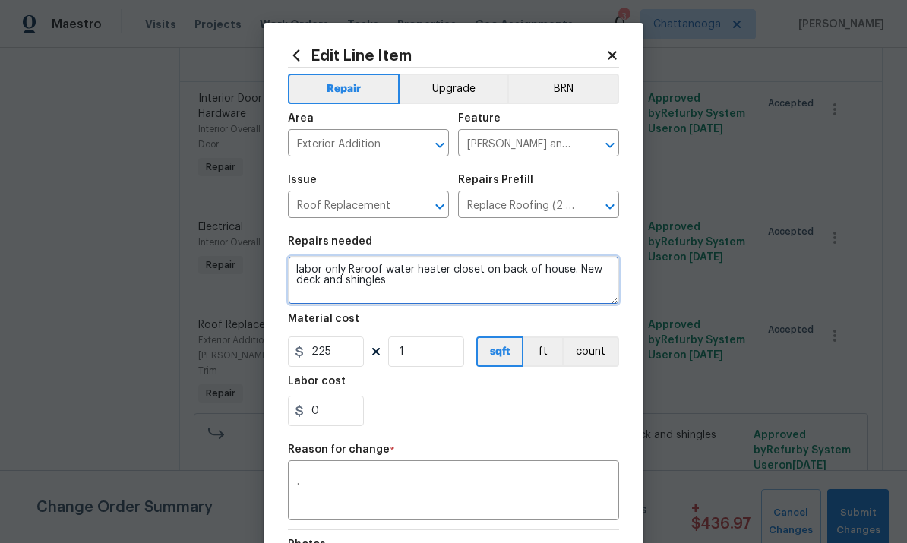
click at [350, 272] on textarea "labor only Reroof water heater closet on back of house. New deck and shingles" at bounding box center [453, 280] width 331 height 49
type textarea "Reroof water heater closet on back of house. New deck and shingles"
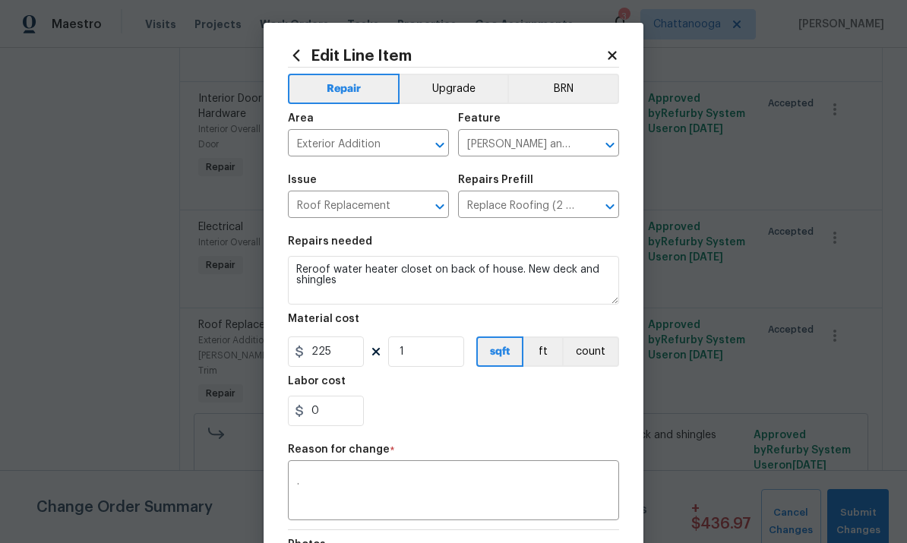
click at [412, 403] on div "0" at bounding box center [453, 411] width 331 height 30
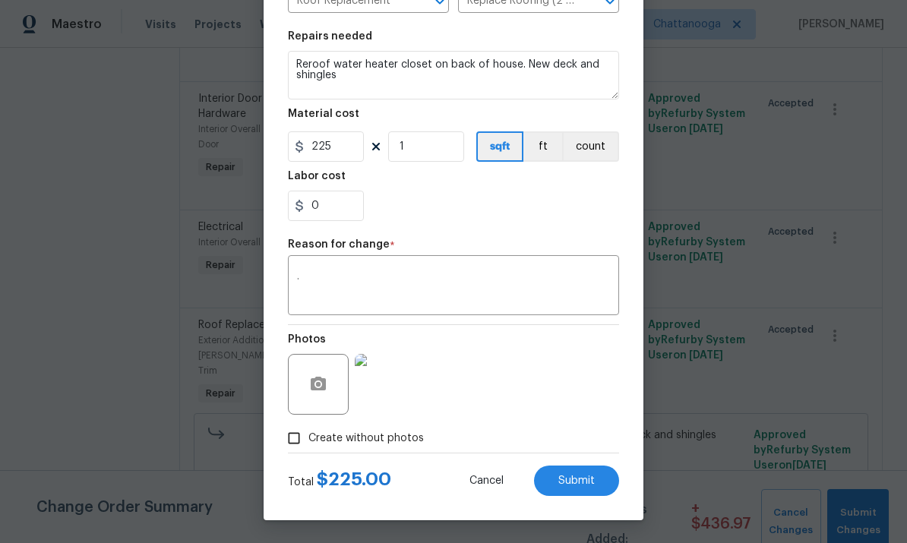
scroll to position [208, 0]
click at [573, 485] on span "Submit" at bounding box center [577, 481] width 36 height 11
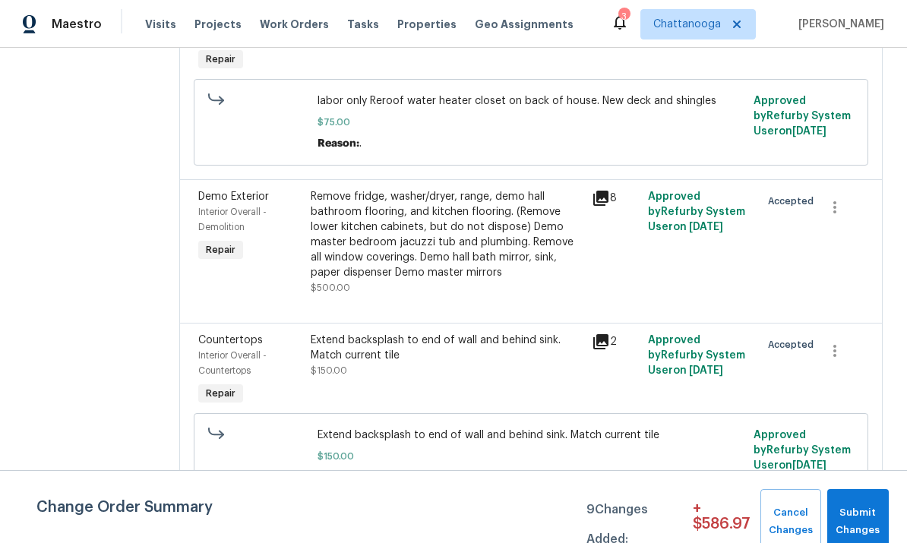
scroll to position [2895, 0]
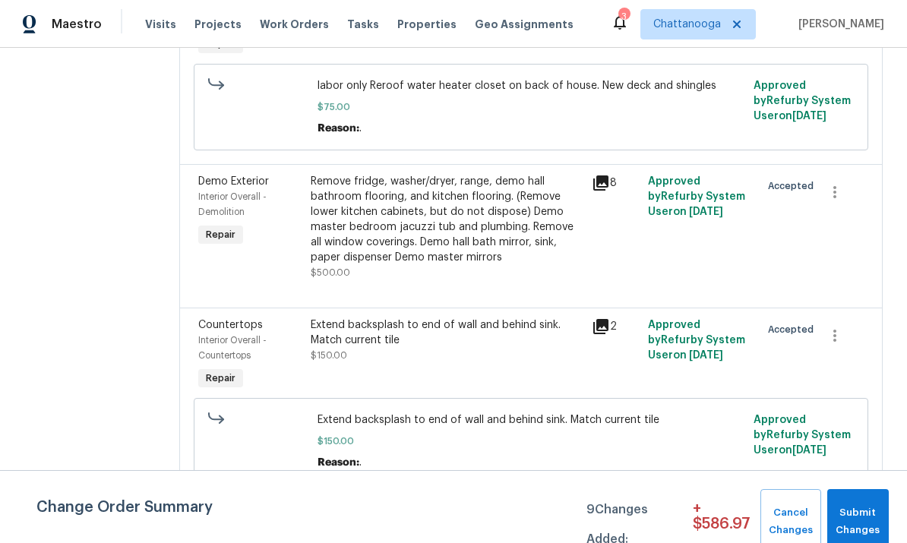
click at [352, 318] on div "Extend backsplash to end of wall and behind sink. Match current tile" at bounding box center [447, 333] width 272 height 30
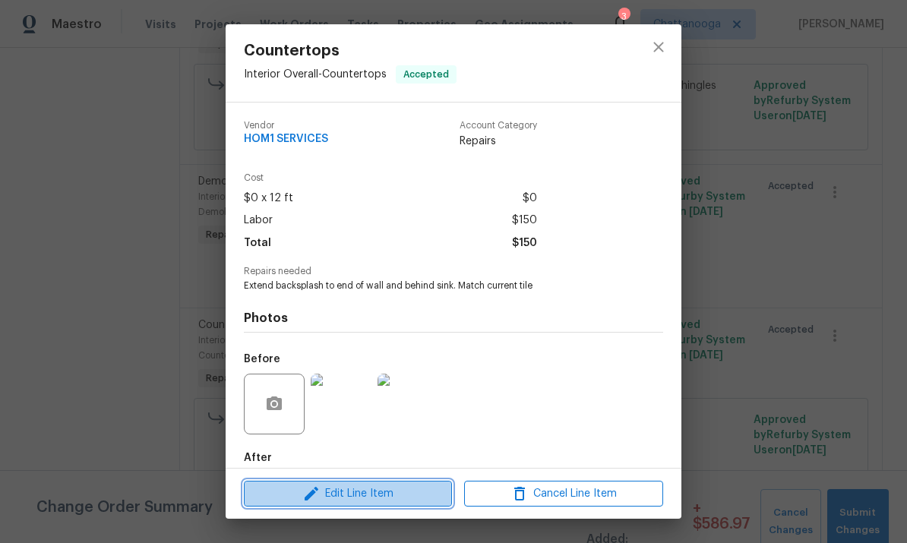
click at [370, 492] on span "Edit Line Item" at bounding box center [348, 494] width 199 height 19
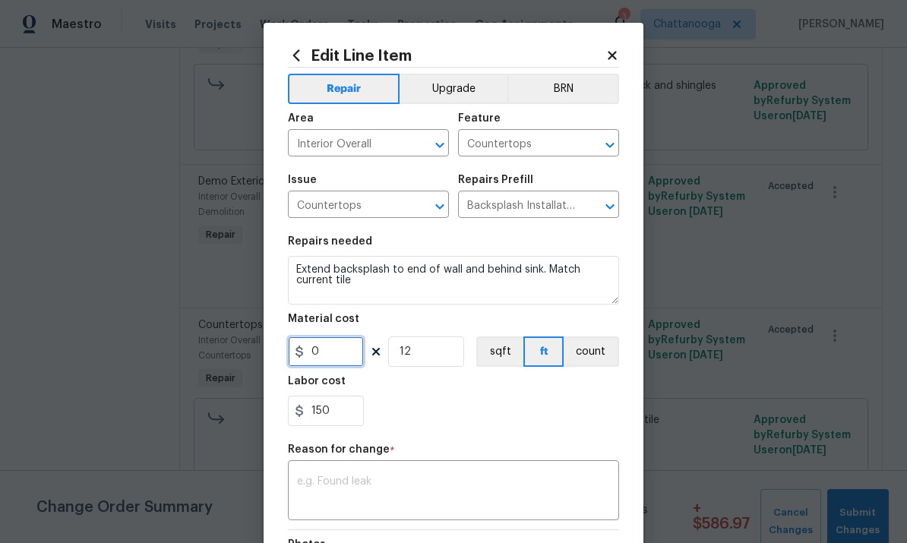
click at [334, 355] on input "0" at bounding box center [326, 352] width 76 height 30
type input "350"
click at [332, 414] on input "150" at bounding box center [326, 411] width 76 height 30
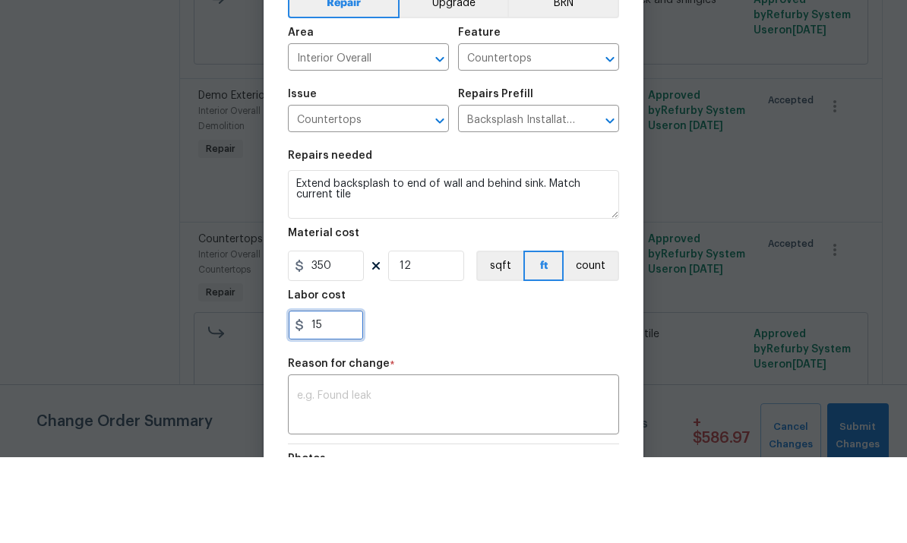
type input "1"
click at [432, 337] on input "12" at bounding box center [426, 352] width 76 height 30
type input "0"
click at [541, 464] on div "x ​" at bounding box center [453, 492] width 331 height 56
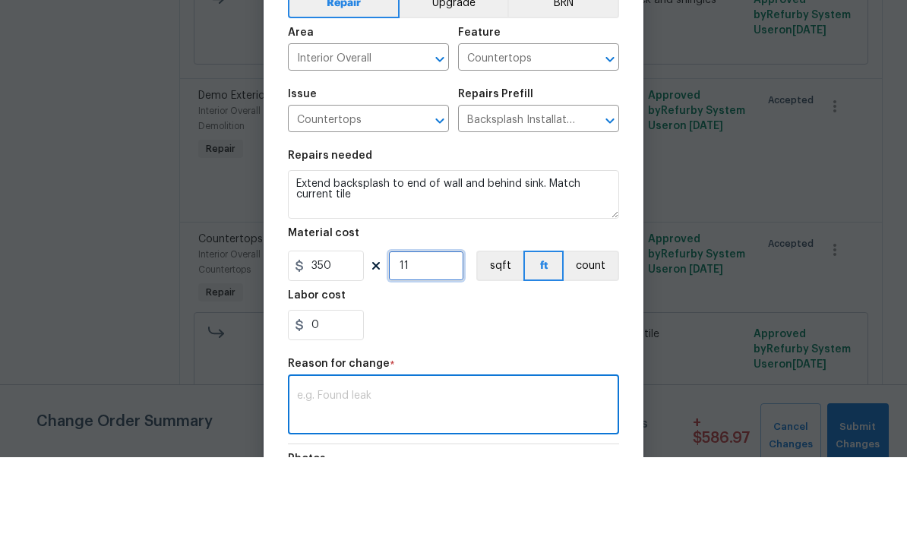
click at [432, 337] on input "11" at bounding box center [426, 352] width 76 height 30
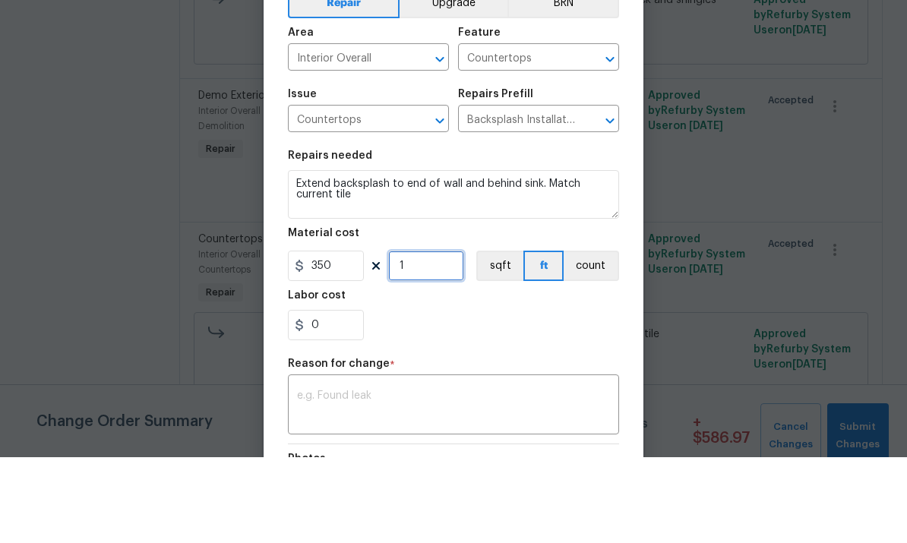
type input "1"
click at [333, 476] on textarea at bounding box center [453, 492] width 313 height 32
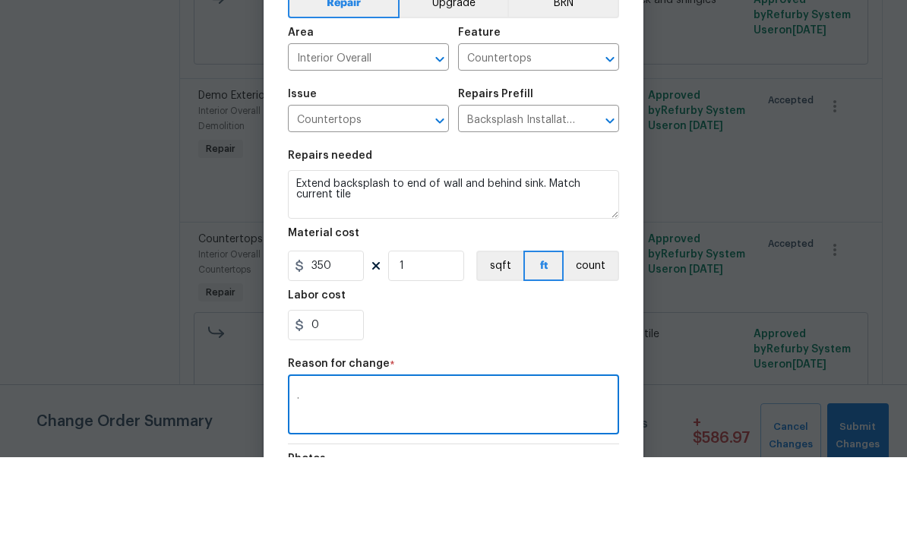
type textarea "."
click at [557, 396] on div "0" at bounding box center [453, 411] width 331 height 30
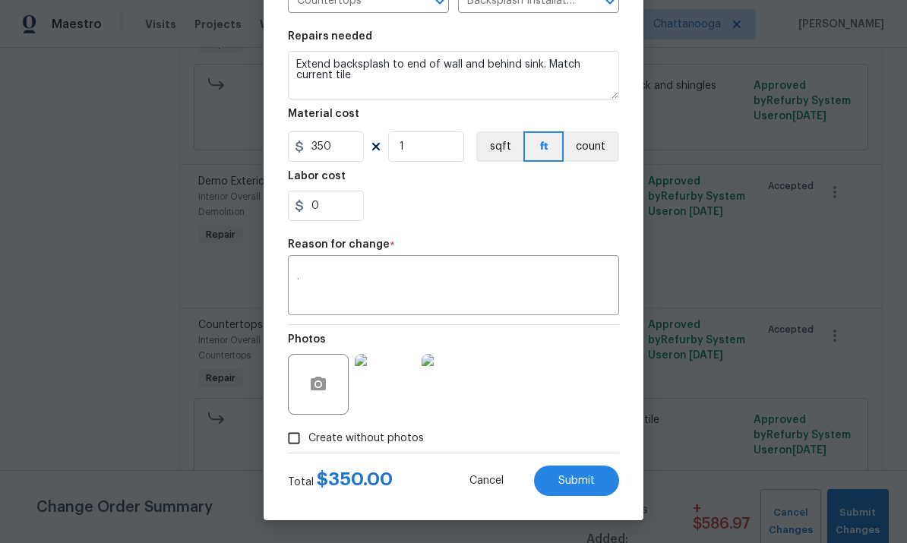
scroll to position [208, 0]
click at [590, 485] on span "Submit" at bounding box center [577, 481] width 36 height 11
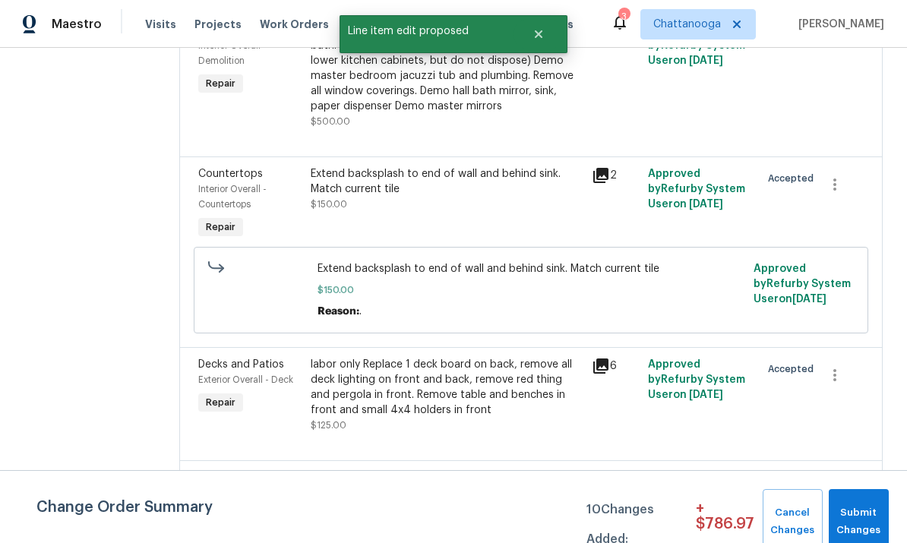
scroll to position [3049, 0]
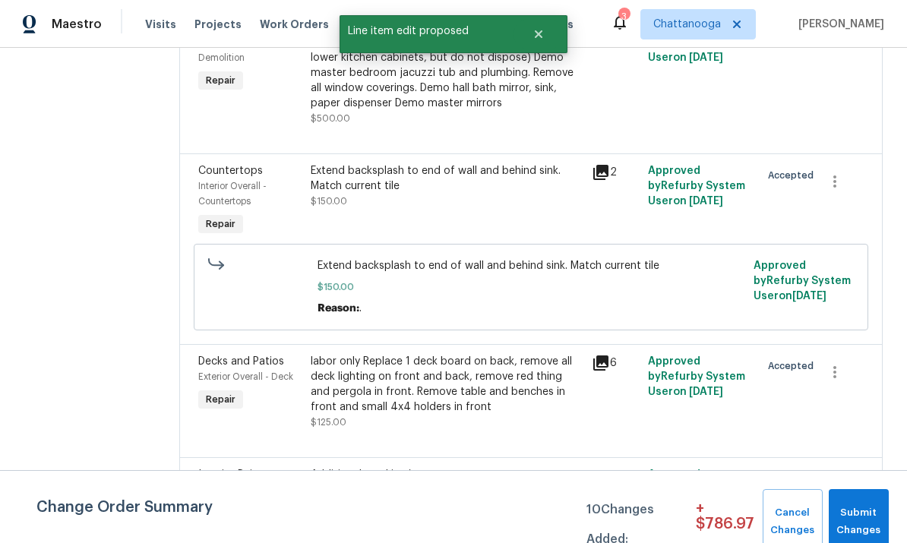
click at [444, 354] on div "labor only Replace 1 deck board on back, remove all deck lighting on front and …" at bounding box center [447, 384] width 272 height 61
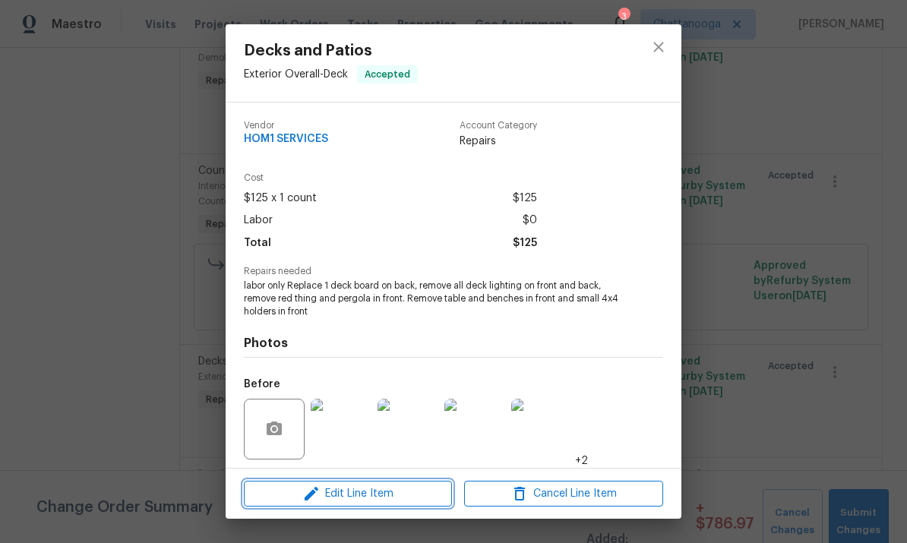
click at [382, 505] on button "Edit Line Item" at bounding box center [348, 494] width 208 height 27
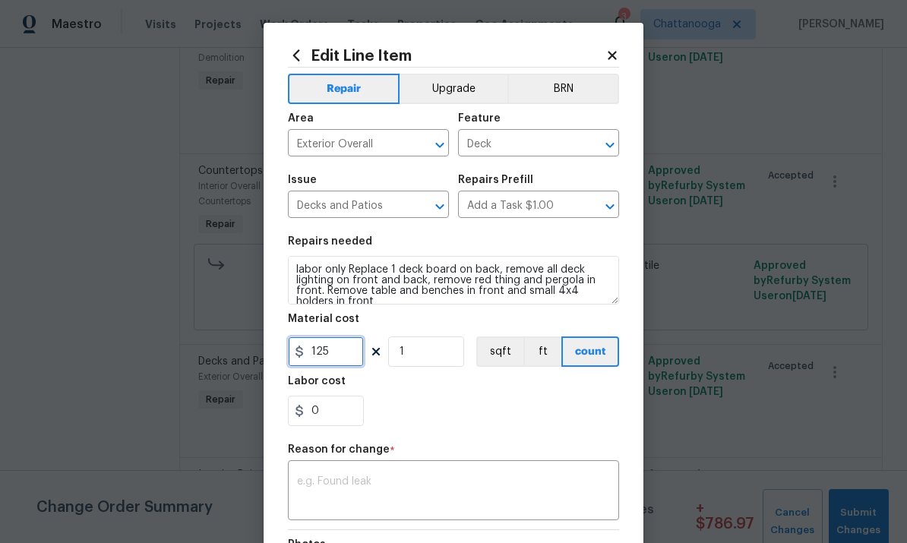
click at [337, 355] on input "125" at bounding box center [326, 352] width 76 height 30
type input "210"
click at [545, 396] on div "Labor cost" at bounding box center [453, 386] width 331 height 20
click at [527, 473] on div "x ​" at bounding box center [453, 492] width 331 height 56
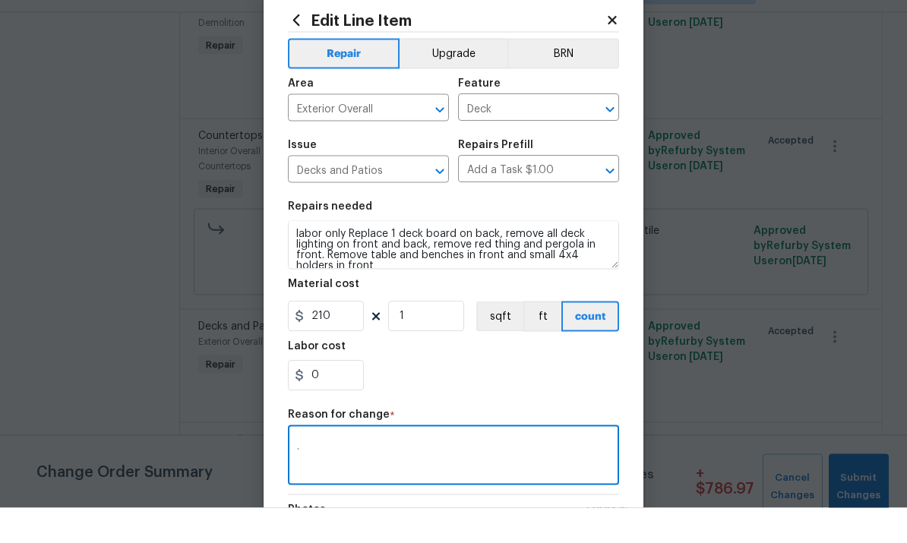
type textarea "."
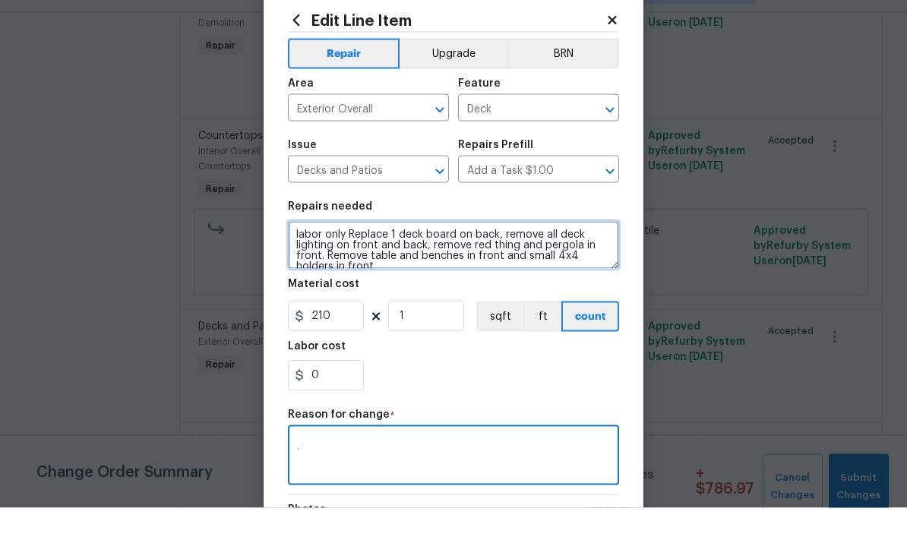
click at [352, 256] on textarea "labor only Replace 1 deck board on back, remove all deck lighting on front and …" at bounding box center [453, 280] width 331 height 49
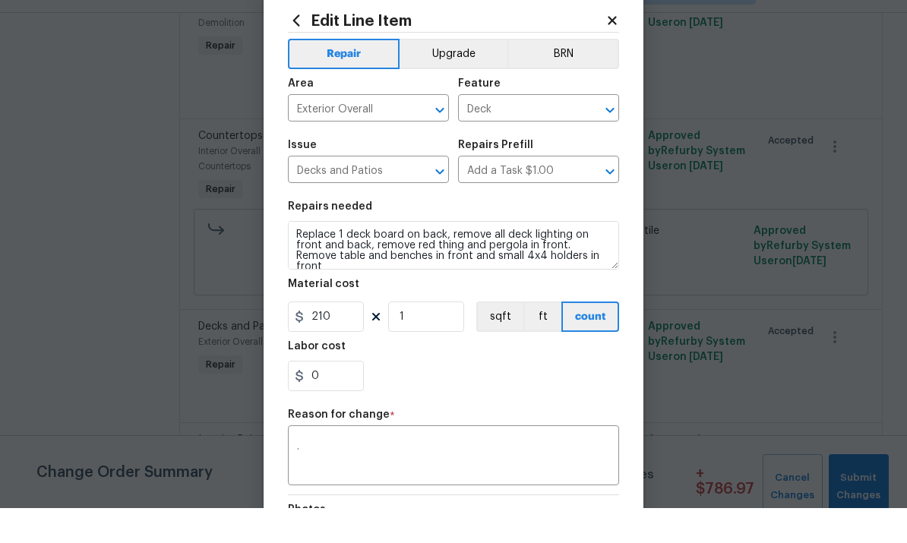
click at [542, 396] on section "Repairs needed Replace 1 deck board on back, remove all deck lighting on front …" at bounding box center [453, 331] width 331 height 208
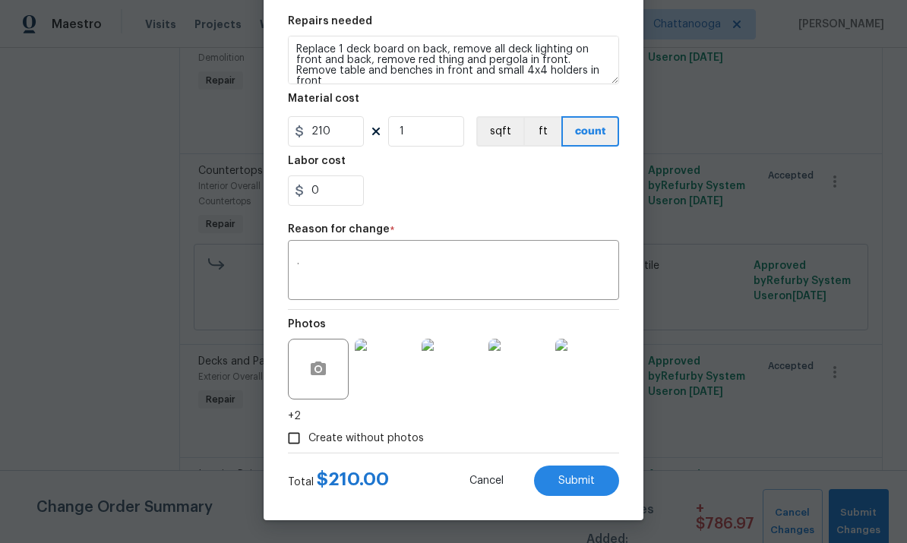
scroll to position [223, 0]
click at [585, 482] on span "Submit" at bounding box center [577, 481] width 36 height 11
type textarea "labor only Replace 1 deck board on back, remove all deck lighting on front and …"
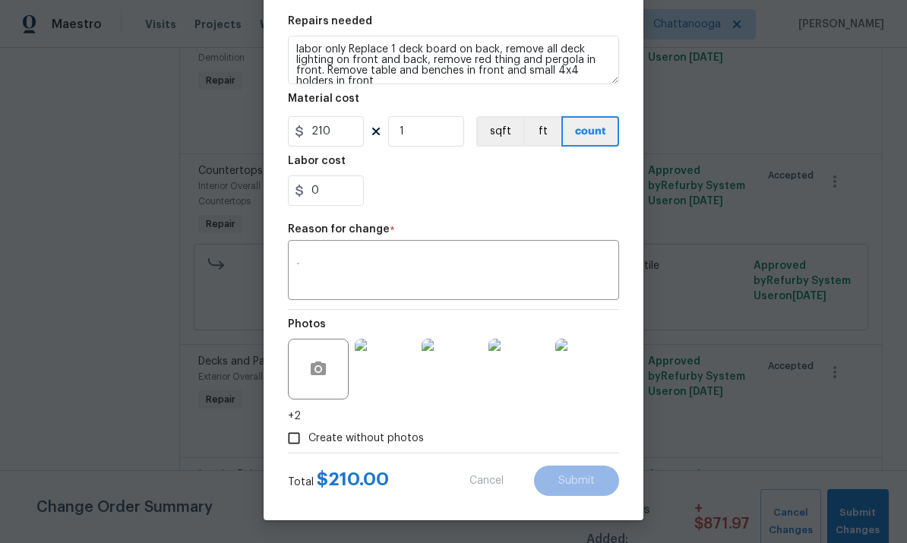
type input "125"
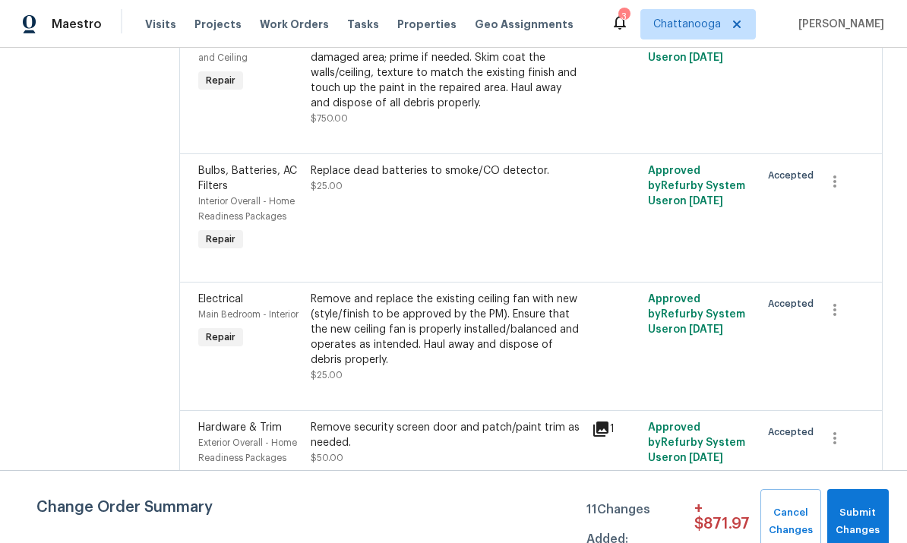
scroll to position [3729, 0]
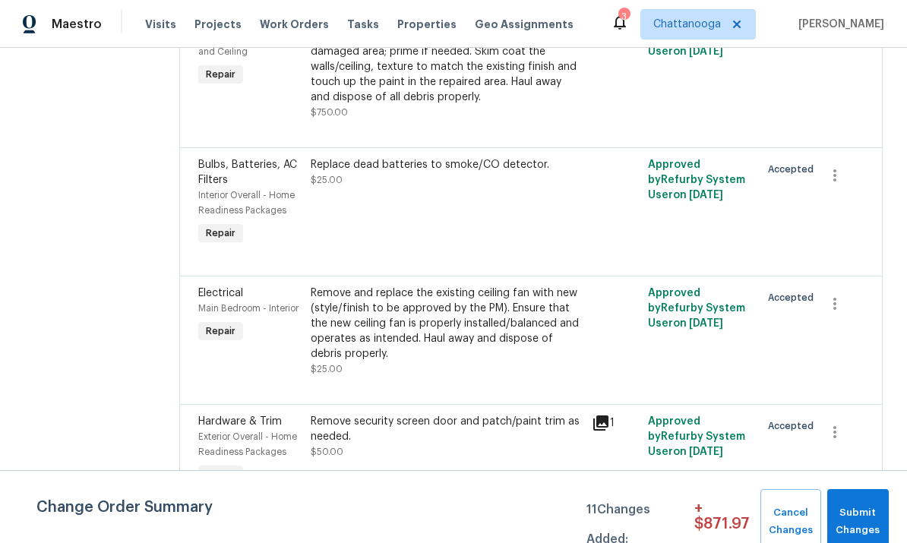
click at [353, 286] on div "Remove and replace the existing ceiling fan with new (style/finish to be approv…" at bounding box center [447, 324] width 272 height 76
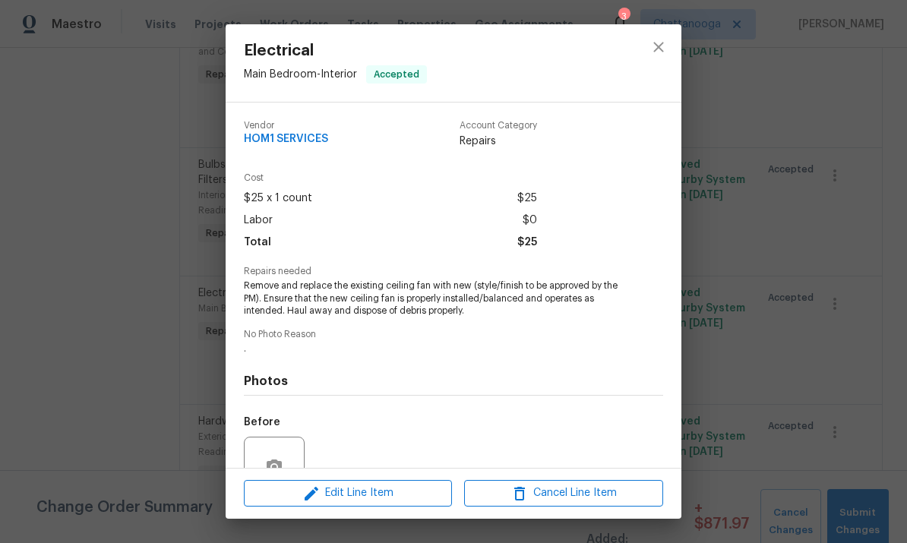
click at [273, 443] on div at bounding box center [274, 467] width 61 height 61
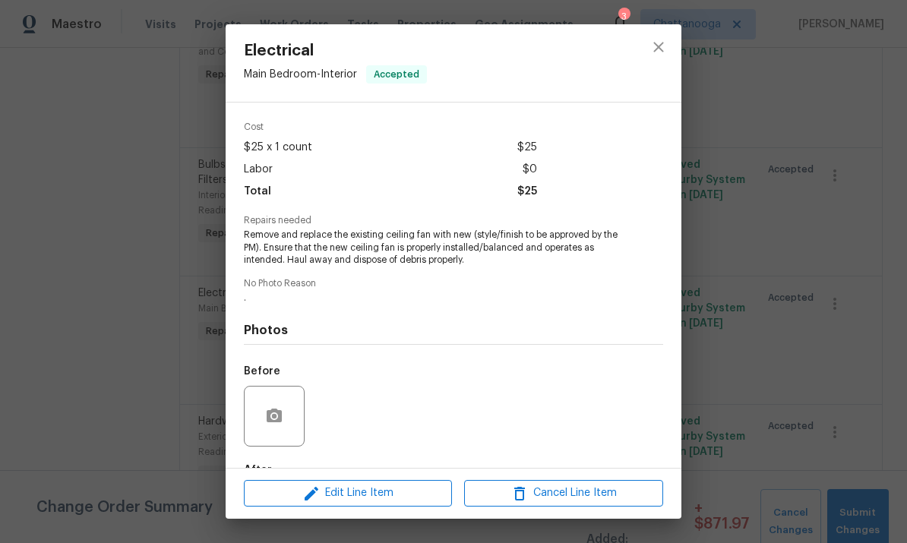
scroll to position [130, 0]
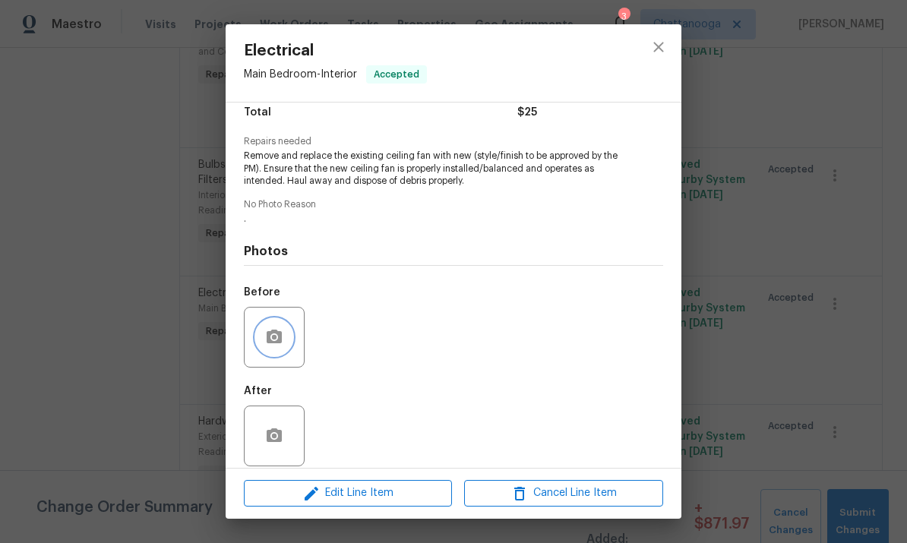
click at [280, 339] on icon "button" at bounding box center [274, 337] width 15 height 14
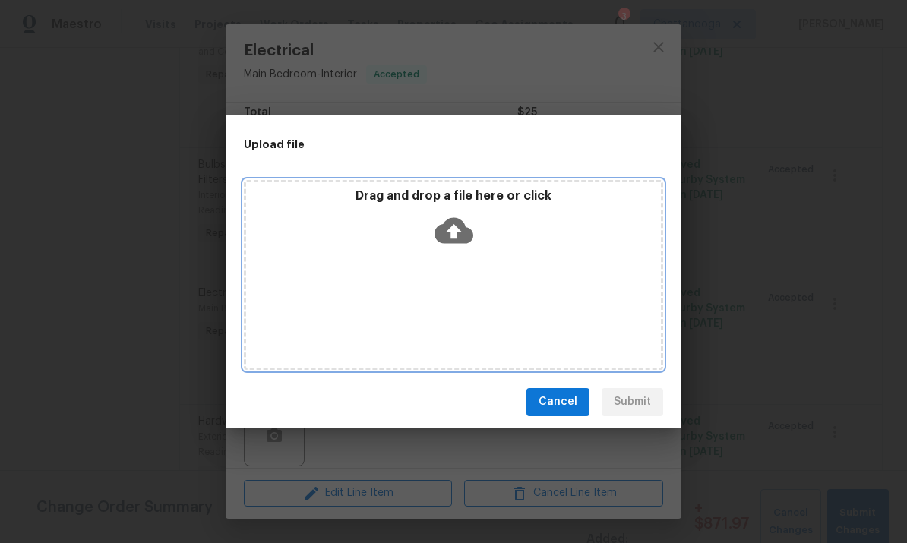
click at [453, 236] on icon at bounding box center [454, 230] width 39 height 39
click at [454, 226] on icon at bounding box center [454, 230] width 39 height 39
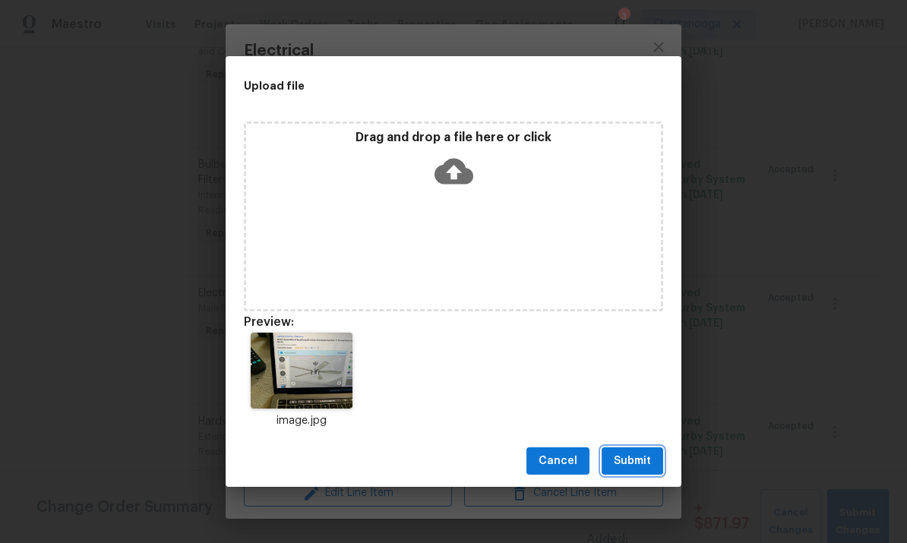
click at [636, 473] on button "Submit" at bounding box center [633, 462] width 62 height 28
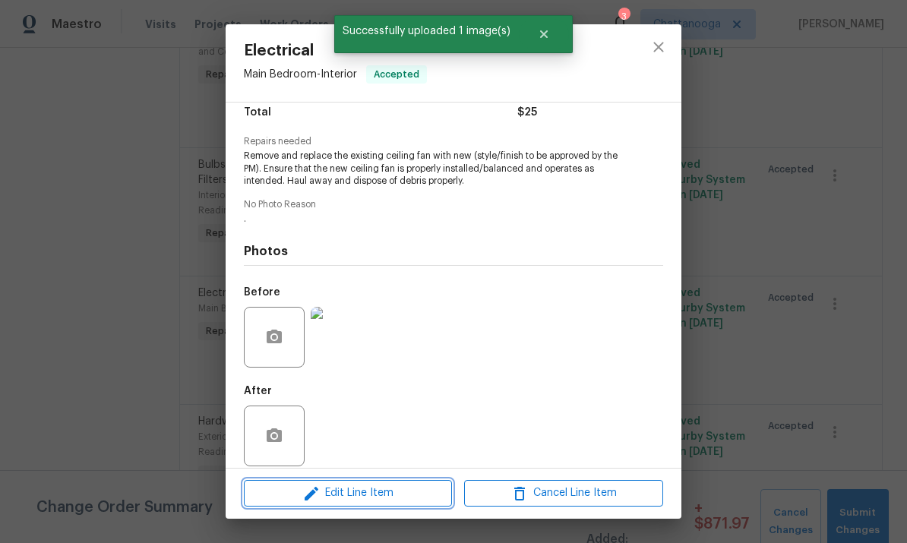
click at [341, 491] on span "Edit Line Item" at bounding box center [348, 493] width 199 height 19
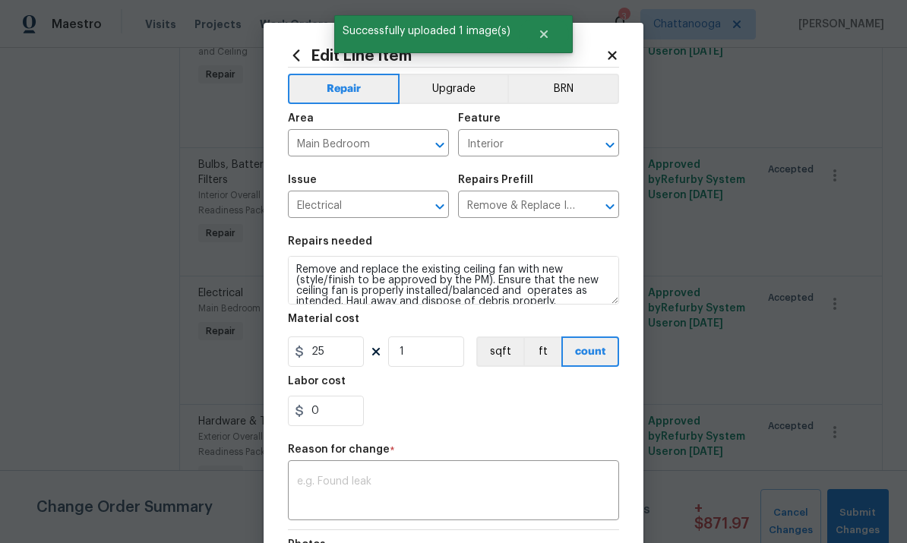
click at [524, 208] on input "Remove & Replace Interior Ceiling Fan $128.38" at bounding box center [517, 207] width 119 height 24
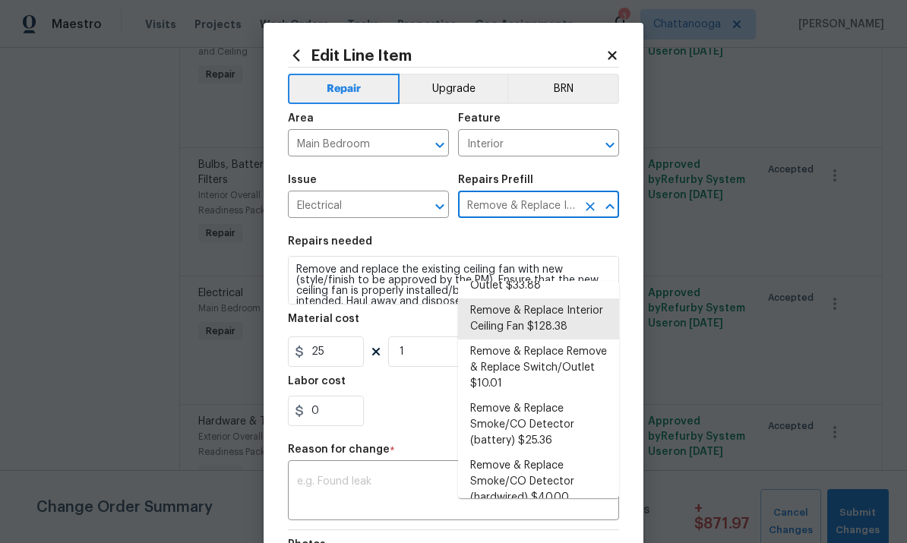
scroll to position [315, 0]
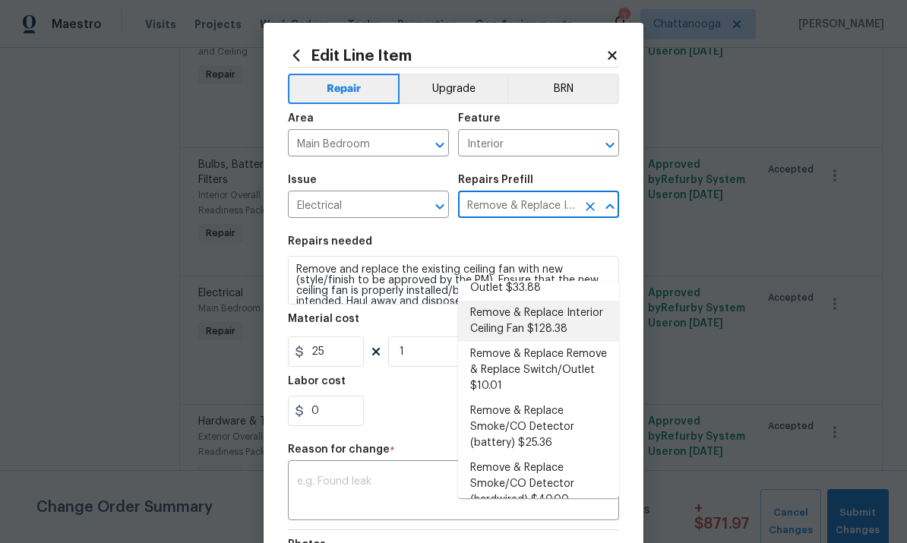
click at [559, 301] on li "Remove & Replace Interior Ceiling Fan $128.38" at bounding box center [538, 321] width 161 height 41
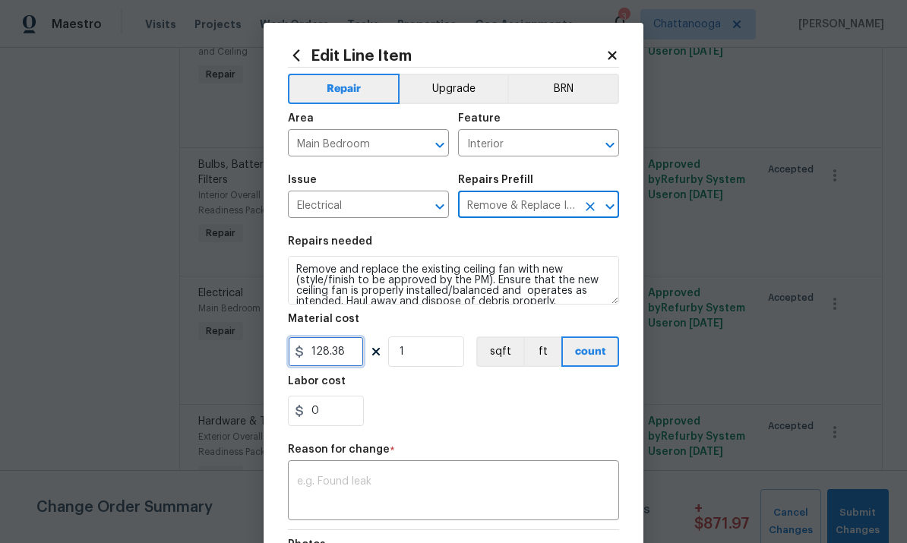
click at [343, 347] on input "128.38" at bounding box center [326, 352] width 76 height 30
type input "158.38"
click at [537, 415] on div "0" at bounding box center [453, 411] width 331 height 30
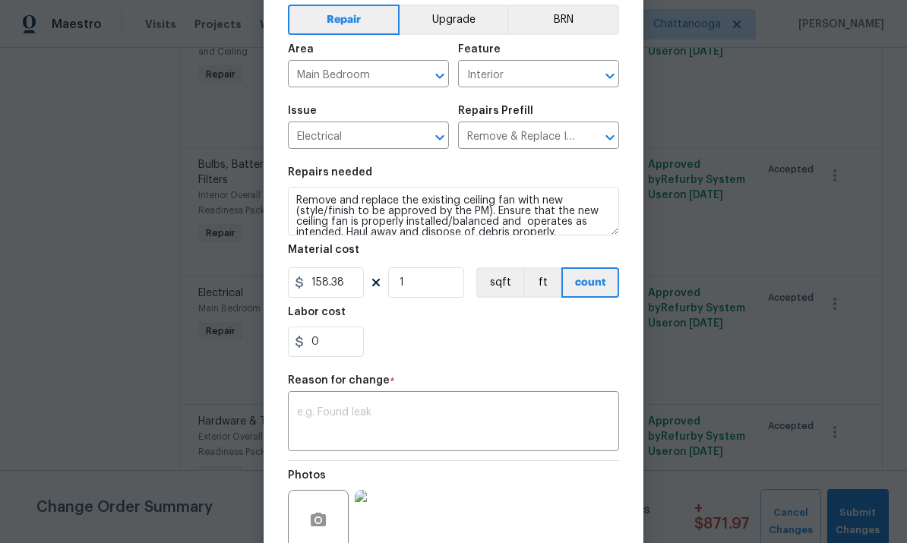
scroll to position [74, 0]
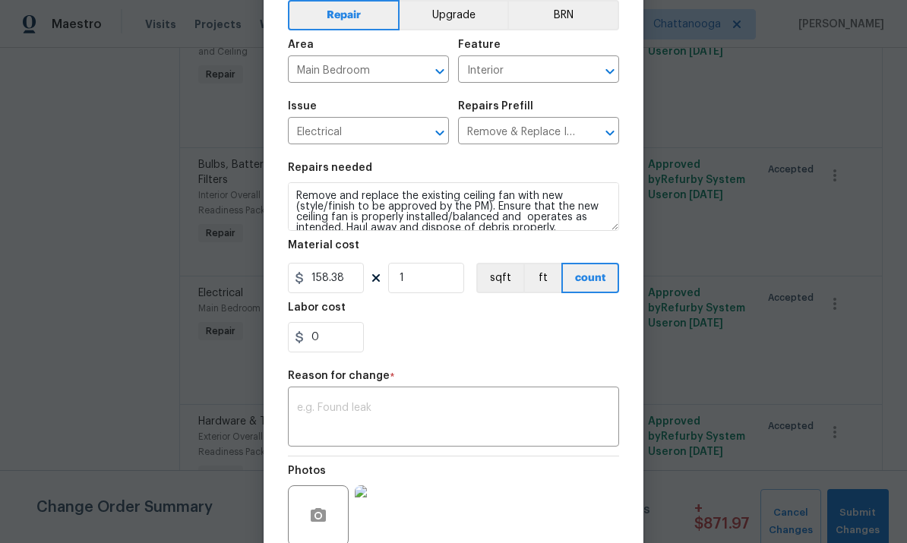
click at [486, 423] on textarea at bounding box center [453, 419] width 313 height 32
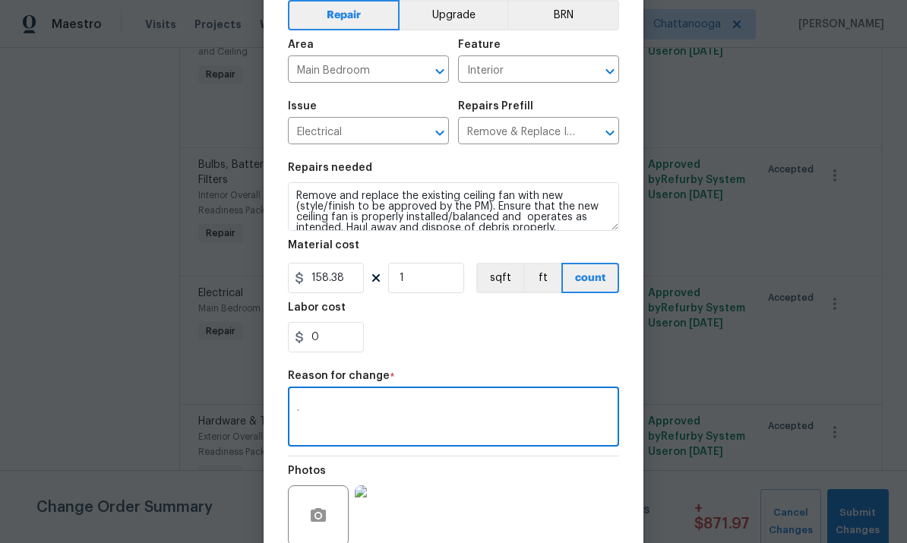
type textarea "."
click at [544, 345] on div "0" at bounding box center [453, 337] width 331 height 30
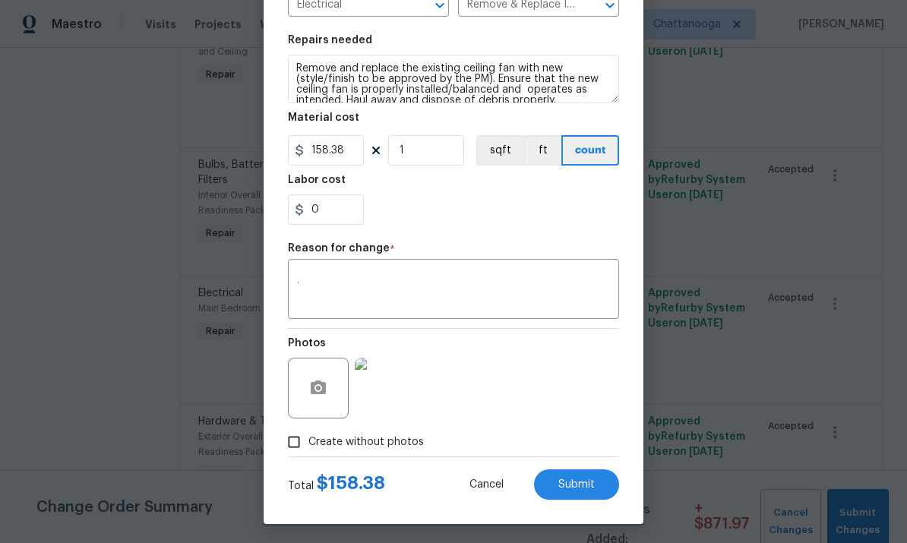
scroll to position [208, 0]
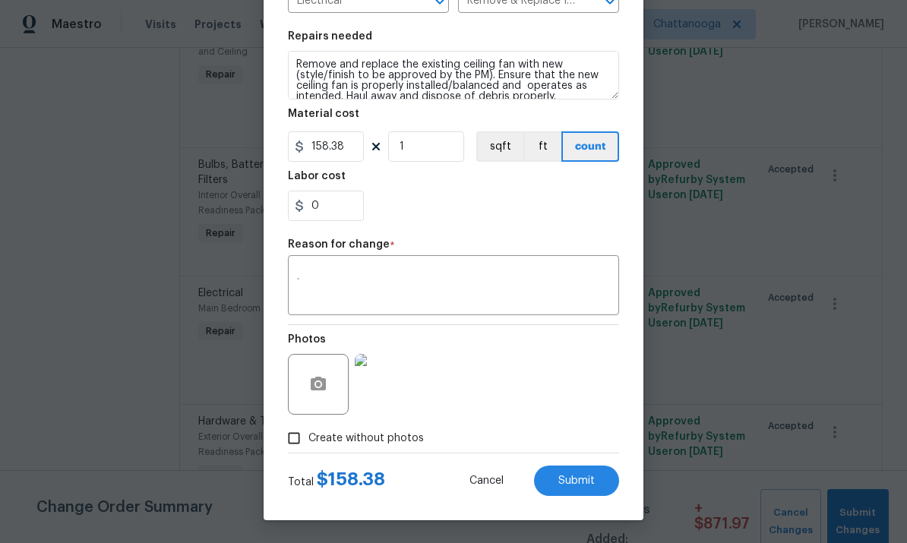
click at [584, 477] on span "Submit" at bounding box center [577, 481] width 36 height 11
type input "25"
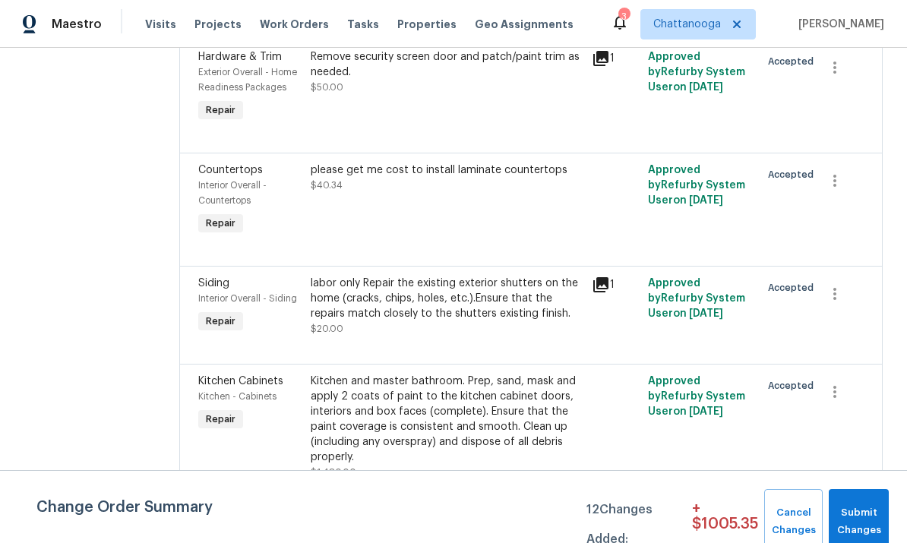
scroll to position [4095, 0]
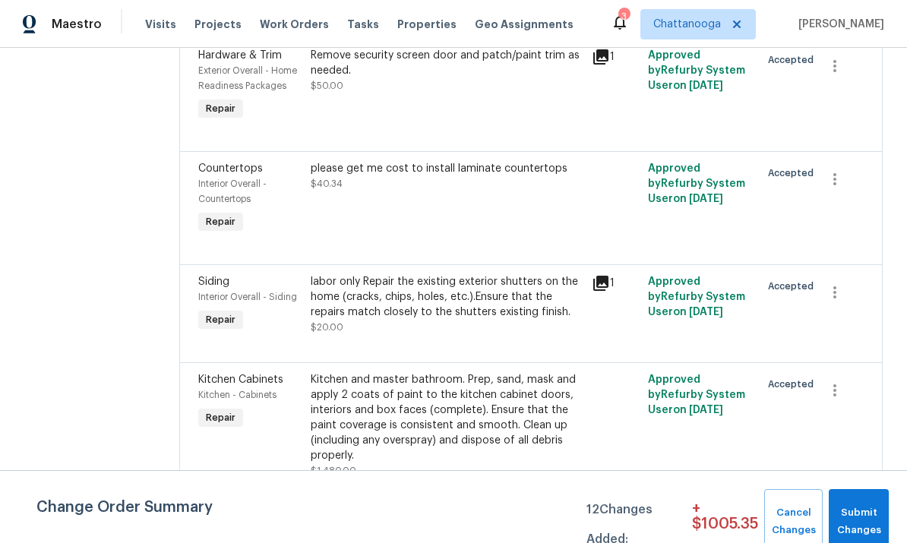
click at [401, 274] on div "labor only Repair the existing exterior shutters on the home (cracks, chips, ho…" at bounding box center [447, 297] width 272 height 46
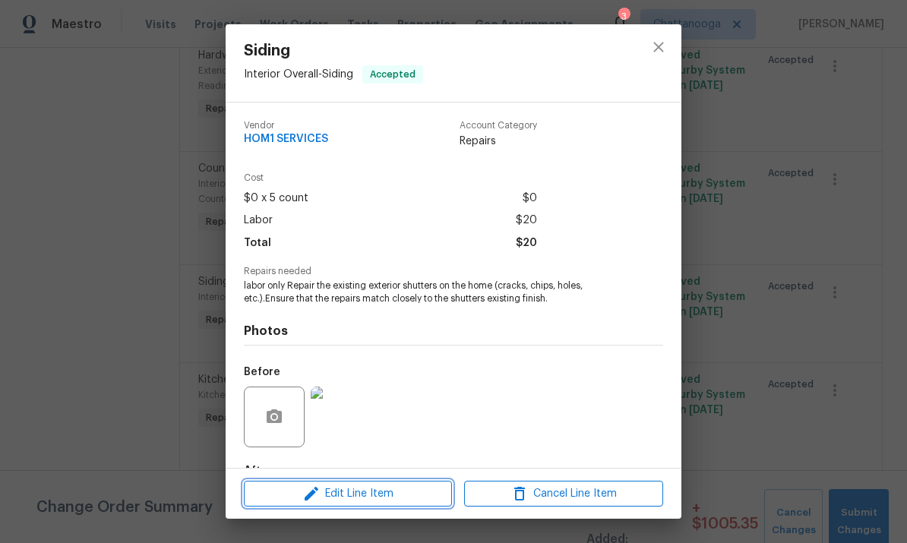
click at [343, 488] on span "Edit Line Item" at bounding box center [348, 494] width 199 height 19
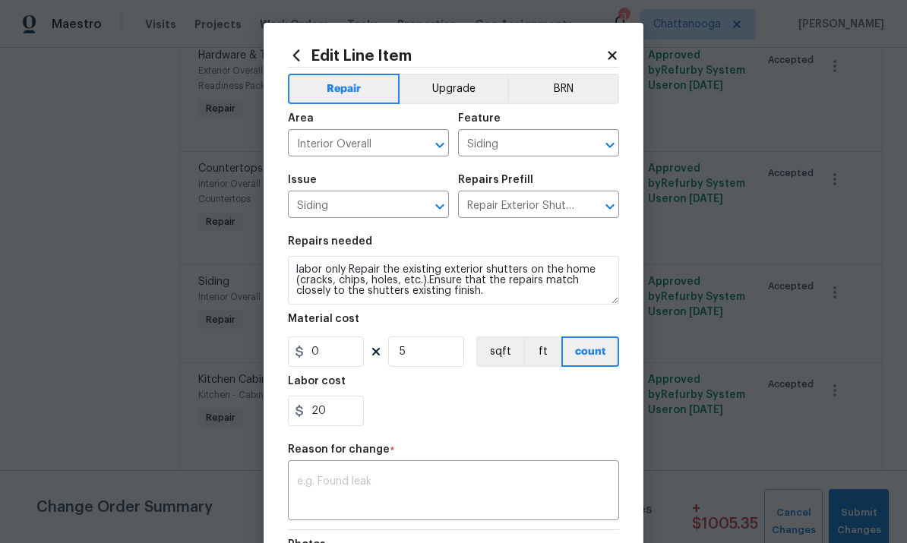
click at [489, 208] on input "Repair Exterior Shutters $10.00" at bounding box center [517, 207] width 119 height 24
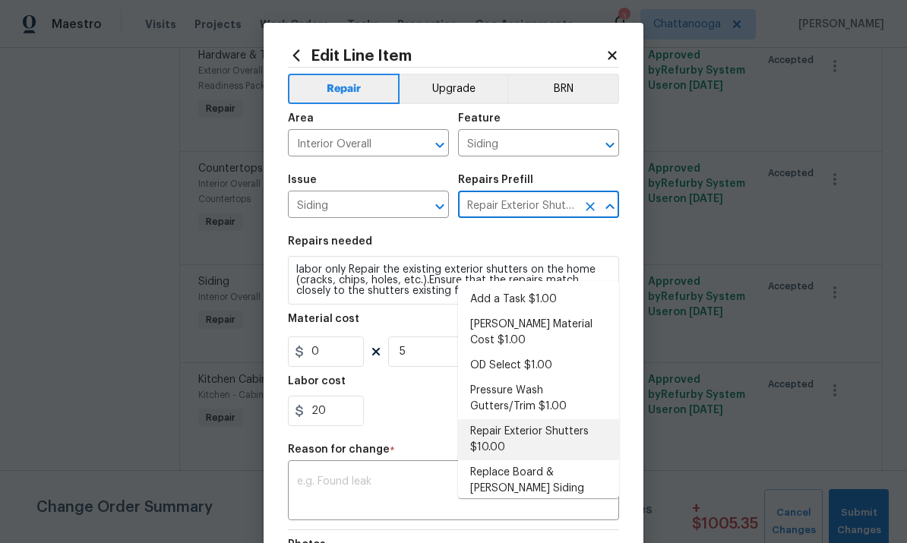
click at [502, 419] on li "Repair Exterior Shutters $10.00" at bounding box center [538, 439] width 161 height 41
type textarea "Repair the existing exterior shutters on the home (cracks, chips, holes, etc.).…"
type input "10"
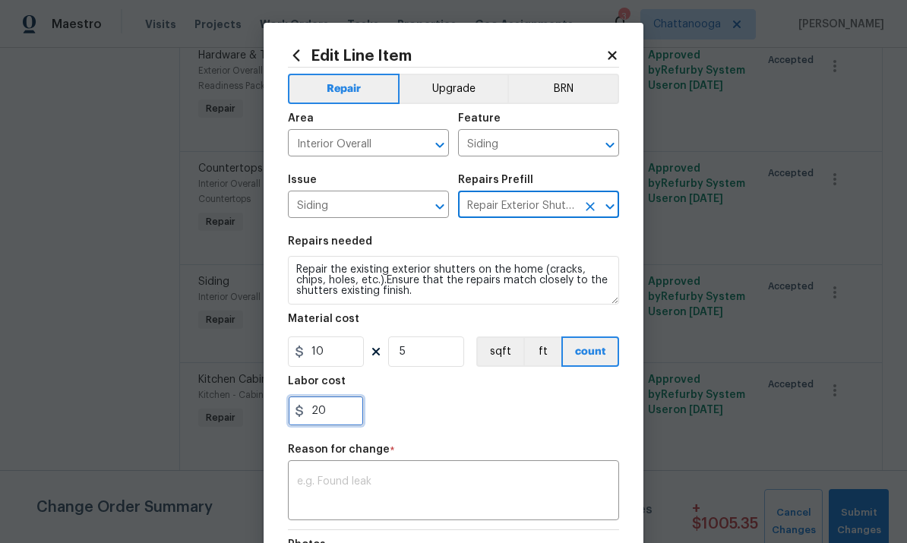
click at [337, 411] on input "20" at bounding box center [326, 411] width 76 height 30
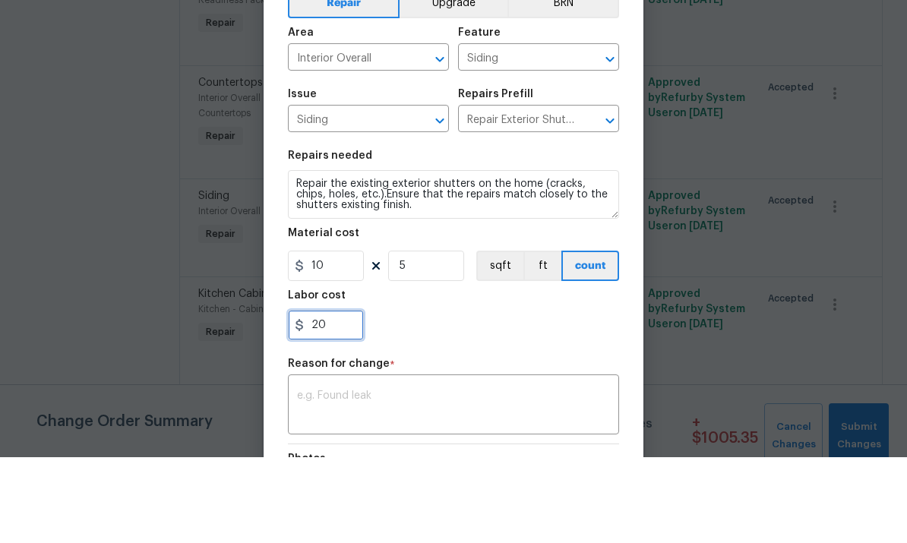
type input "2"
click at [315, 476] on textarea at bounding box center [453, 492] width 313 height 32
type input "0"
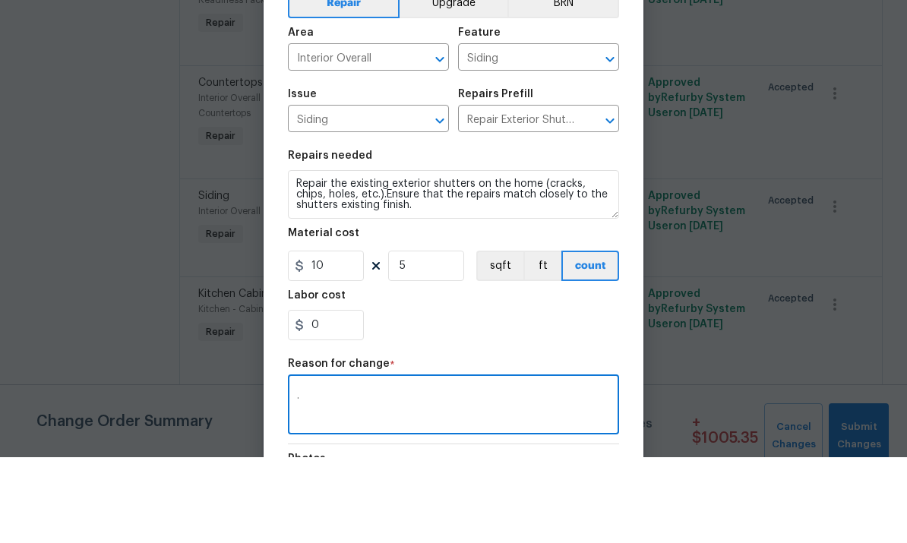
type textarea "."
click at [439, 350] on section "Repairs needed Repair the existing exterior shutters on the home (cracks, chips…" at bounding box center [453, 331] width 331 height 208
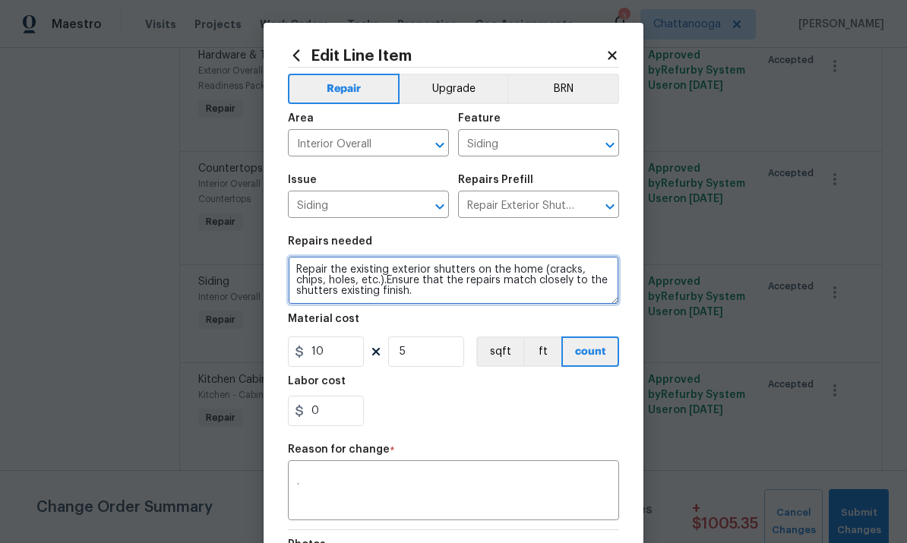
click at [299, 276] on textarea "Repair the existing exterior shutters on the home (cracks, chips, holes, etc.).…" at bounding box center [453, 280] width 331 height 49
type textarea "CHECK ALL Repair the existing exterior shutters on the home (cracks, chips, hol…"
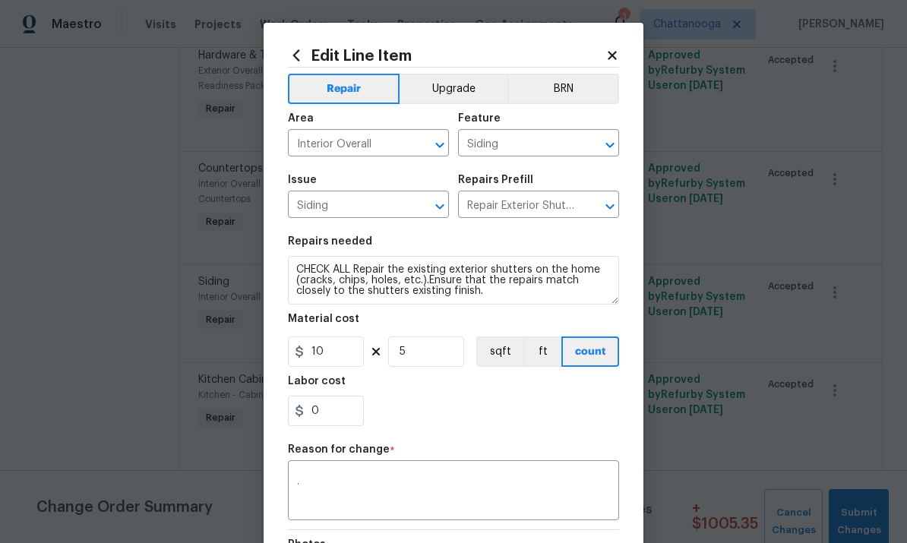
click at [587, 415] on div "0" at bounding box center [453, 411] width 331 height 30
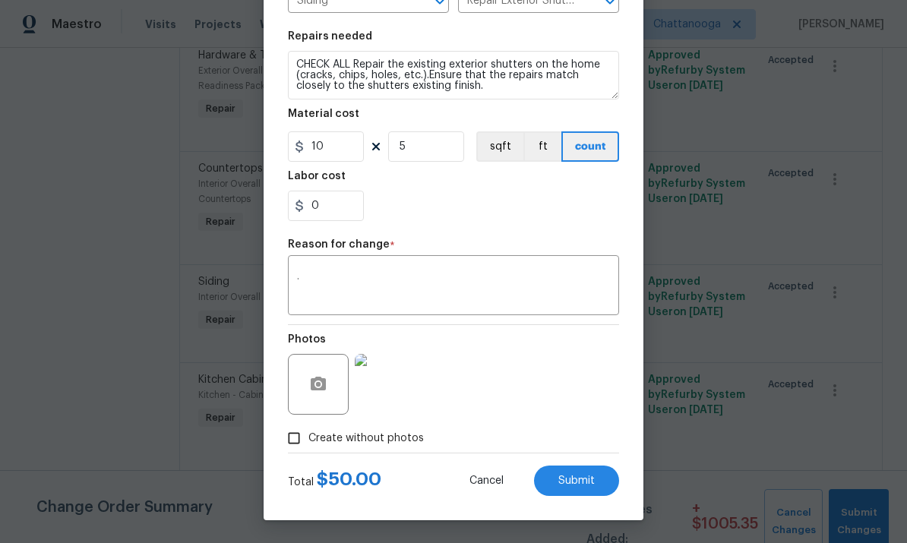
scroll to position [208, 0]
click at [597, 476] on button "Submit" at bounding box center [576, 481] width 85 height 30
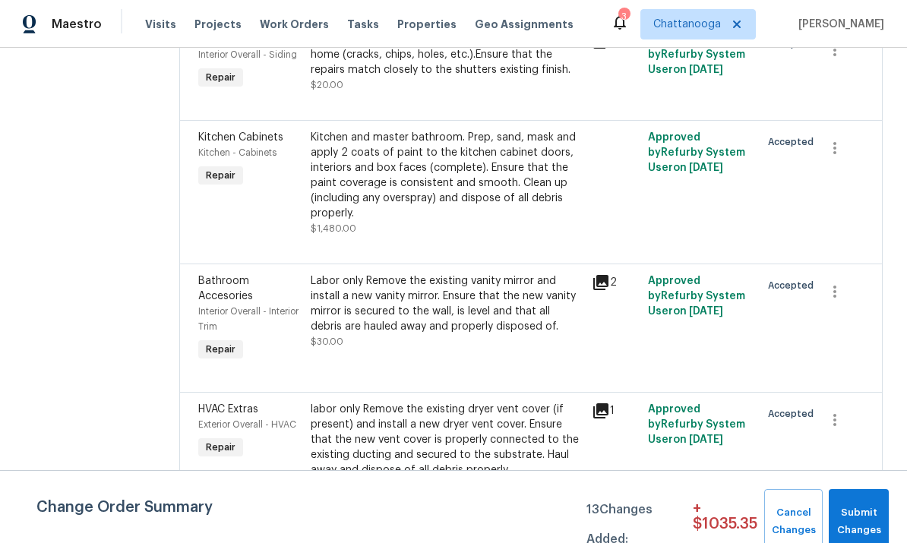
scroll to position [4341, 0]
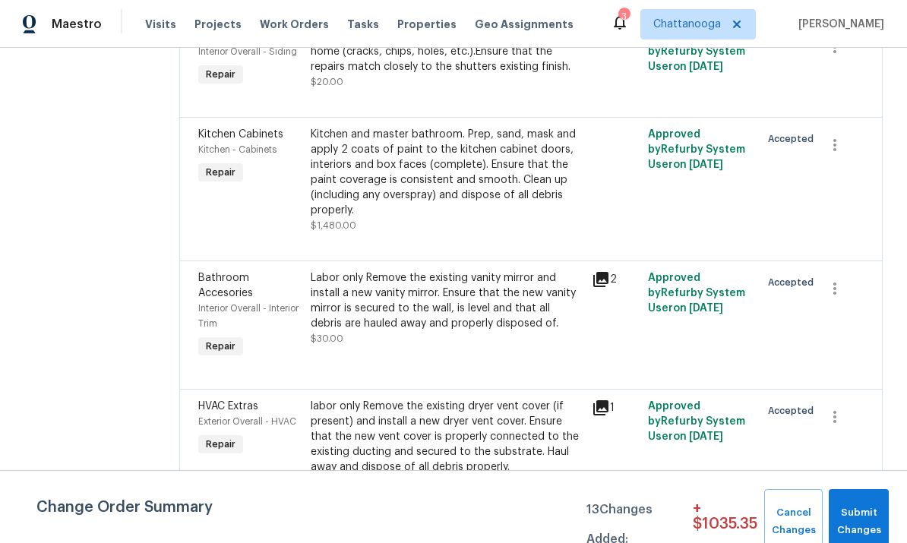
click at [384, 399] on div "labor only Remove the existing dryer vent cover (if present) and install a new …" at bounding box center [447, 437] width 272 height 76
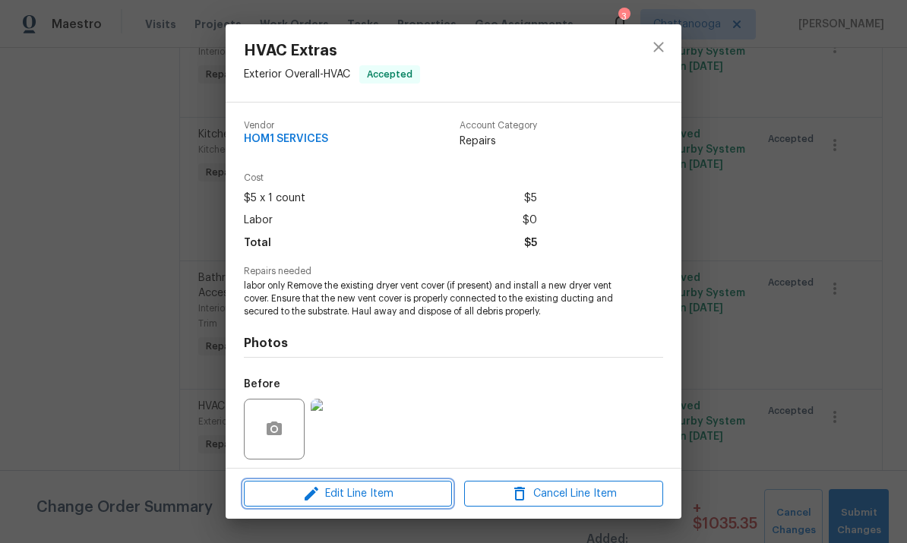
click at [335, 490] on span "Edit Line Item" at bounding box center [348, 494] width 199 height 19
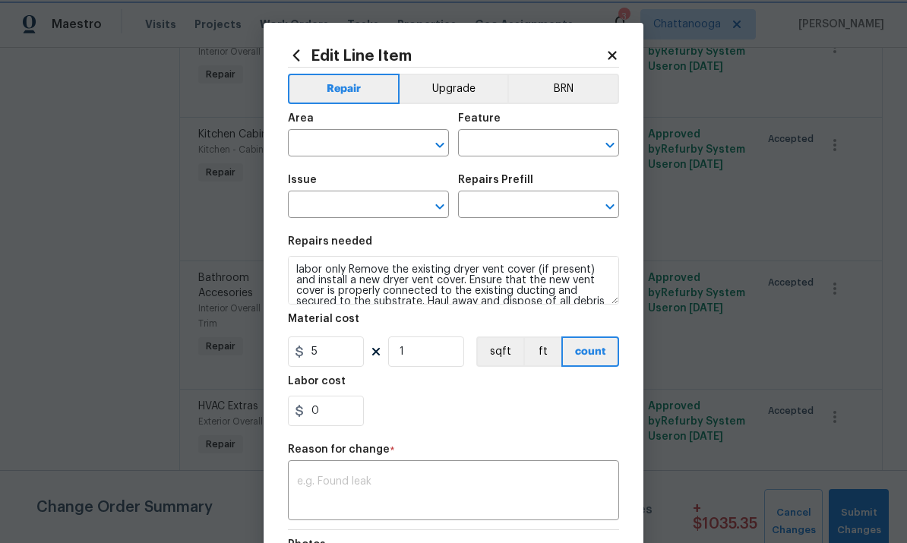
type input "Exterior Overall"
type input "HVAC"
type input "HVAC Extras"
type input "Dryer Vent Cover $25.00"
click at [330, 358] on input "5" at bounding box center [326, 352] width 76 height 30
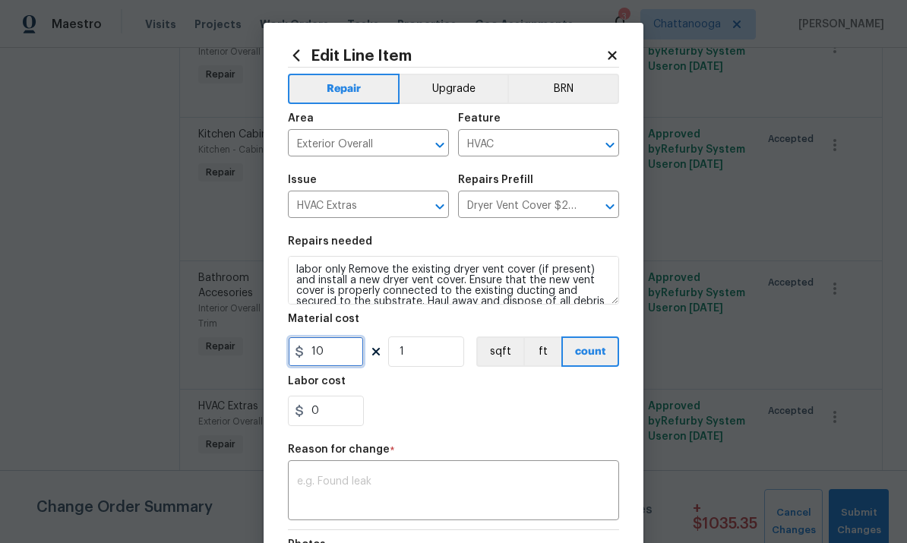
type input "10"
click at [535, 407] on div "0" at bounding box center [453, 411] width 331 height 30
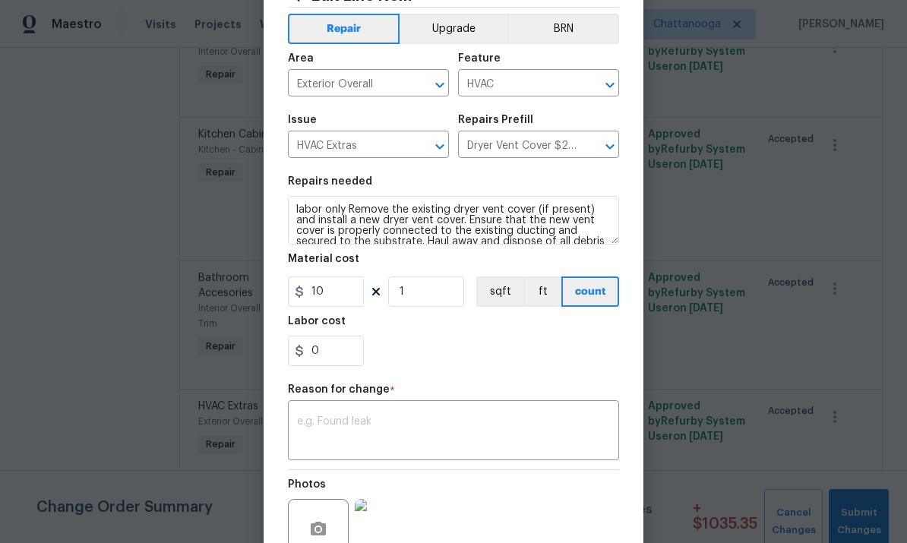
scroll to position [61, 0]
click at [511, 420] on textarea at bounding box center [453, 432] width 313 height 32
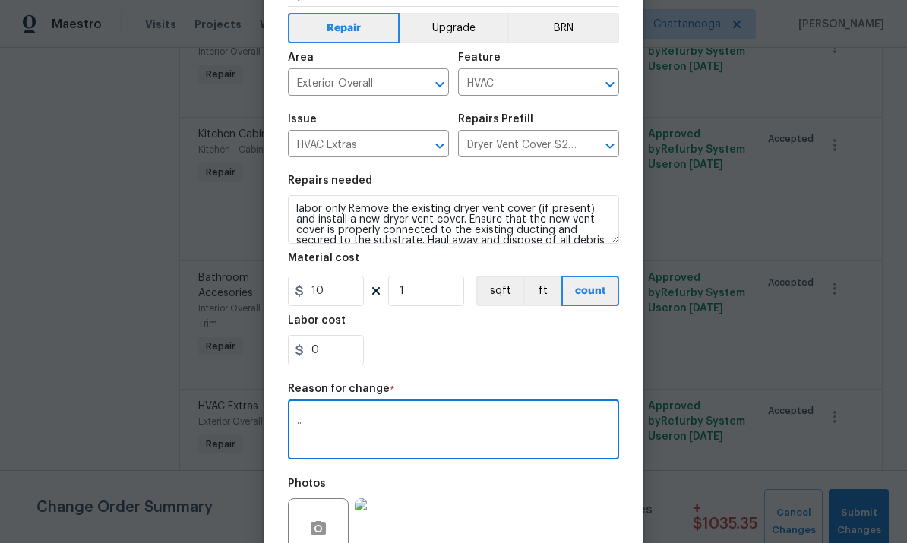
type textarea ".."
click at [559, 346] on div "0" at bounding box center [453, 350] width 331 height 30
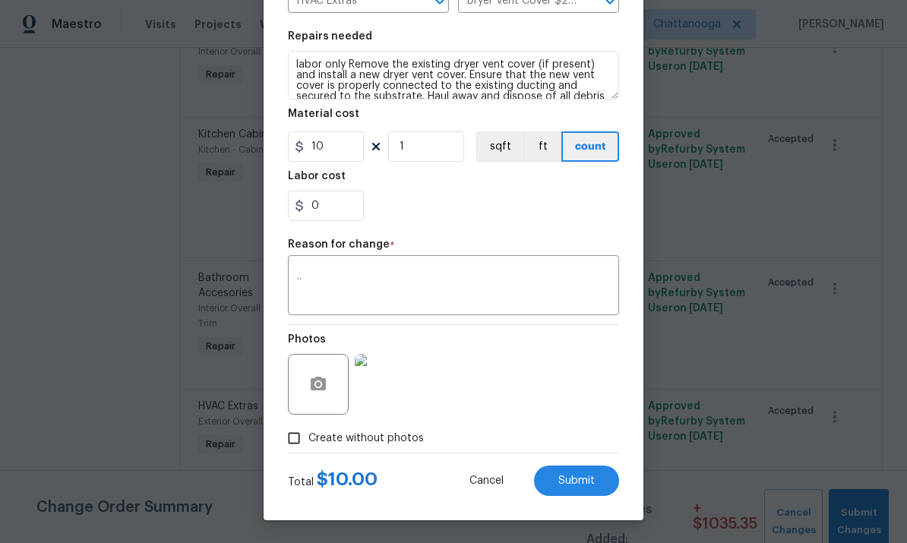
scroll to position [208, 0]
click at [568, 483] on span "Submit" at bounding box center [577, 481] width 36 height 11
type input "5"
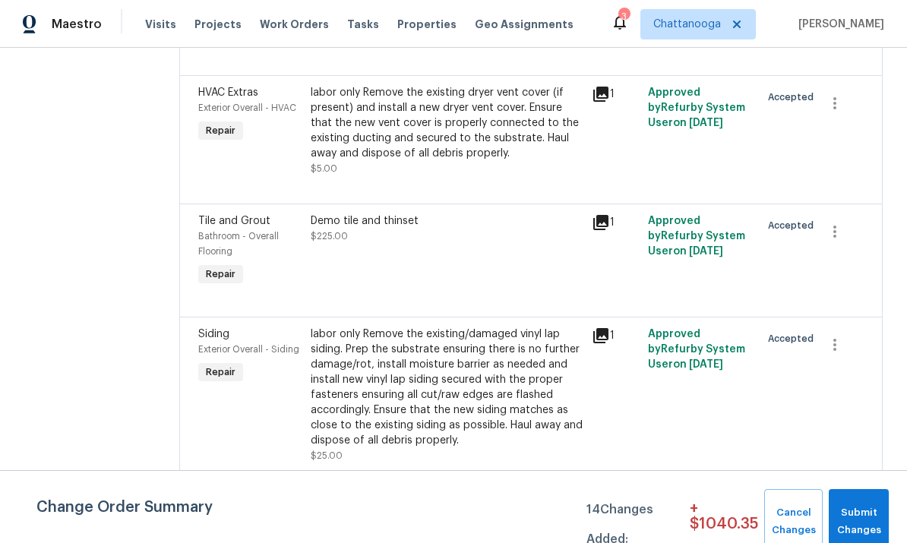
scroll to position [4660, 0]
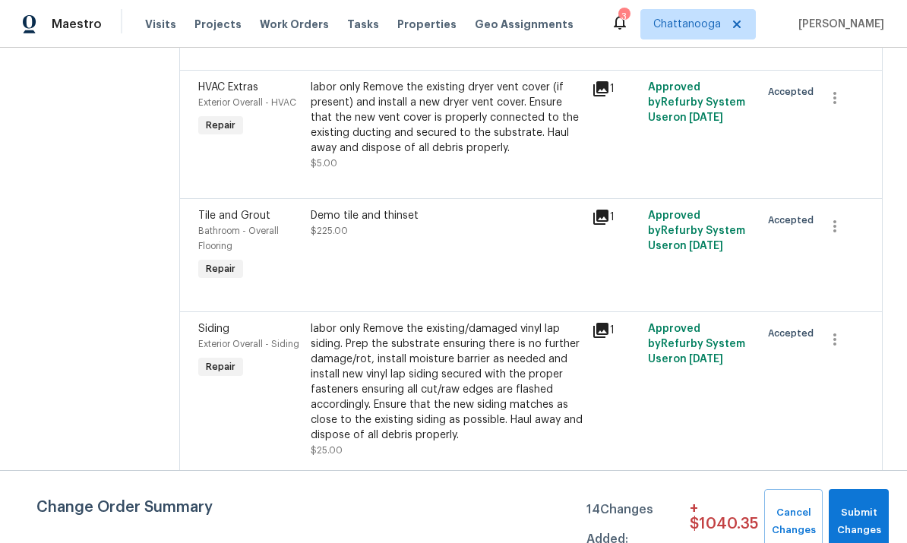
click at [372, 321] on div "labor only Remove the existing/damaged vinyl lap siding. Prep the substrate ens…" at bounding box center [447, 382] width 272 height 122
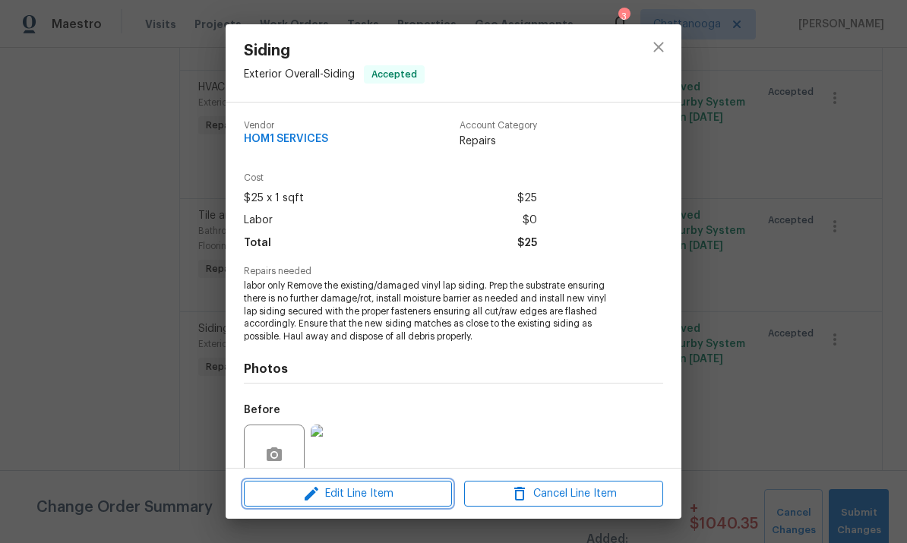
click at [313, 498] on icon "button" at bounding box center [311, 494] width 18 height 18
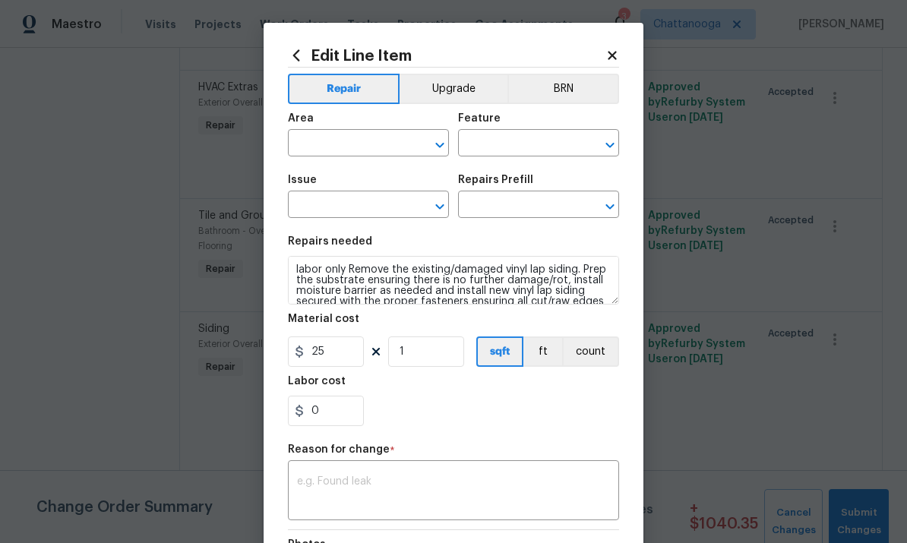
type input "Exterior Overall"
type input "Siding"
type input "Replace Vinyl Lap Siding $2.40"
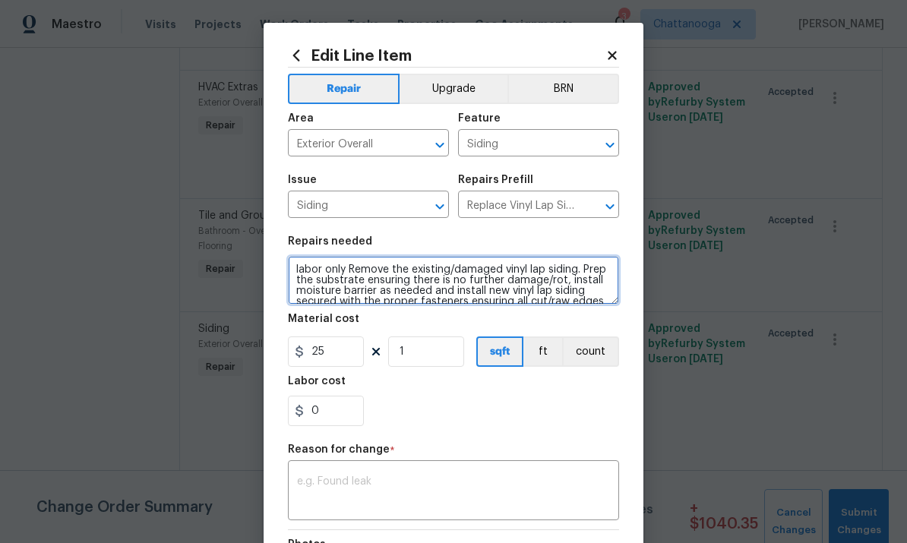
click at [347, 271] on textarea "labor only Remove the existing/damaged vinyl lap siding. Prep the substrate ens…" at bounding box center [453, 280] width 331 height 49
type textarea "Remove the existing/damaged vinyl lap siding. Prep the substrate ensuring there…"
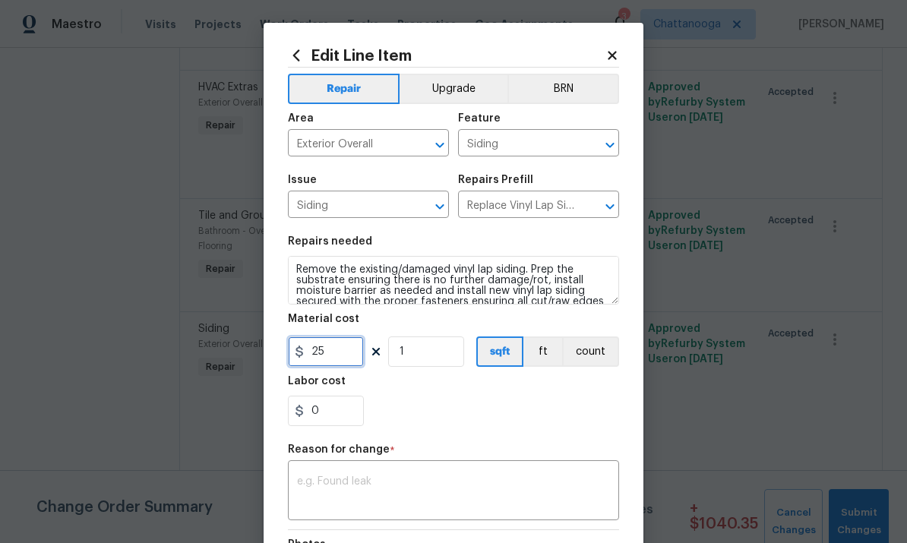
click at [332, 358] on input "25" at bounding box center [326, 352] width 76 height 30
click at [545, 204] on input "Replace Vinyl Lap Siding $2.40" at bounding box center [517, 207] width 119 height 24
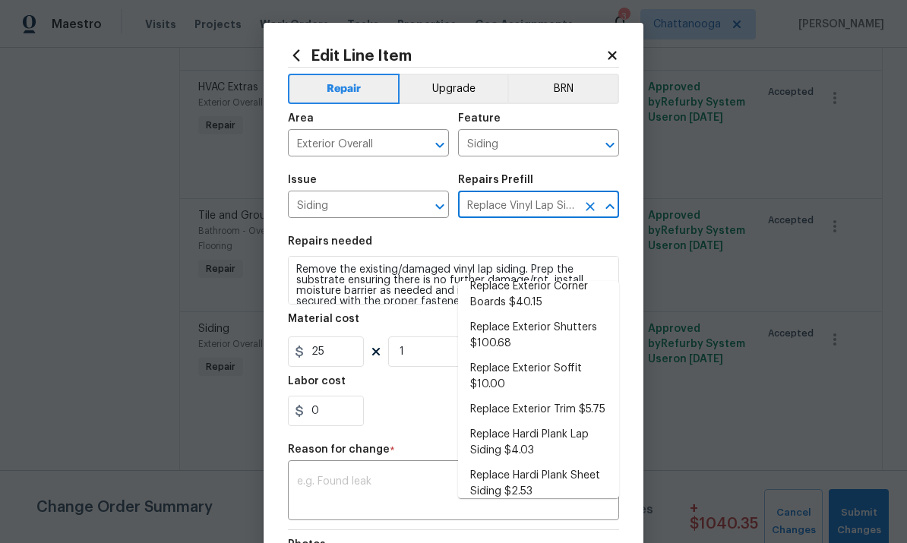
scroll to position [481, 0]
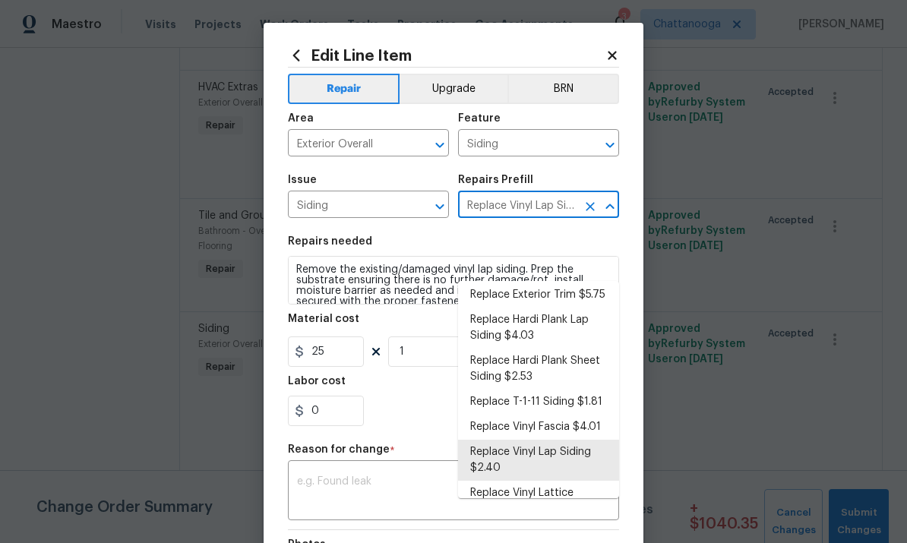
click at [557, 440] on li "Replace Vinyl Lap Siding $2.40" at bounding box center [538, 460] width 161 height 41
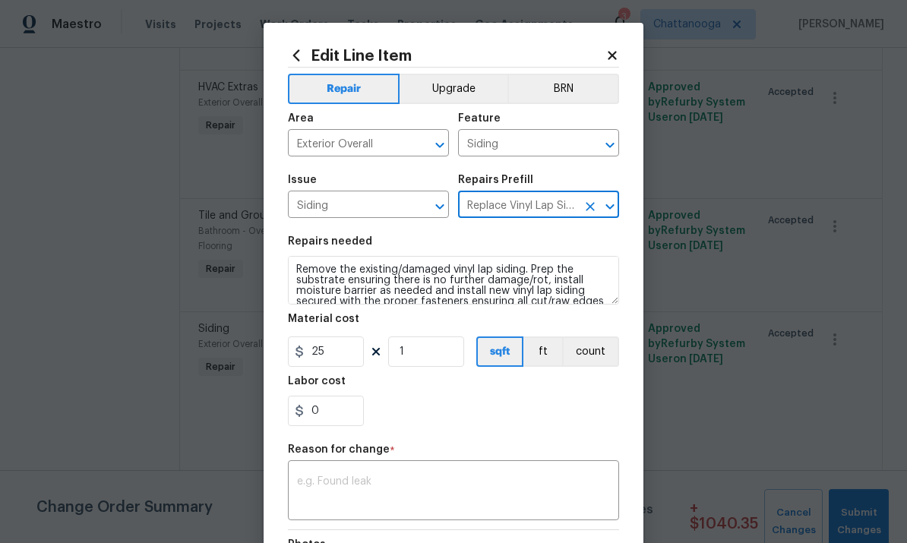
type input "2.4"
click at [423, 356] on input "1" at bounding box center [426, 352] width 76 height 30
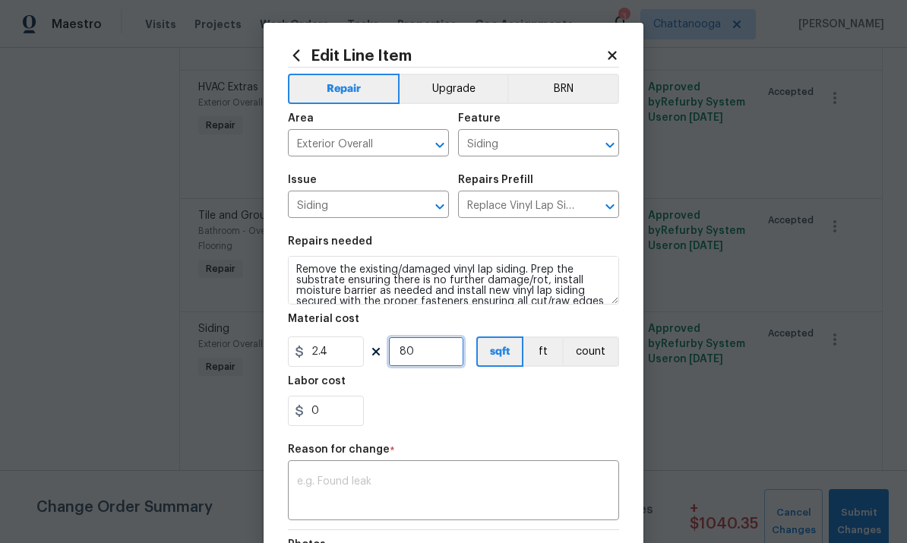
type input "80"
click at [557, 402] on div "0" at bounding box center [453, 411] width 331 height 30
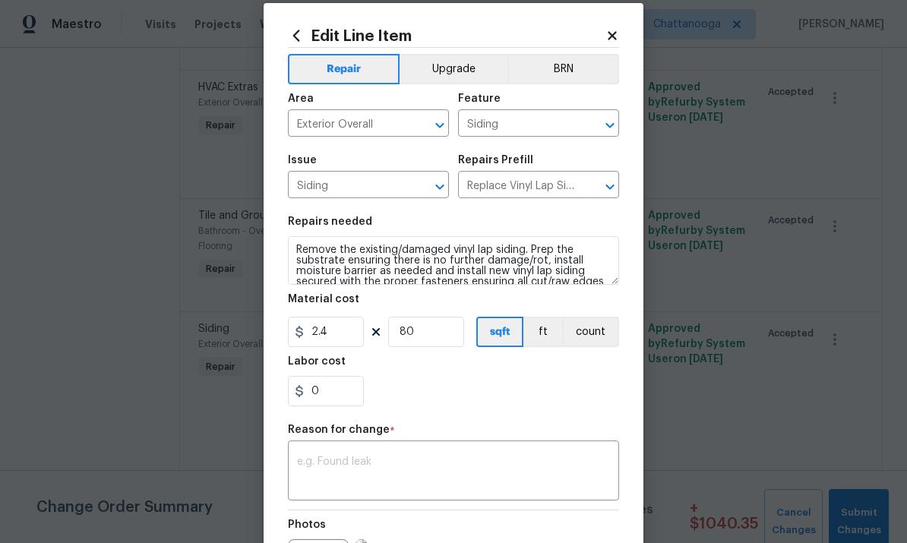
scroll to position [21, 0]
click at [313, 456] on div "x ​" at bounding box center [453, 472] width 331 height 56
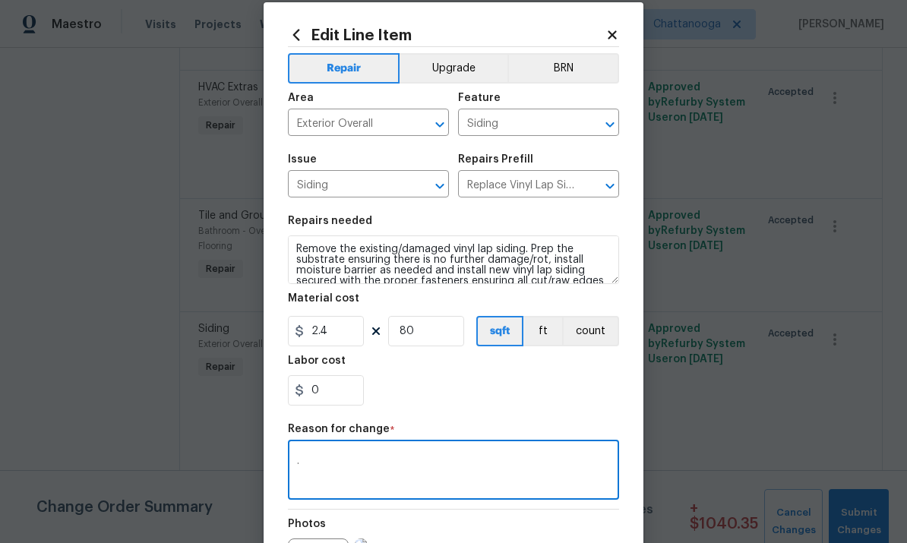
type textarea "."
click at [556, 392] on div "0" at bounding box center [453, 390] width 331 height 30
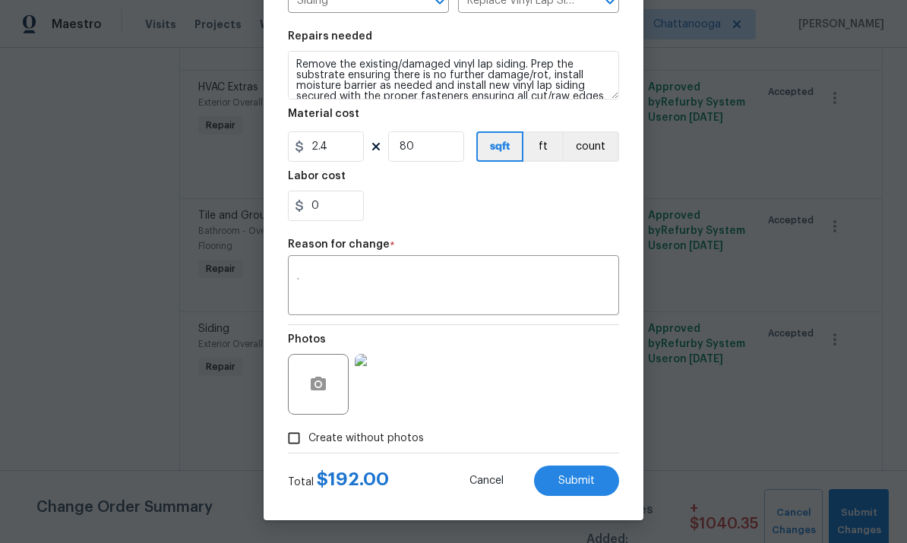
scroll to position [208, 0]
click at [602, 477] on button "Submit" at bounding box center [576, 481] width 85 height 30
type textarea "labor only Remove the existing/damaged vinyl lap siding. Prep the substrate ens…"
type input "1"
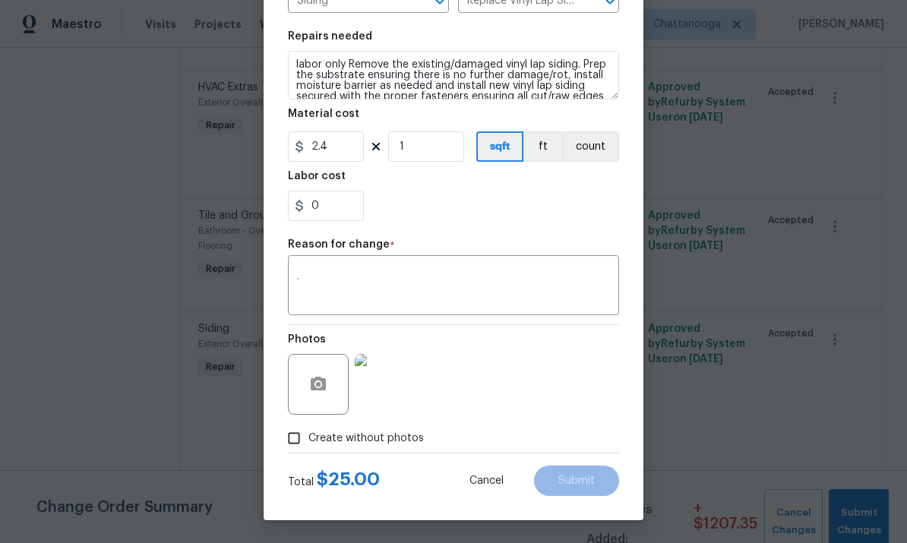
type input "25"
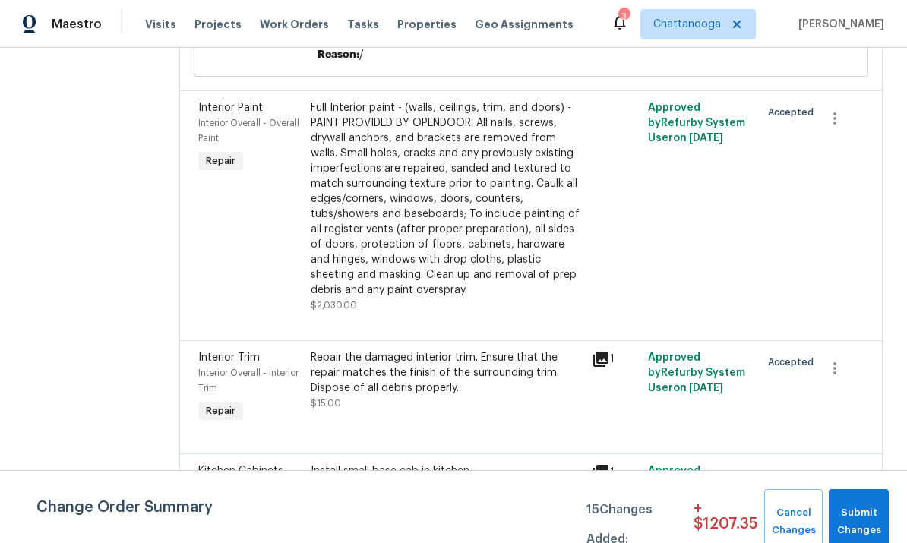
scroll to position [5387, 0]
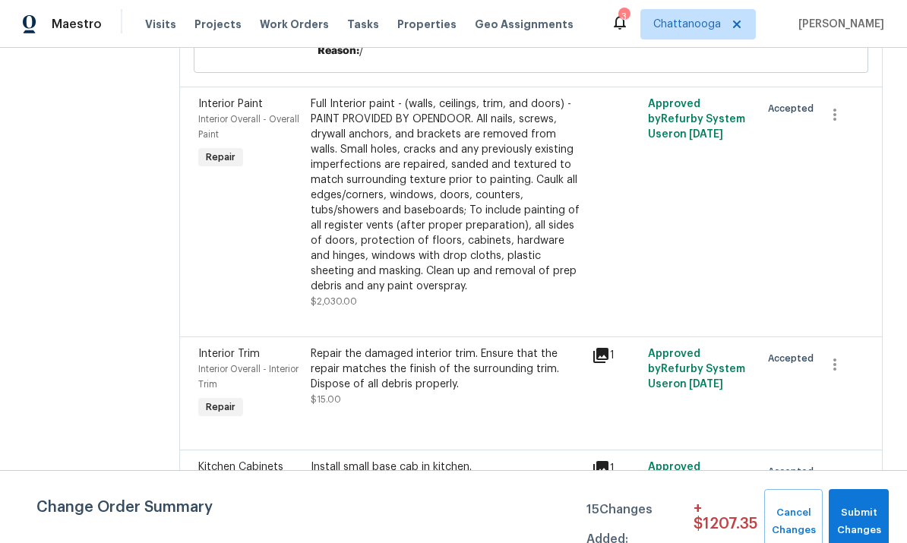
click at [439, 347] on div "Repair the damaged interior trim. Ensure that the repair matches the finish of …" at bounding box center [447, 370] width 272 height 46
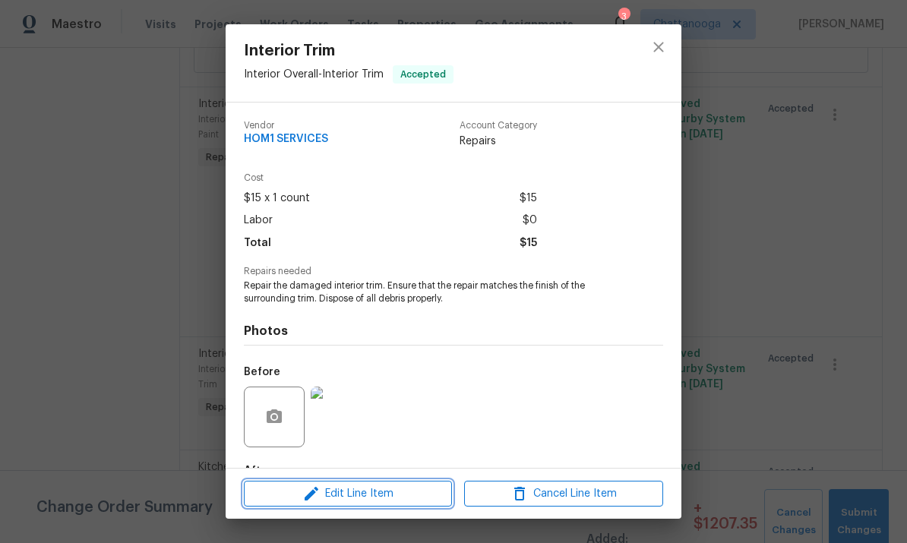
click at [369, 499] on span "Edit Line Item" at bounding box center [348, 494] width 199 height 19
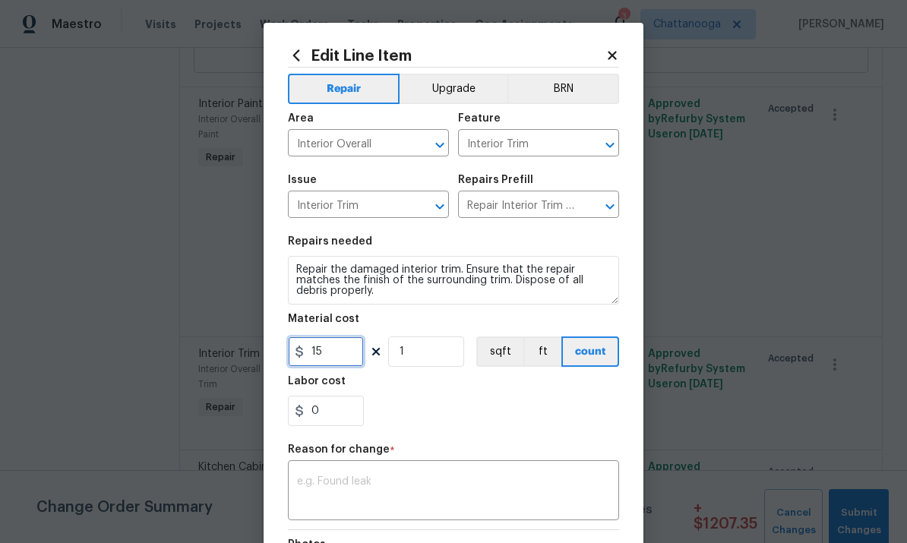
click at [347, 358] on input "15" at bounding box center [326, 352] width 76 height 30
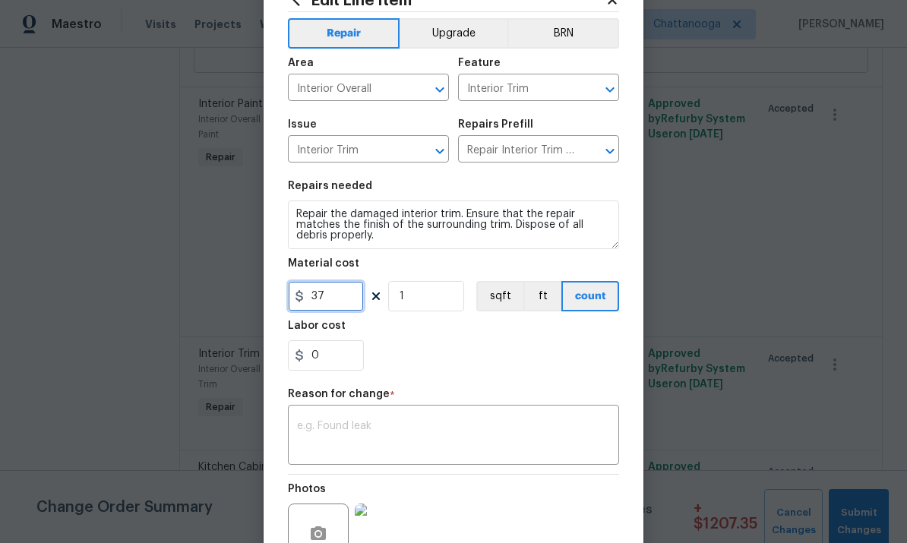
scroll to position [94, 0]
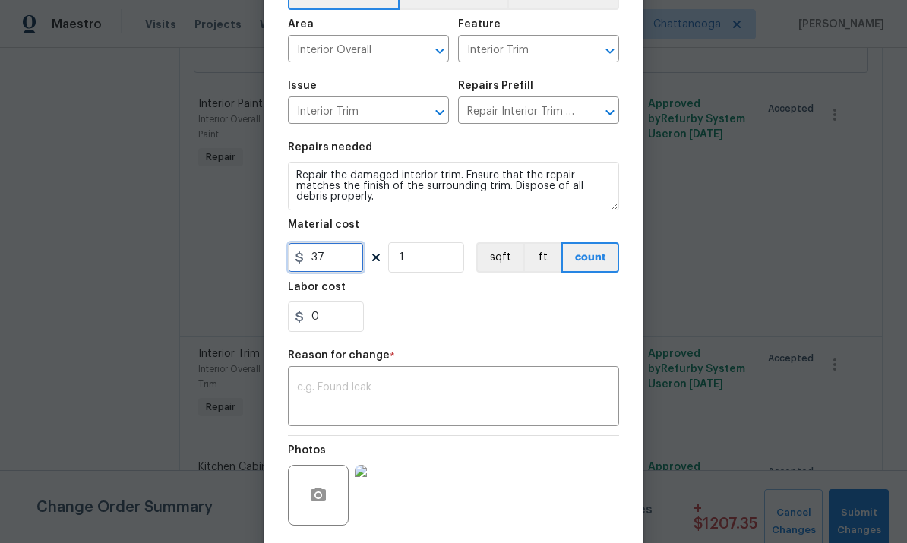
type input "37"
click at [503, 404] on textarea at bounding box center [453, 398] width 313 height 32
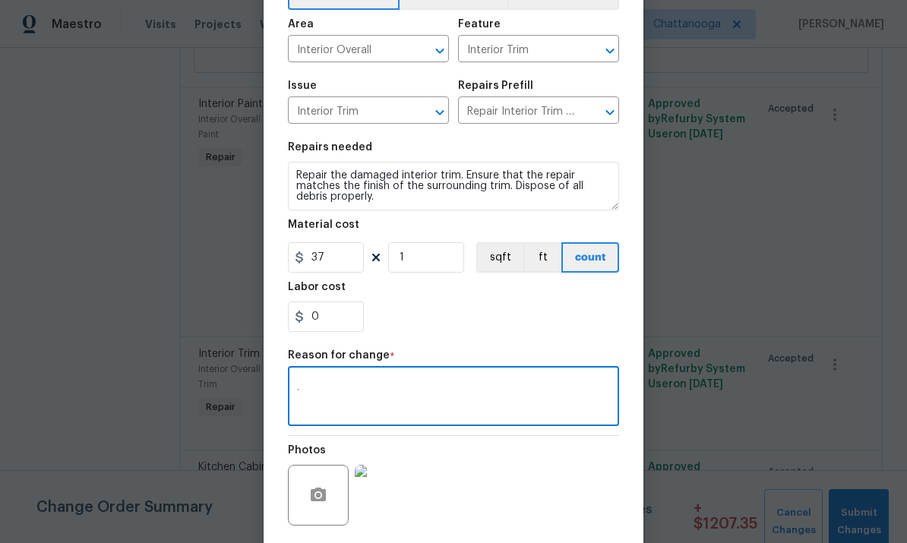
type textarea "."
click at [558, 332] on div "0" at bounding box center [453, 317] width 331 height 30
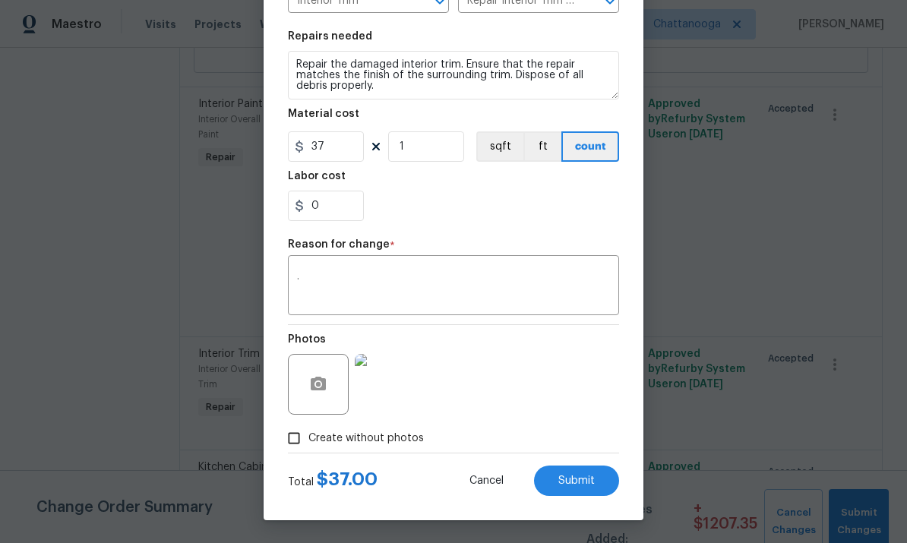
scroll to position [208, 0]
click at [584, 479] on span "Submit" at bounding box center [577, 481] width 36 height 11
type input "15"
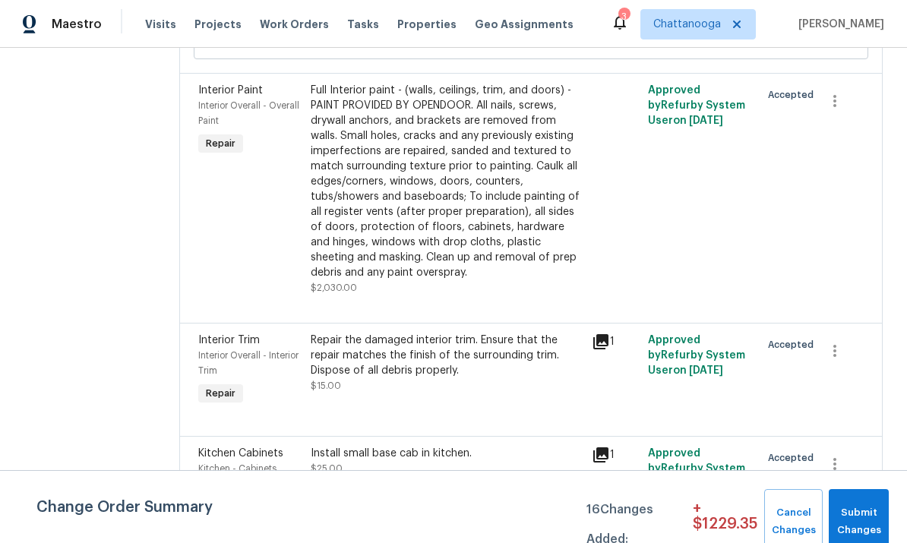
scroll to position [5399, 0]
click at [423, 447] on div "Install small base cab in kitchen. $25.00" at bounding box center [447, 462] width 272 height 30
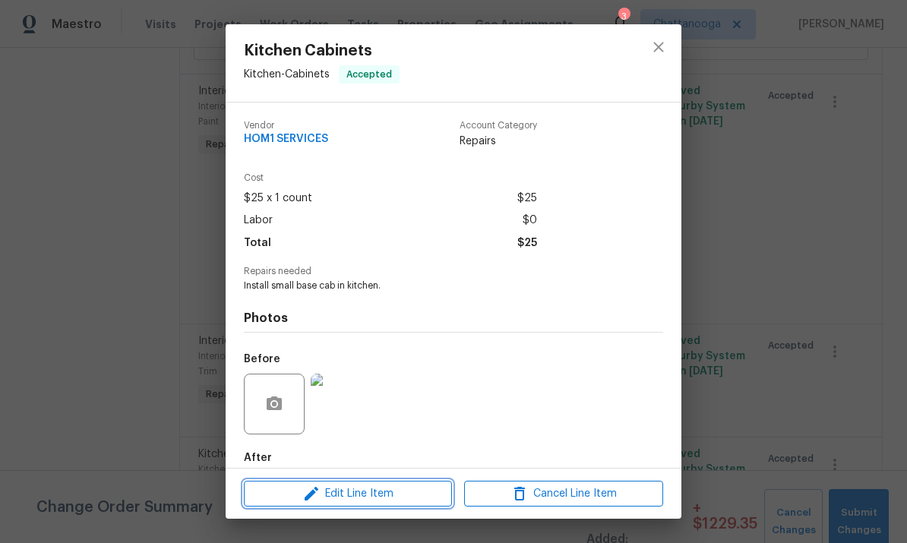
click at [362, 496] on span "Edit Line Item" at bounding box center [348, 494] width 199 height 19
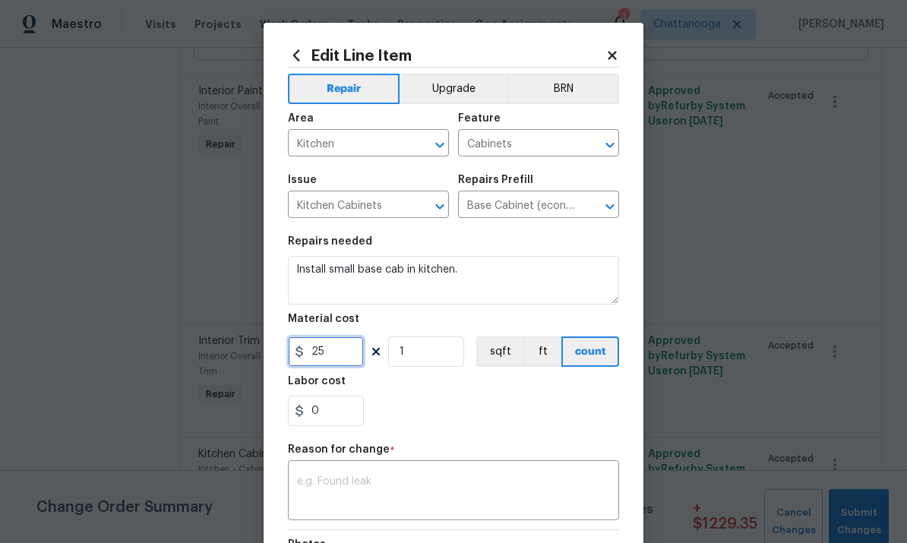
click at [334, 365] on input "25" at bounding box center [326, 352] width 76 height 30
type input "2"
click at [533, 218] on input "Base Cabinet (economy) $152.00" at bounding box center [517, 207] width 119 height 24
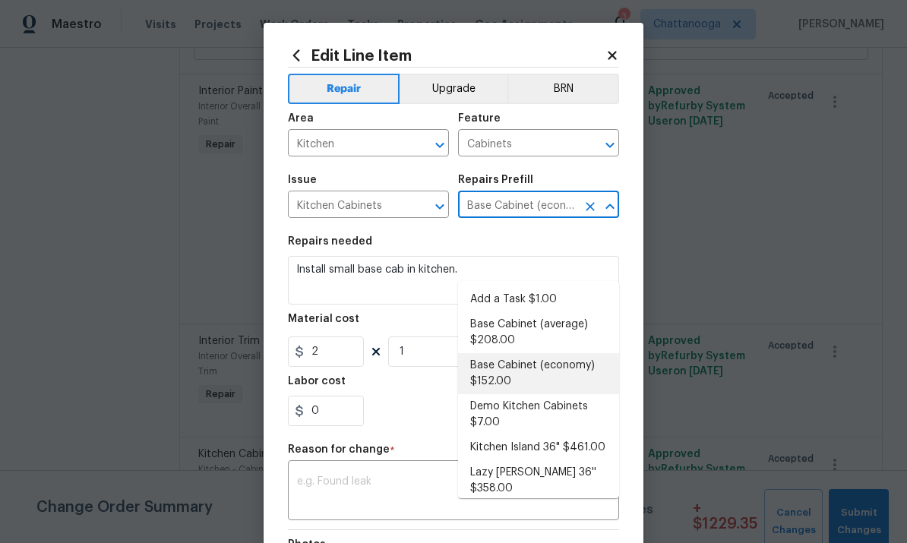
click at [541, 353] on li "Base Cabinet (economy) $152.00" at bounding box center [538, 373] width 161 height 41
type textarea "Remove the existing kitchen base cabinets (if present) and install a new kitche…"
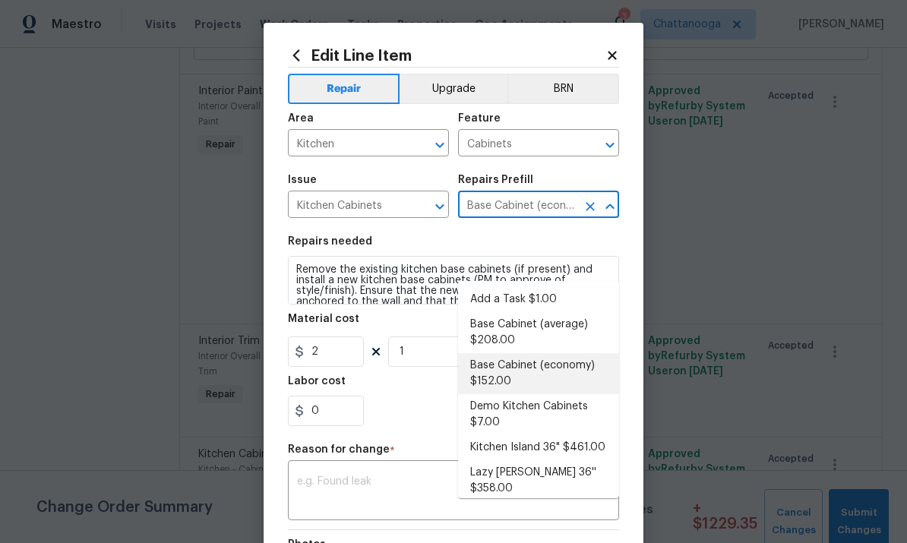
type input "152"
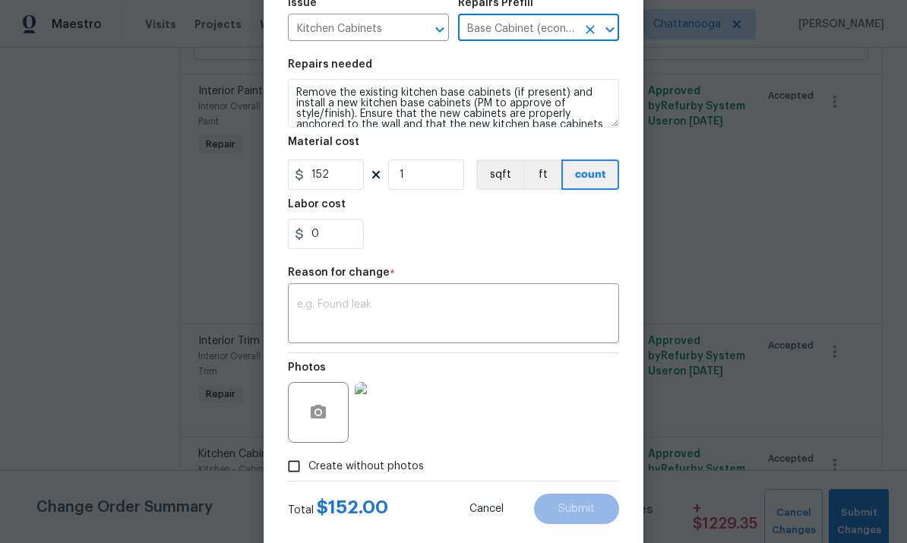
scroll to position [185, 0]
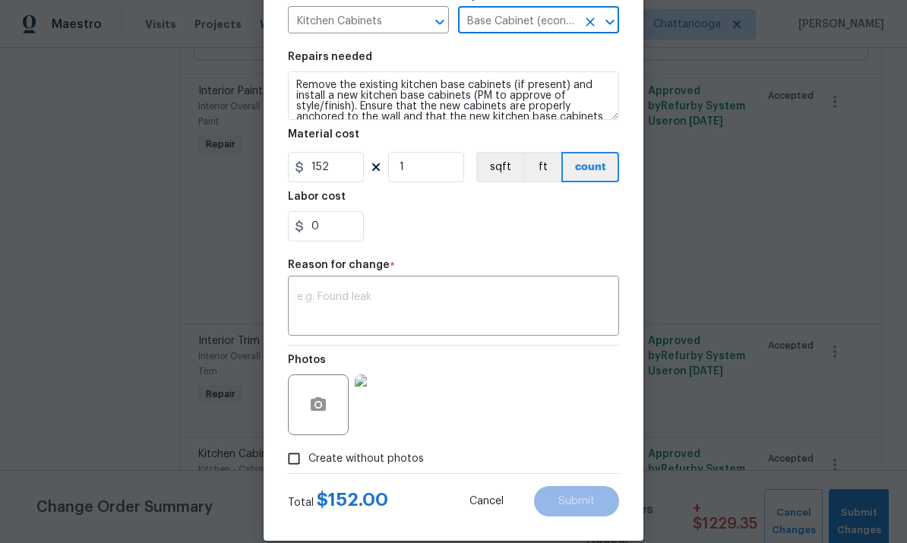
click at [486, 311] on textarea at bounding box center [453, 308] width 313 height 32
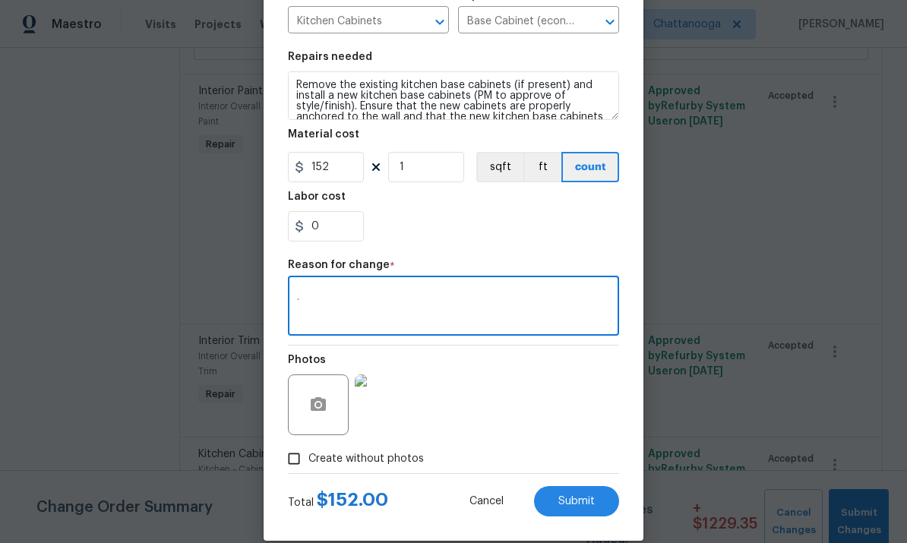
type textarea "."
click at [546, 272] on div "Reason for change *" at bounding box center [453, 270] width 331 height 20
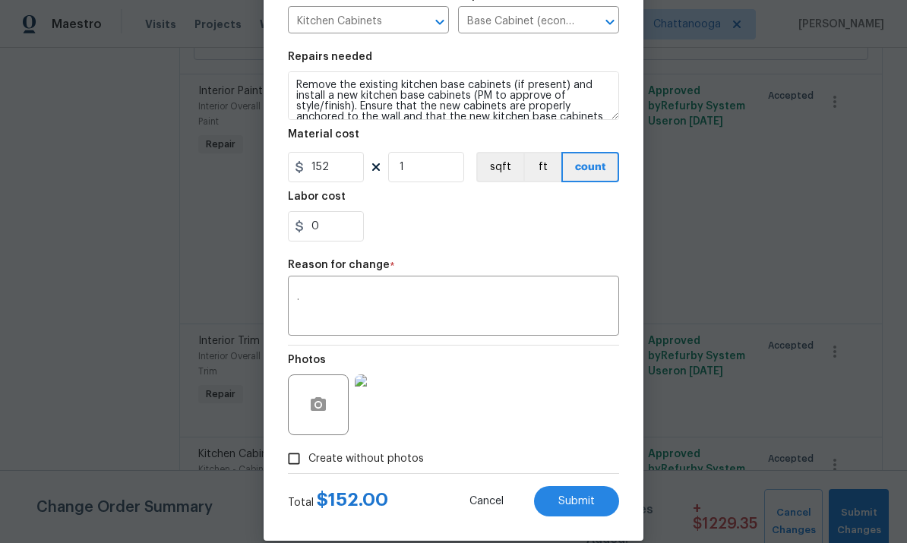
click at [594, 499] on span "Submit" at bounding box center [577, 501] width 36 height 11
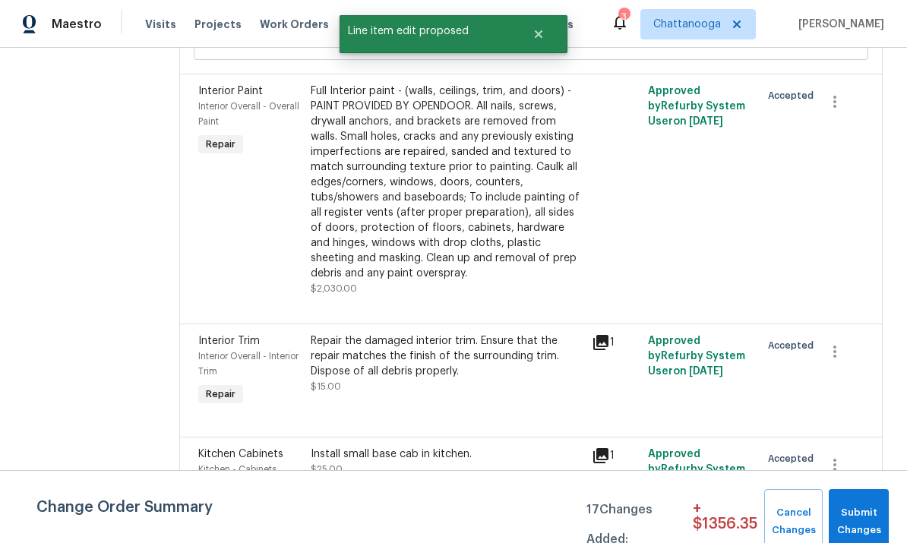
scroll to position [0, 0]
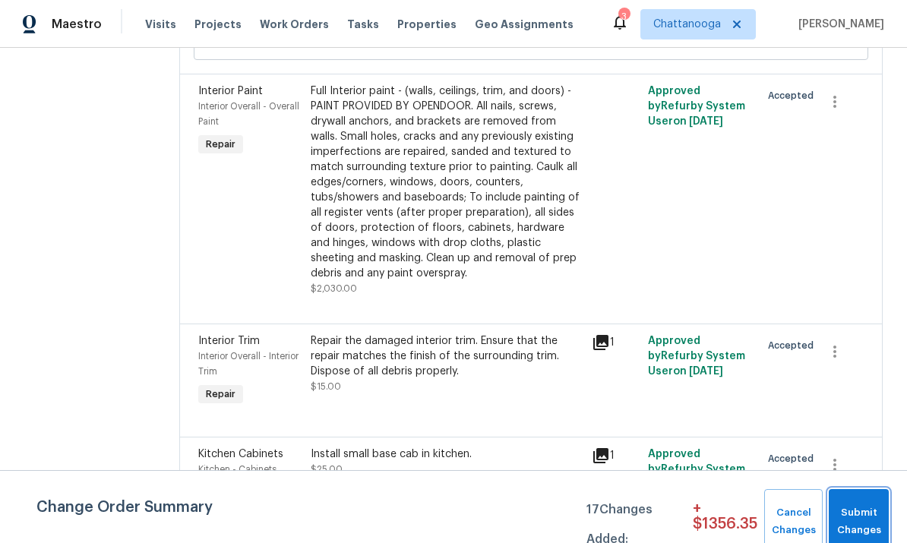
click at [872, 514] on span "Submit Changes" at bounding box center [859, 522] width 45 height 35
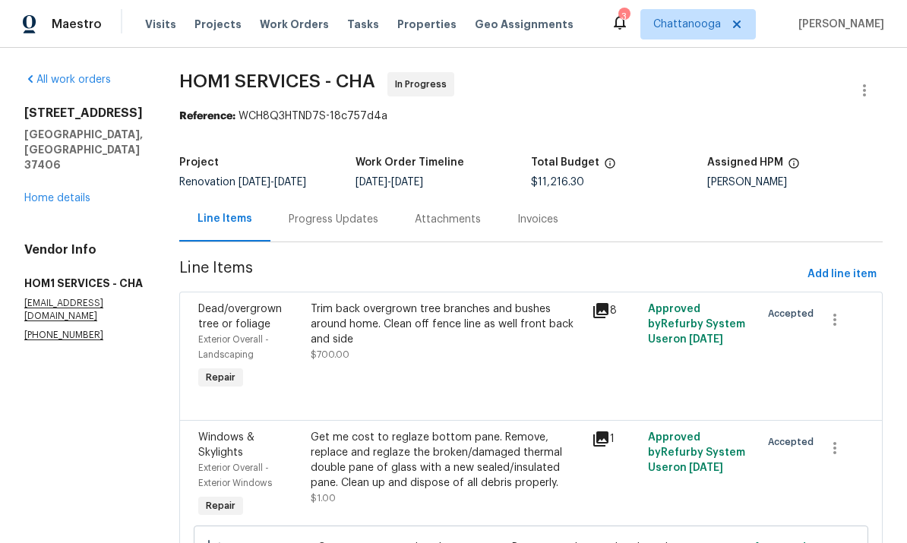
click at [56, 193] on link "Home details" at bounding box center [57, 198] width 66 height 11
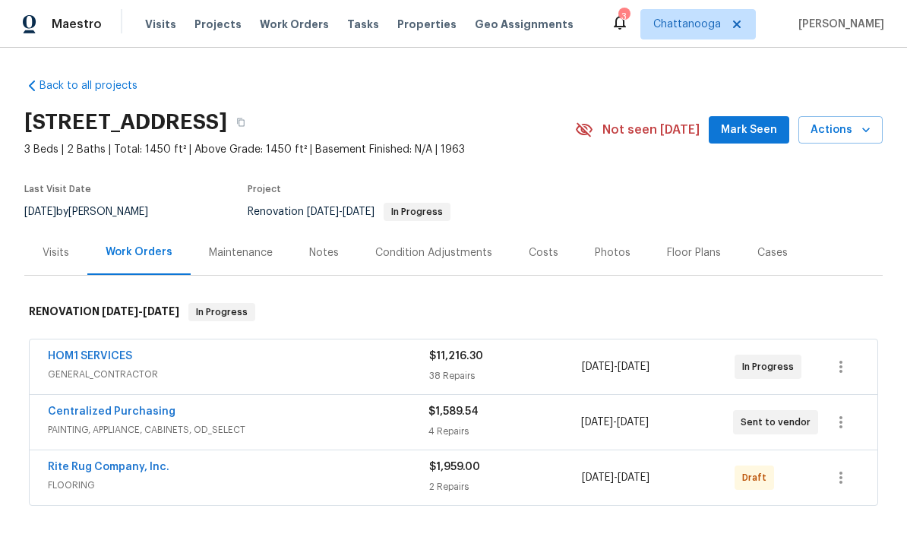
click at [78, 464] on link "Rite Rug Company, Inc." at bounding box center [109, 467] width 122 height 11
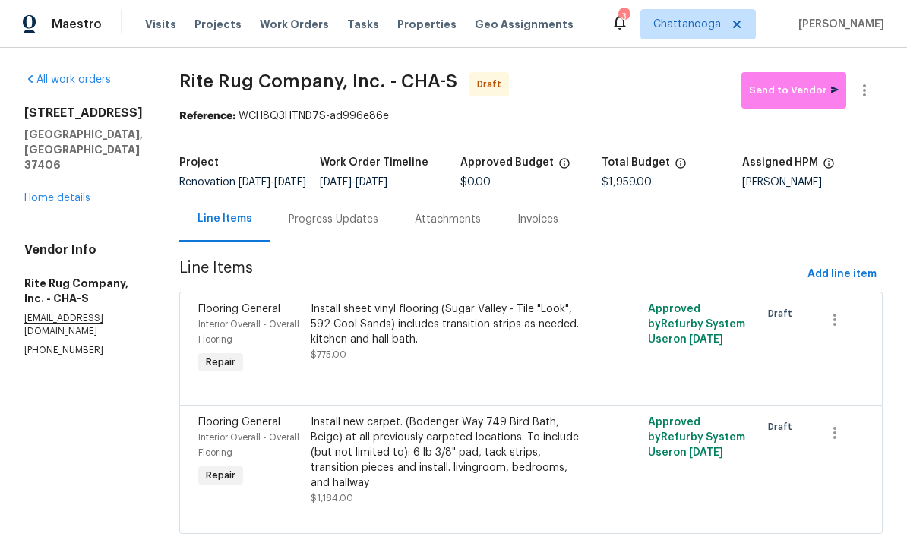
click at [472, 343] on div "Install sheet vinyl flooring (Sugar Valley - Tile "Look", 592 Cool Sands) inclu…" at bounding box center [447, 325] width 272 height 46
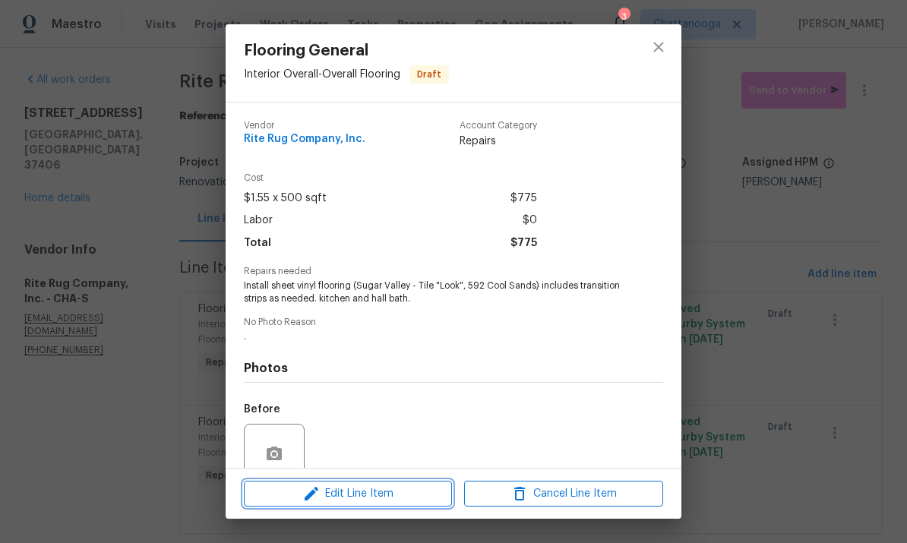
click at [410, 494] on span "Edit Line Item" at bounding box center [348, 494] width 199 height 19
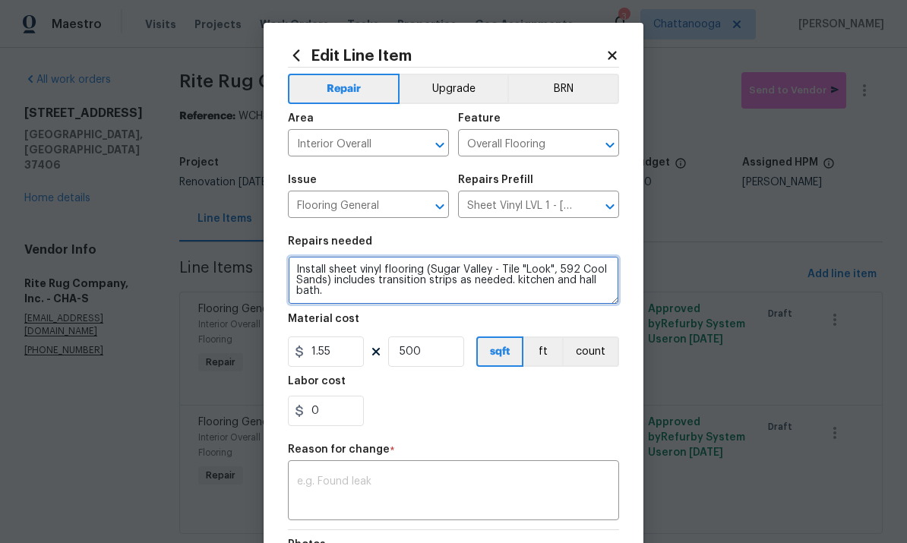
click at [472, 294] on textarea "Install sheet vinyl flooring (Sugar Valley - Tile "Look", 592 Cool Sands) inclu…" at bounding box center [453, 280] width 331 height 49
type textarea "Install sheet vinyl flooring (Sugar Valley - Tile "Look", 592 Cool Sands) inclu…"
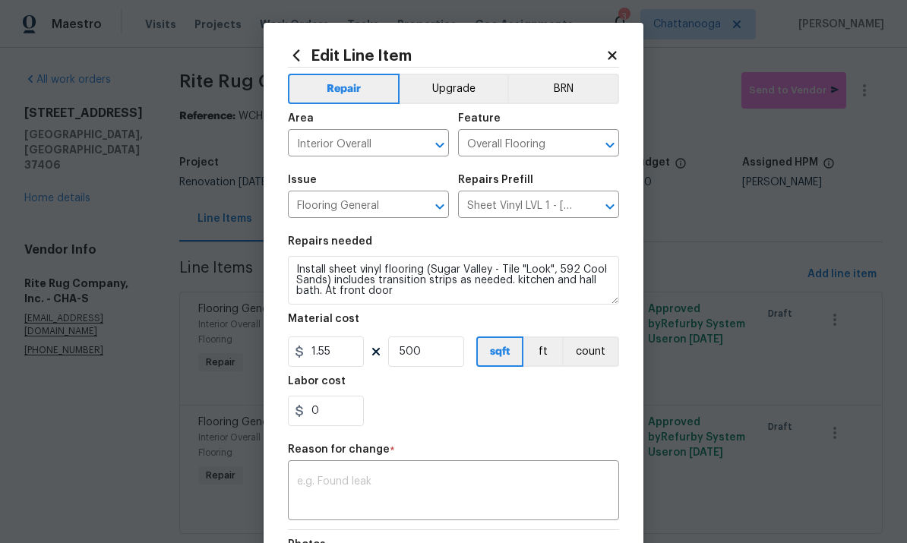
click at [537, 407] on div "0" at bounding box center [453, 411] width 331 height 30
click at [529, 480] on textarea at bounding box center [453, 492] width 313 height 32
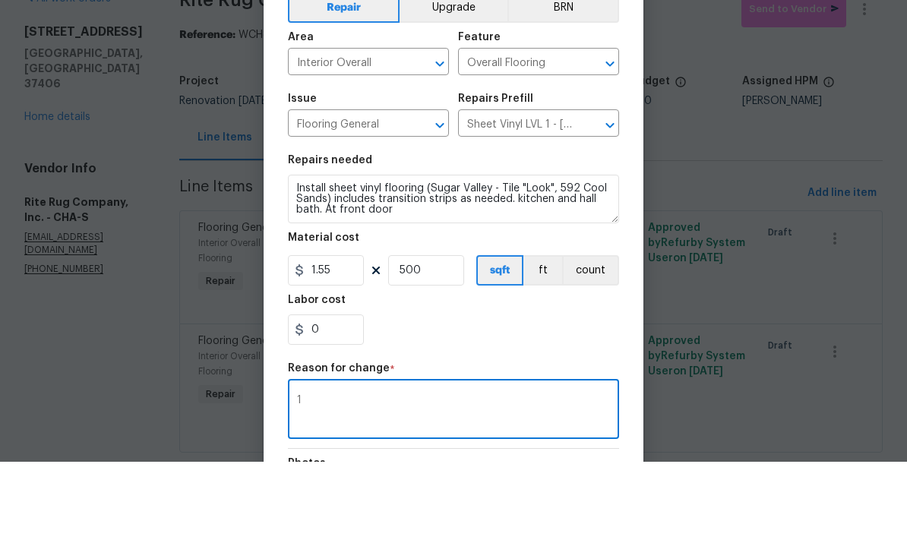
type textarea "1"
click at [612, 396] on div "0" at bounding box center [453, 411] width 331 height 30
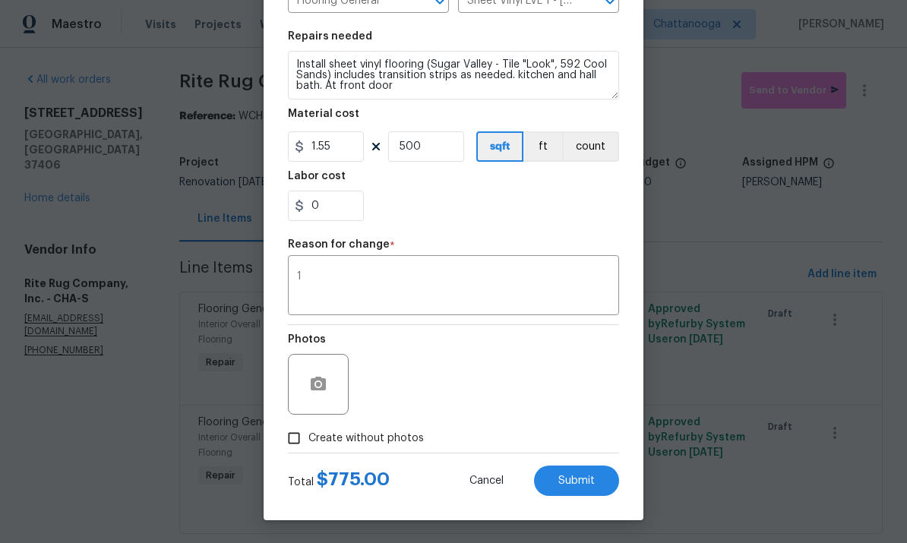
scroll to position [208, 0]
click at [587, 482] on span "Submit" at bounding box center [577, 481] width 36 height 11
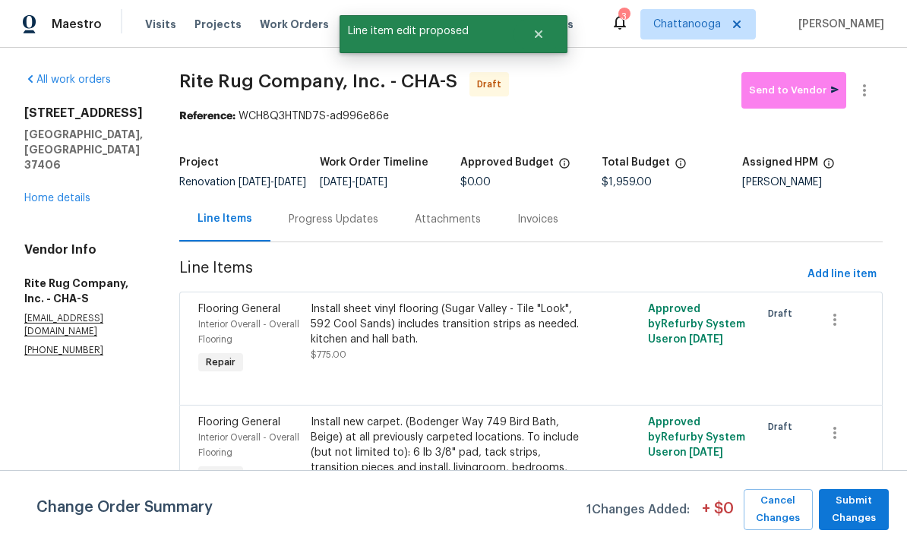
scroll to position [0, 0]
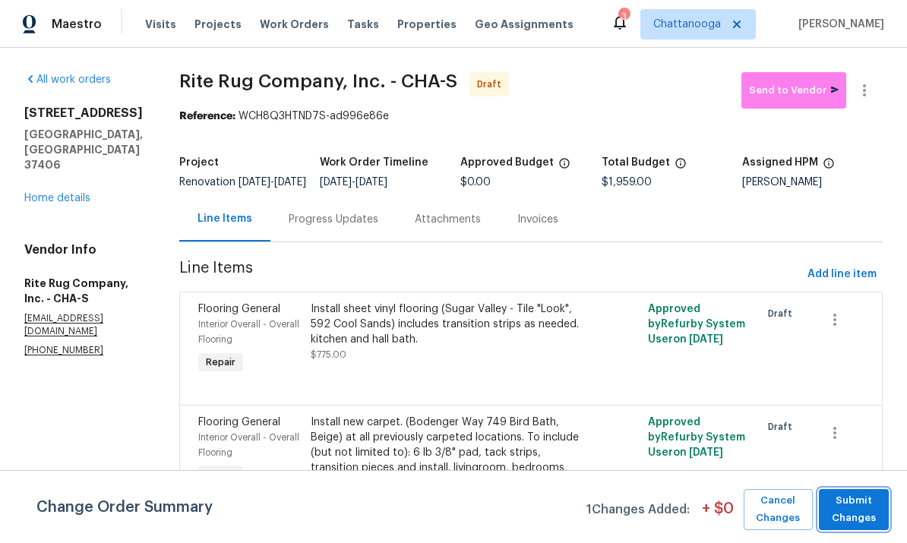
click at [863, 507] on span "Submit Changes" at bounding box center [854, 509] width 55 height 35
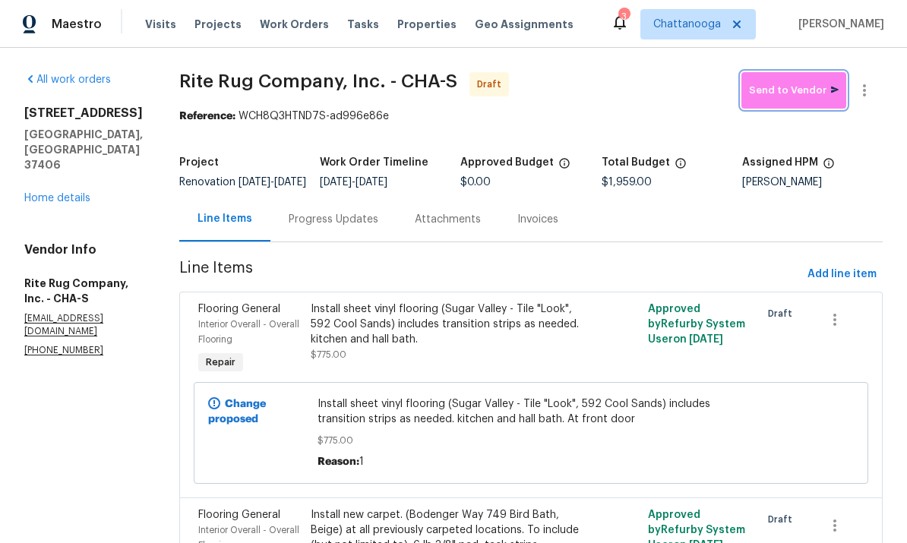
click at [812, 82] on span "Send to Vendor" at bounding box center [794, 90] width 90 height 17
click at [46, 193] on link "Home details" at bounding box center [57, 198] width 66 height 11
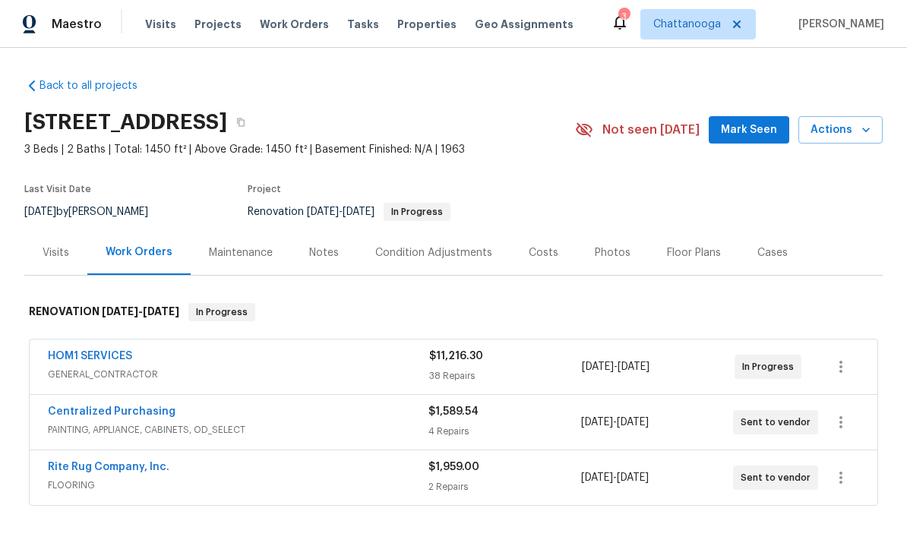
click at [96, 462] on link "Rite Rug Company, Inc." at bounding box center [109, 467] width 122 height 11
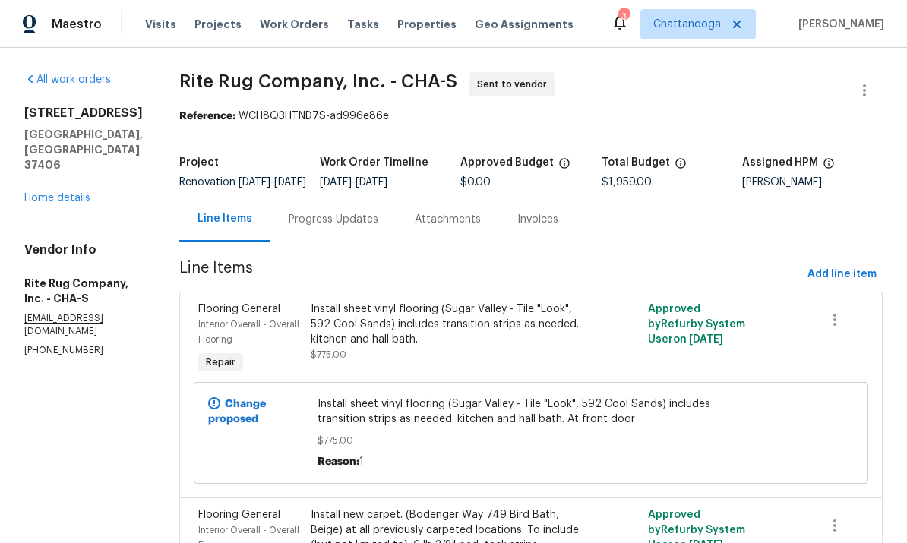
click at [356, 212] on div "Progress Updates" at bounding box center [334, 219] width 90 height 15
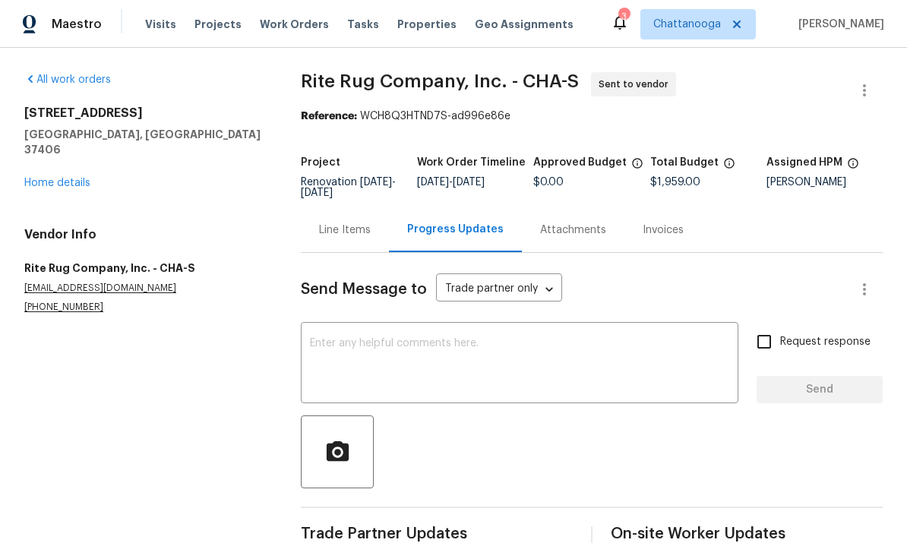
scroll to position [33, 0]
click at [359, 338] on textarea at bounding box center [519, 364] width 419 height 53
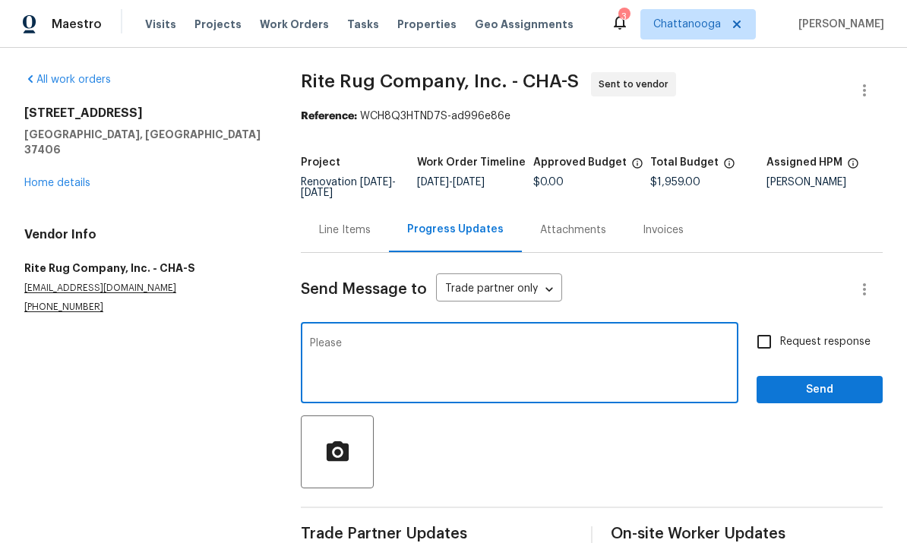
type textarea "Please"
click at [45, 178] on link "Home details" at bounding box center [57, 183] width 66 height 11
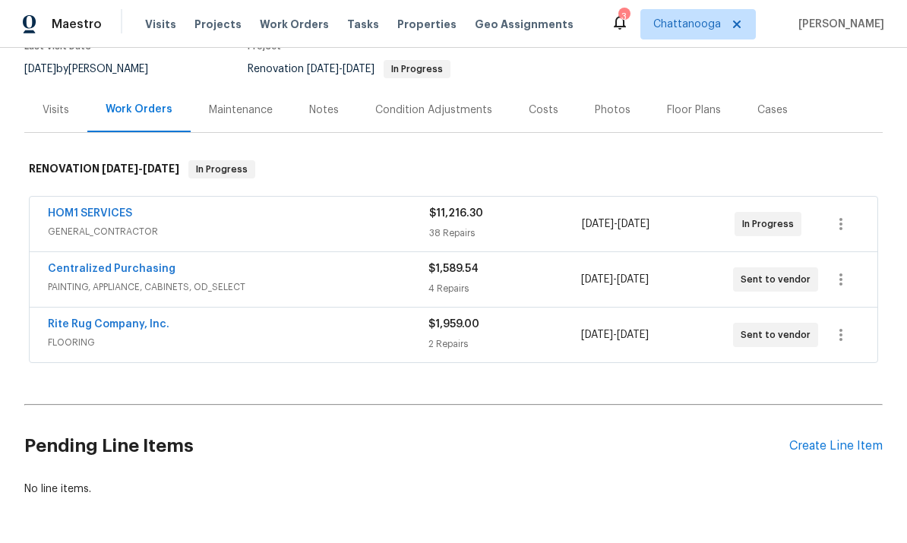
scroll to position [142, 0]
